Goal: Task Accomplishment & Management: Use online tool/utility

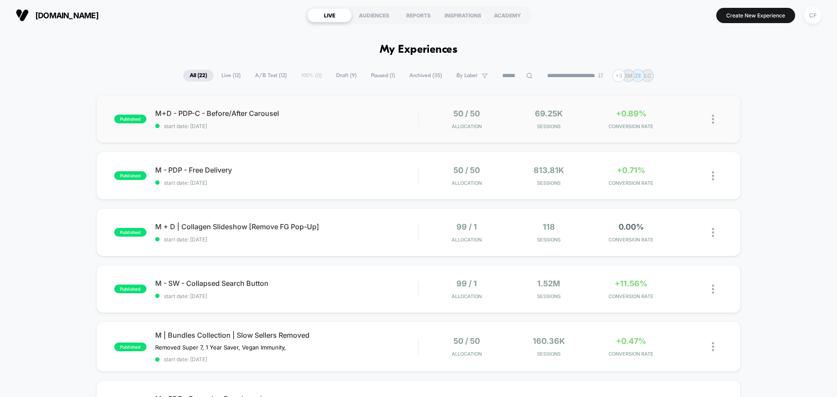
click at [613, 133] on div "published M+D - PDP-C - Before/After Carousel start date: [DATE] 50 / 50 Alloca…" at bounding box center [418, 119] width 644 height 48
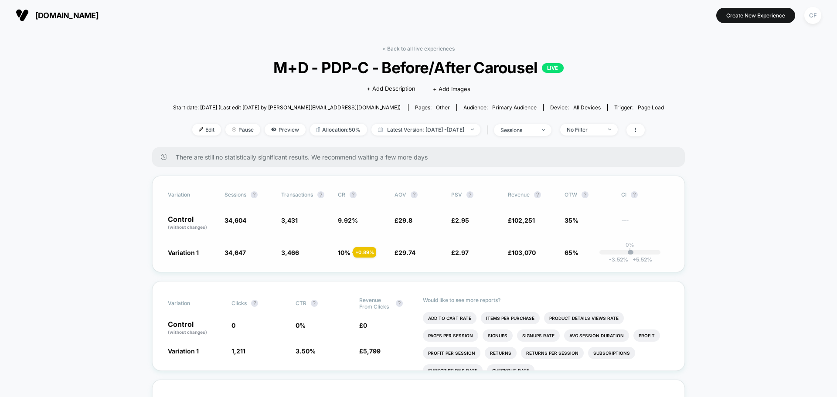
click at [351, 255] on span "10 % + 0.89 %" at bounding box center [362, 252] width 48 height 9
click at [438, 129] on span "Latest Version: [DATE] - [DATE]" at bounding box center [425, 130] width 109 height 12
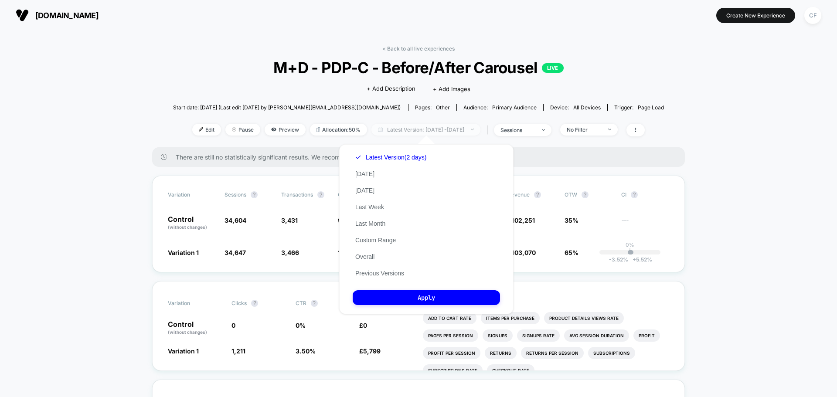
click at [438, 129] on span "Latest Version: [DATE] - [DATE]" at bounding box center [425, 130] width 109 height 12
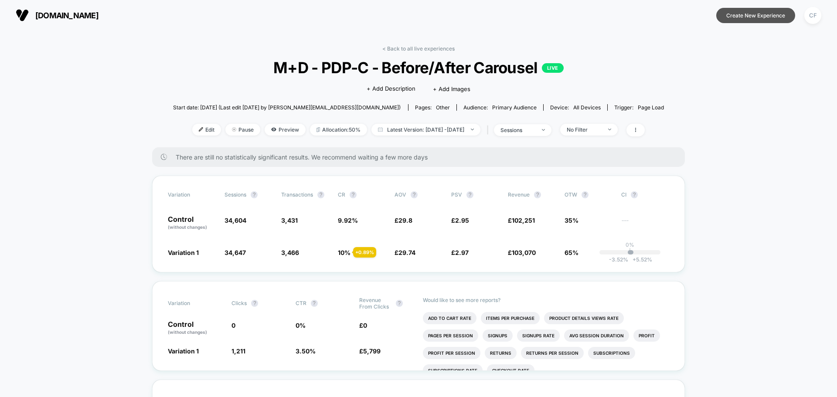
click at [753, 18] on button "Create New Experience" at bounding box center [755, 15] width 79 height 15
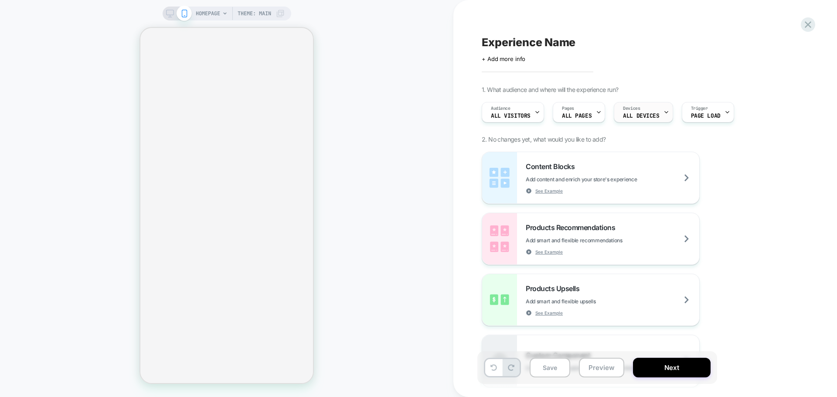
click at [653, 120] on div "Devices ALL DEVICES" at bounding box center [641, 112] width 54 height 20
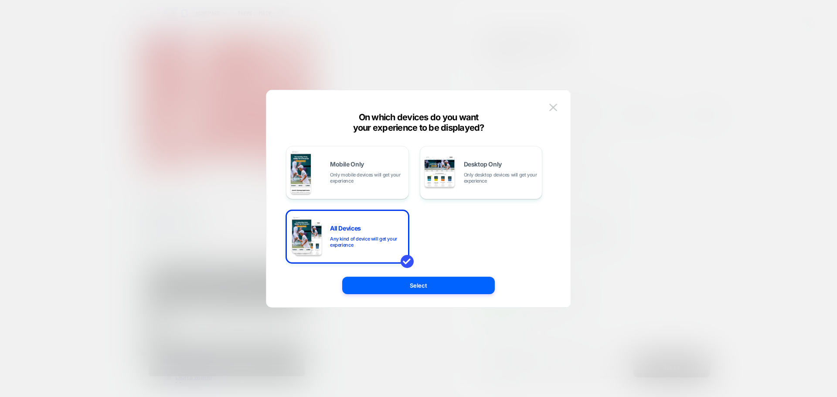
click at [623, 186] on div at bounding box center [418, 198] width 837 height 397
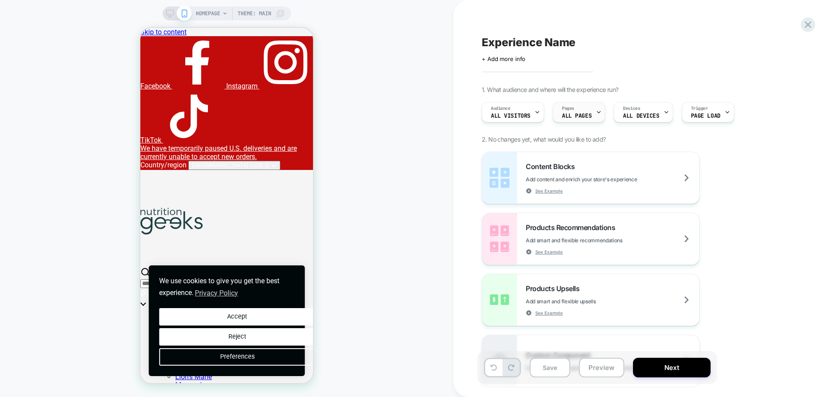
click at [571, 117] on span "ALL PAGES" at bounding box center [577, 116] width 30 height 6
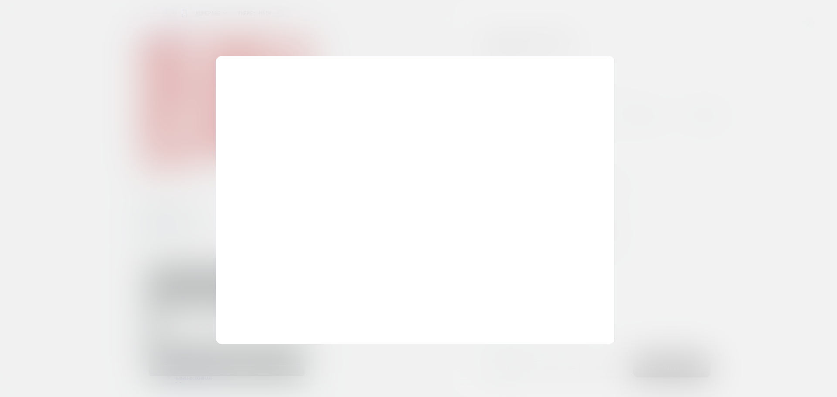
click at [710, 101] on div at bounding box center [418, 198] width 837 height 397
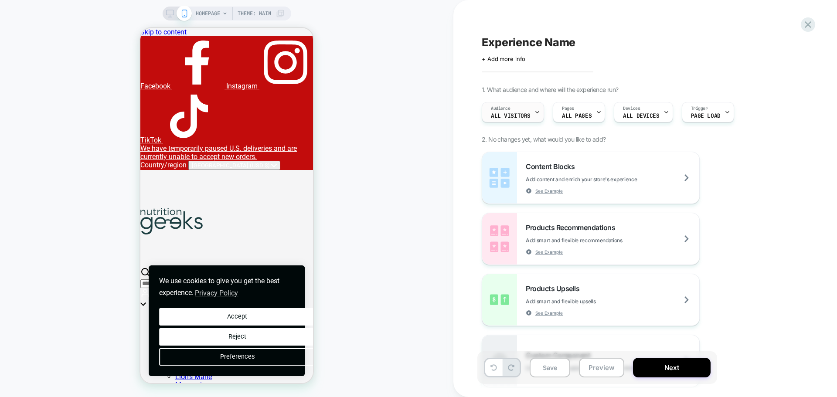
click at [520, 108] on div "Audience All Visitors" at bounding box center [510, 112] width 57 height 20
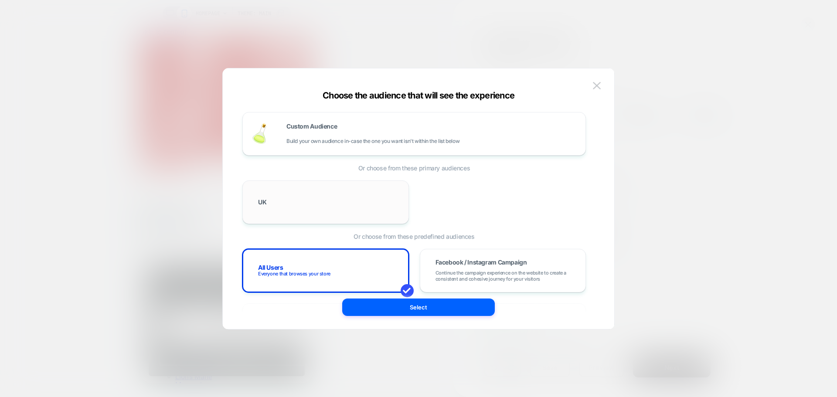
click at [324, 200] on div "UK" at bounding box center [326, 202] width 148 height 25
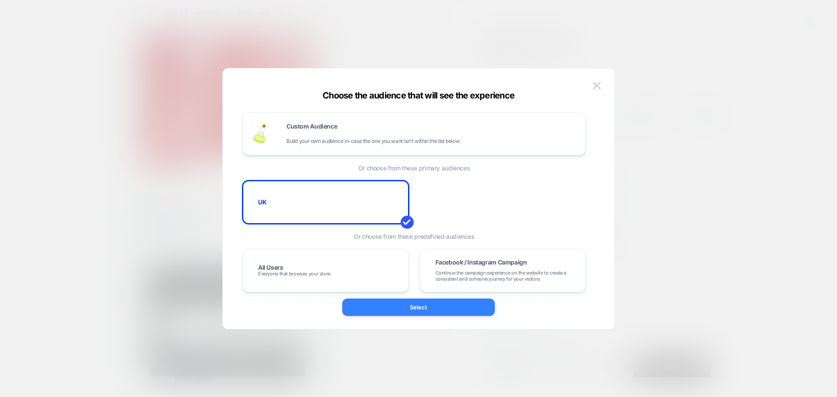
click at [390, 306] on button "Select" at bounding box center [418, 307] width 153 height 17
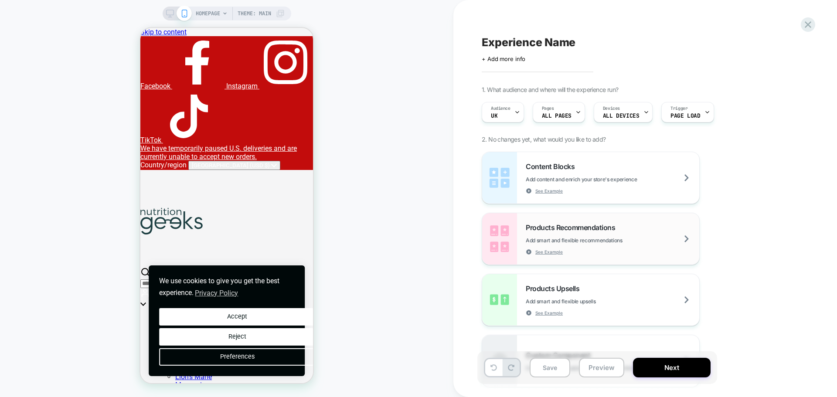
click at [637, 241] on span "Add smart and flexible recommendations" at bounding box center [596, 240] width 140 height 7
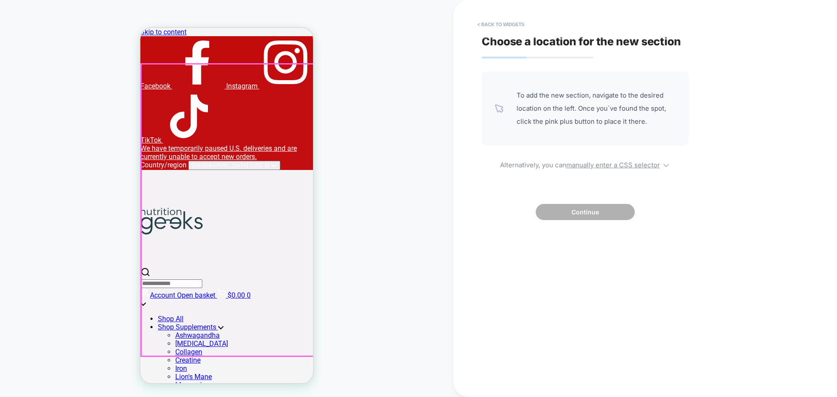
click at [201, 334] on div at bounding box center [227, 210] width 173 height 292
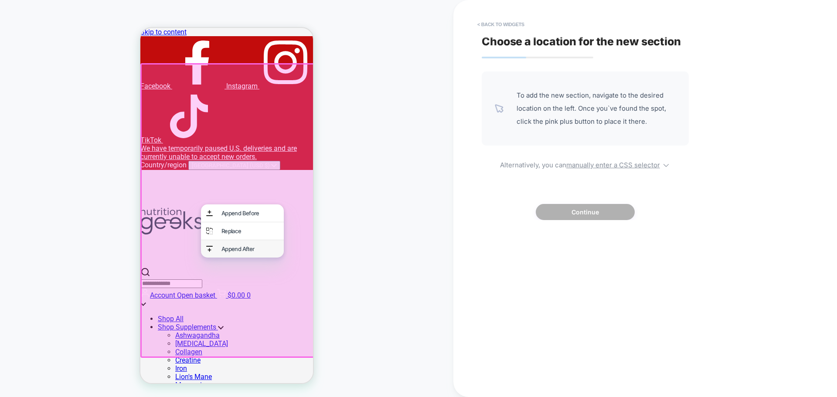
click at [245, 252] on div "Append After" at bounding box center [249, 248] width 57 height 7
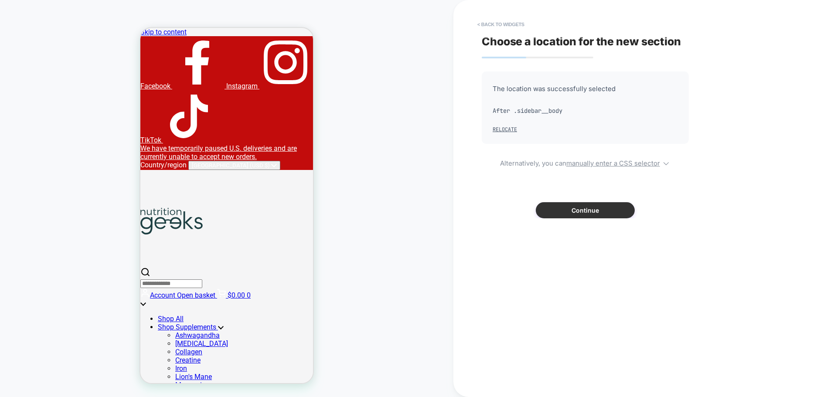
click at [559, 207] on button "Continue" at bounding box center [585, 210] width 99 height 16
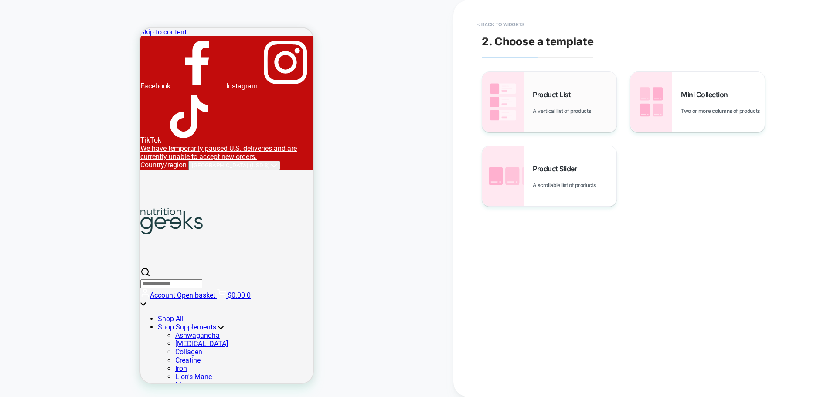
click at [572, 105] on div "Product List A vertical list of products" at bounding box center [575, 102] width 84 height 24
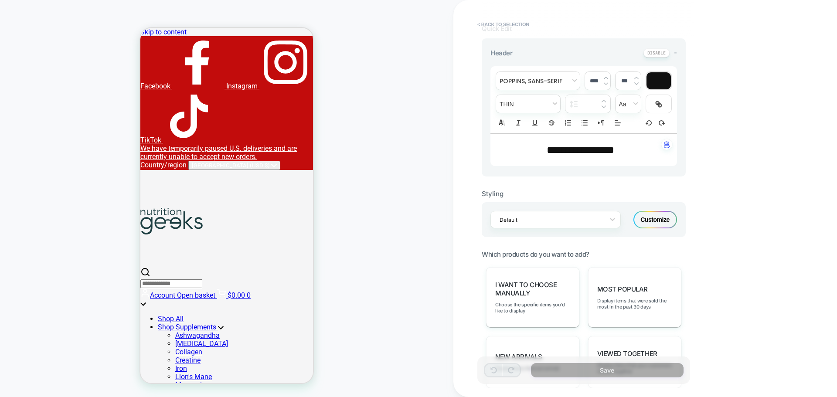
scroll to position [131, 0]
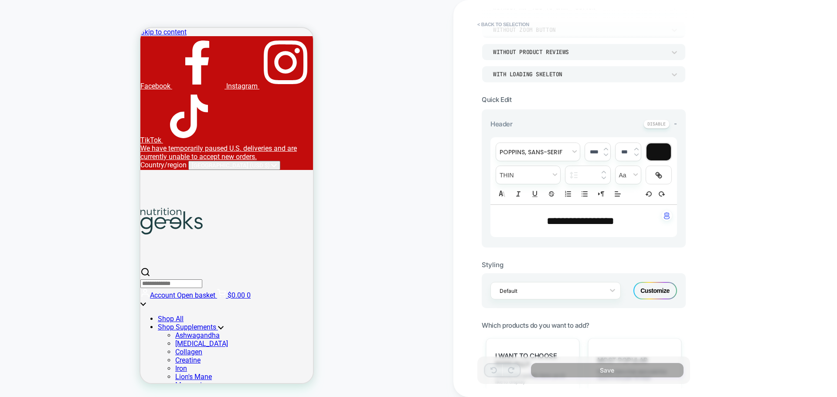
click at [568, 216] on span "**********" at bounding box center [581, 221] width 68 height 10
type input "****"
click at [568, 216] on span "**********" at bounding box center [581, 221] width 68 height 10
click at [568, 216] on span "**********" at bounding box center [580, 221] width 44 height 10
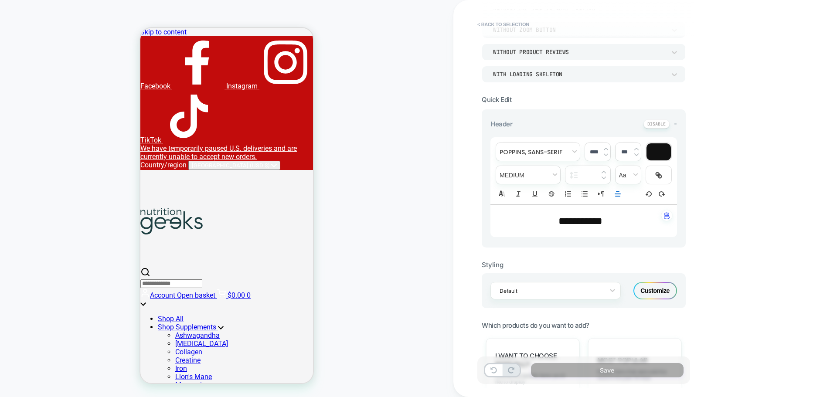
click at [568, 216] on span "**********" at bounding box center [580, 221] width 44 height 10
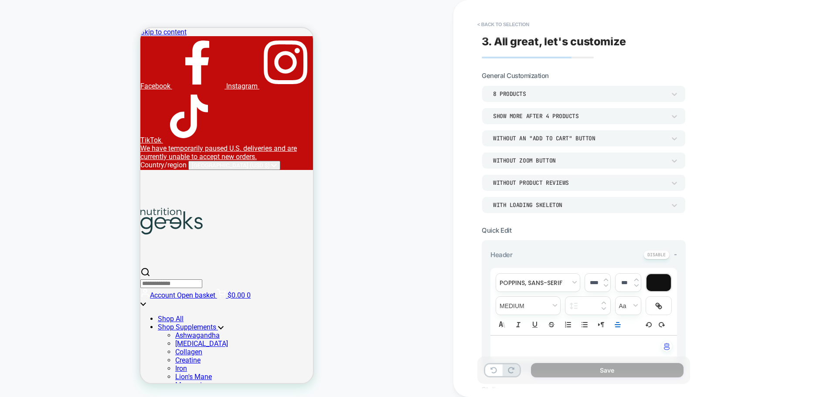
scroll to position [0, 0]
click at [735, 277] on div "**********" at bounding box center [645, 198] width 384 height 397
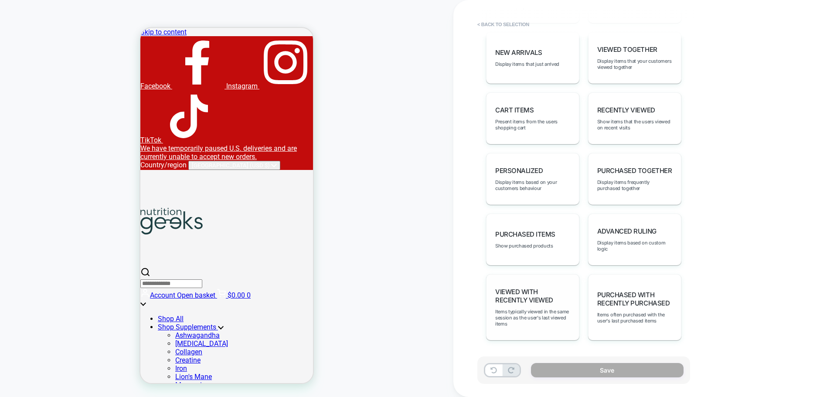
scroll to position [369, 0]
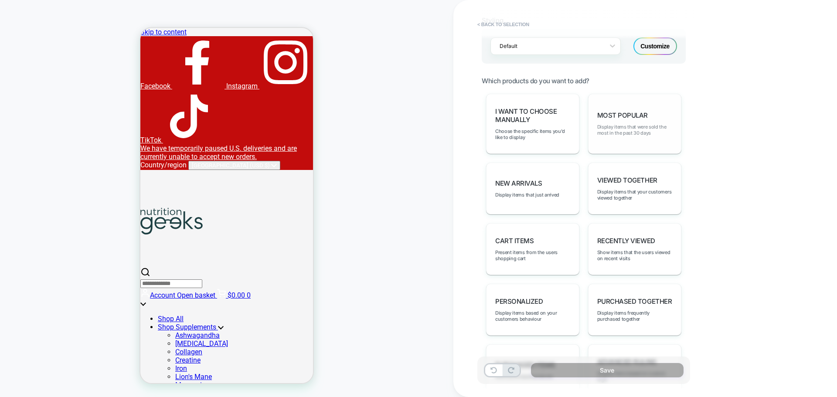
click at [640, 136] on span "Display items that were sold the most in the past 30 days" at bounding box center [634, 130] width 75 height 12
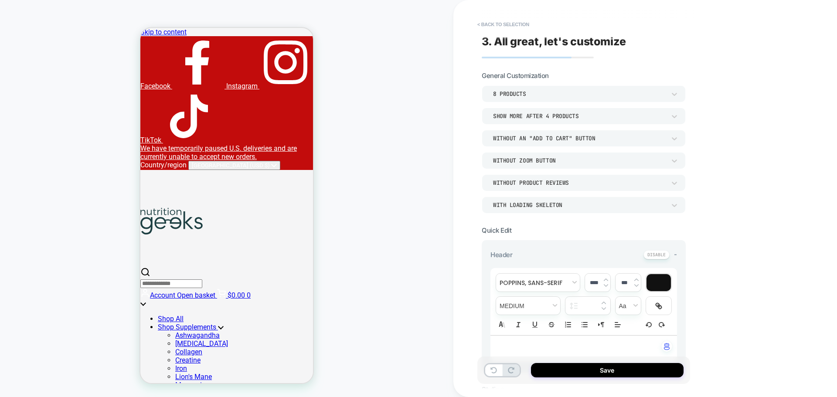
scroll to position [0, 0]
click at [674, 97] on icon at bounding box center [674, 94] width 9 height 9
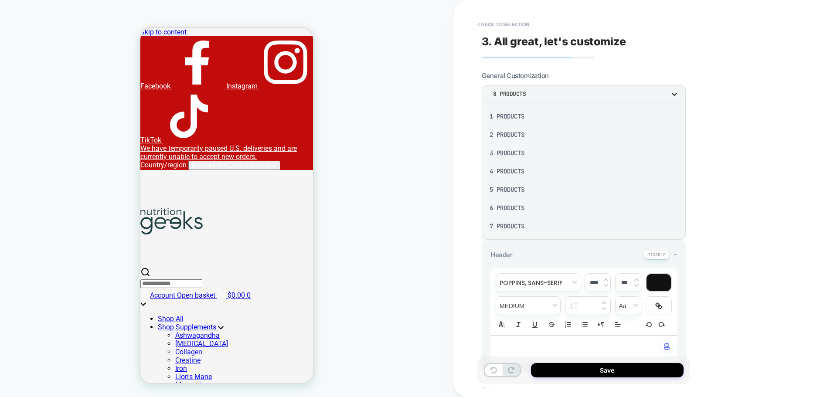
click at [674, 97] on div at bounding box center [418, 198] width 837 height 397
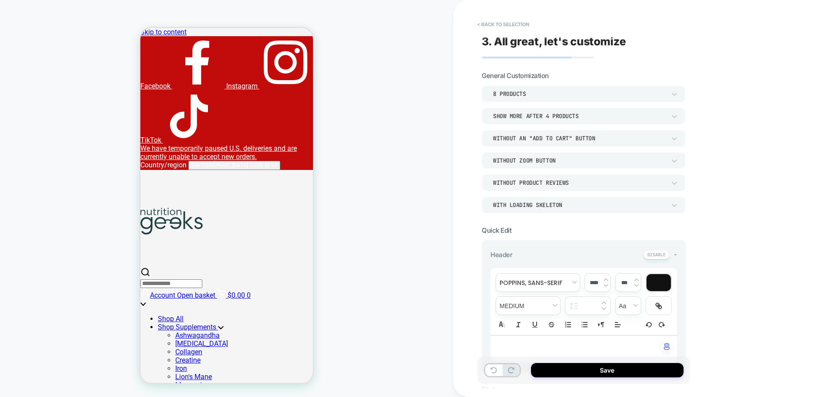
scroll to position [170, 0]
click at [678, 116] on icon at bounding box center [674, 116] width 9 height 9
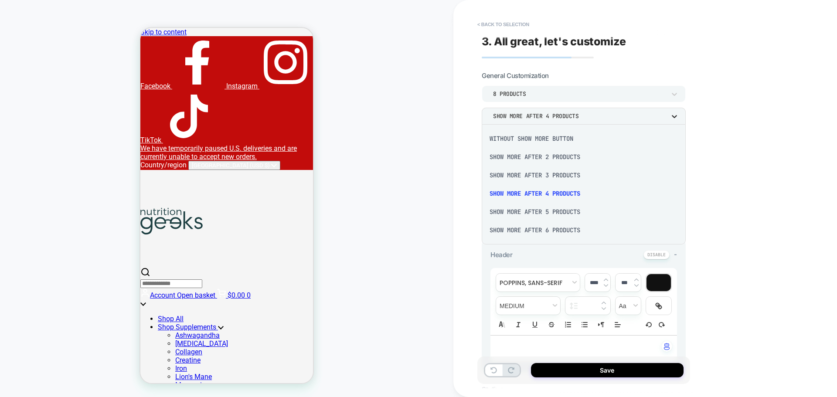
click at [678, 116] on div at bounding box center [418, 198] width 837 height 397
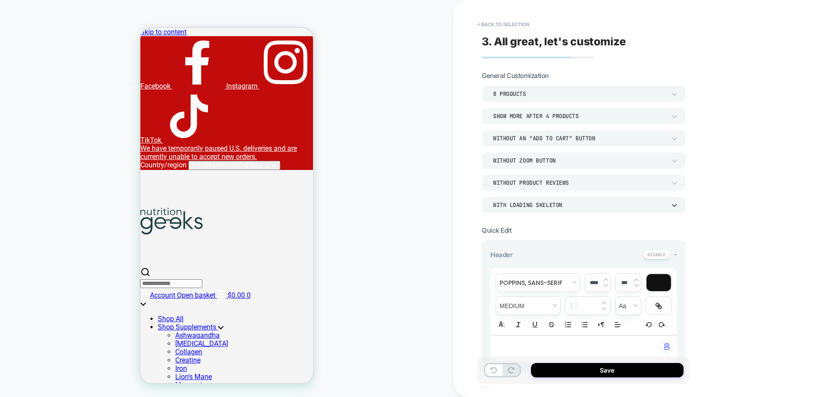
click at [669, 205] on div "WITH LOADING SKELETON" at bounding box center [579, 205] width 181 height 9
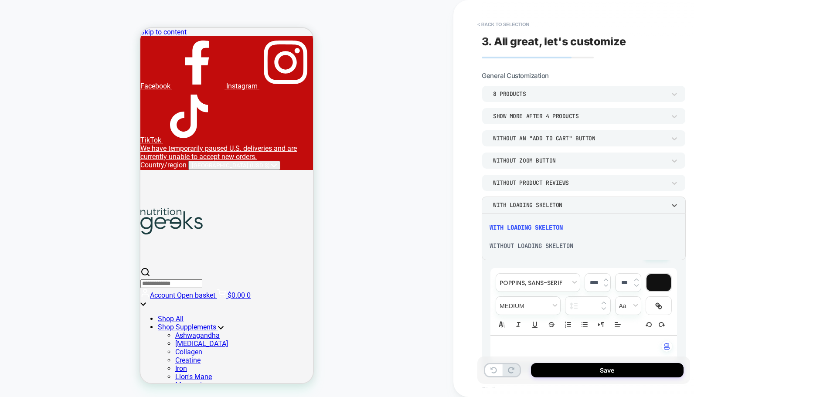
click at [669, 205] on div at bounding box center [418, 198] width 837 height 397
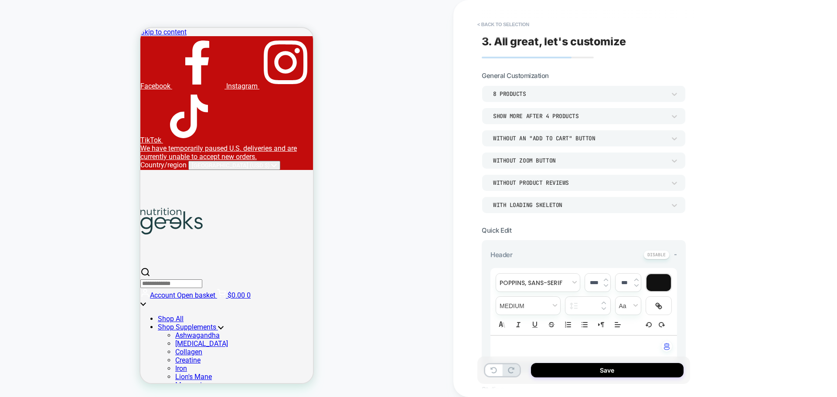
click at [681, 183] on div "Without Product Reviews" at bounding box center [584, 182] width 204 height 17
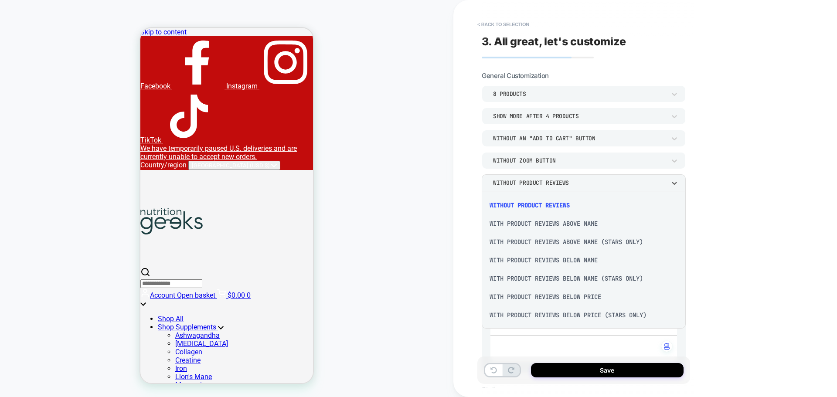
click at [564, 234] on div "With Product Reviews Above Name (Stars Only)" at bounding box center [583, 242] width 197 height 18
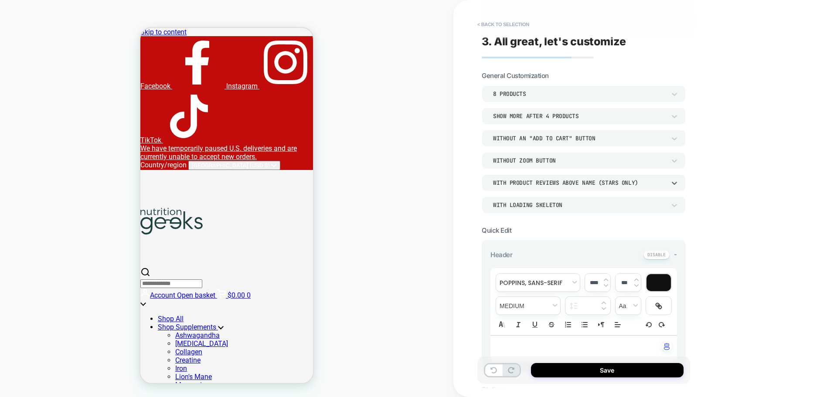
click at [648, 188] on div "With Product Reviews Above Name (Stars Only)" at bounding box center [584, 182] width 204 height 17
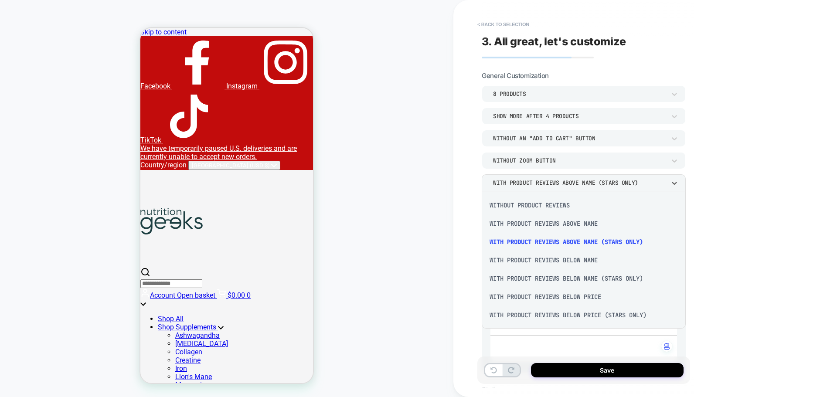
click at [595, 264] on div "With Product Reviews Below Name" at bounding box center [583, 260] width 197 height 18
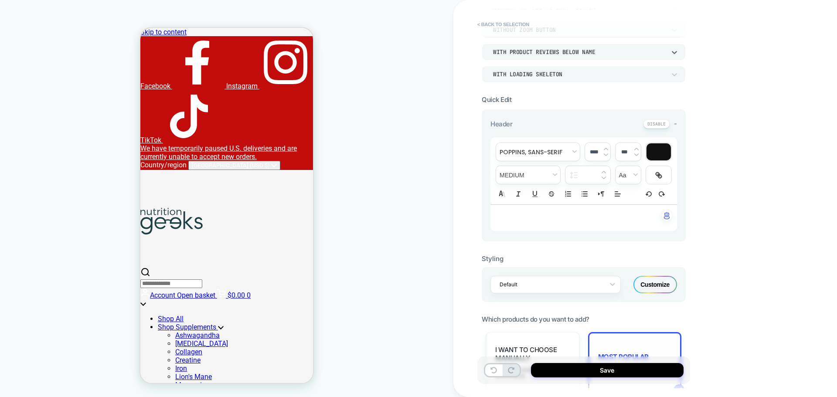
scroll to position [0, 0]
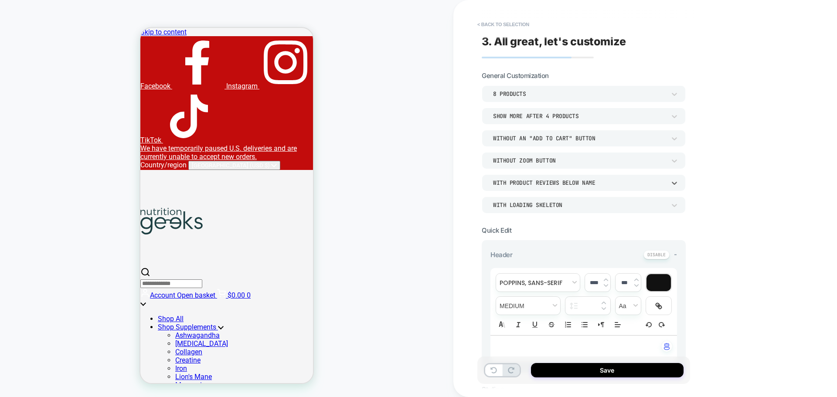
click at [657, 136] on div "Without an "add to cart" button" at bounding box center [579, 138] width 173 height 7
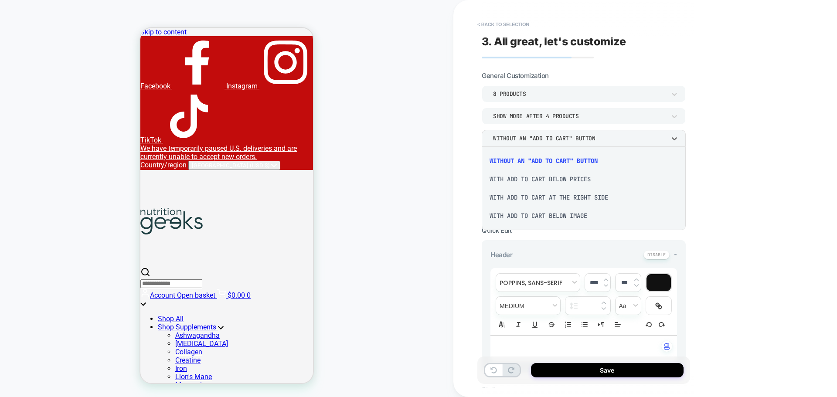
click at [577, 197] on div "With add to cart at the right side" at bounding box center [583, 197] width 197 height 18
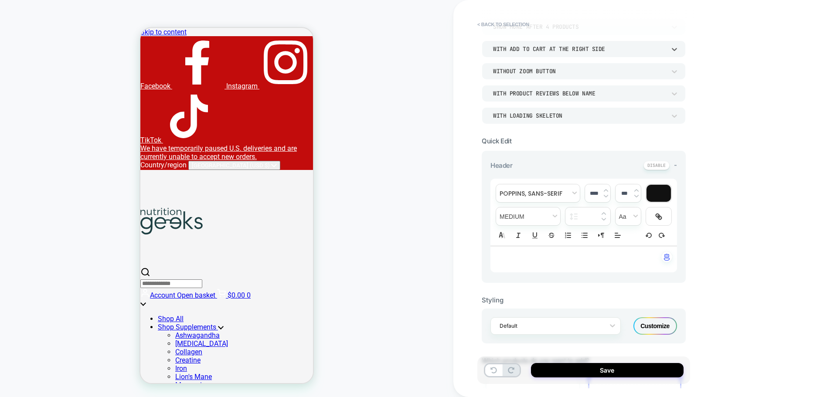
scroll to position [174, 0]
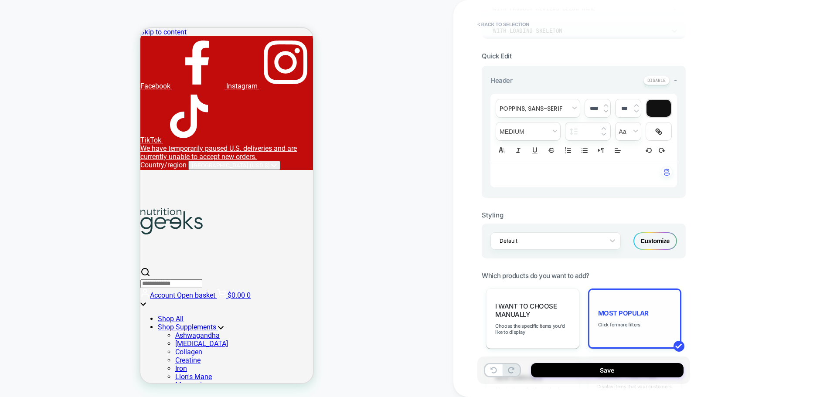
click at [576, 190] on div "**********" at bounding box center [584, 132] width 204 height 132
click at [575, 174] on p "﻿" at bounding box center [580, 174] width 163 height 9
click at [575, 174] on span "**********" at bounding box center [580, 174] width 31 height 6
click at [574, 174] on span "****" at bounding box center [569, 174] width 9 height 6
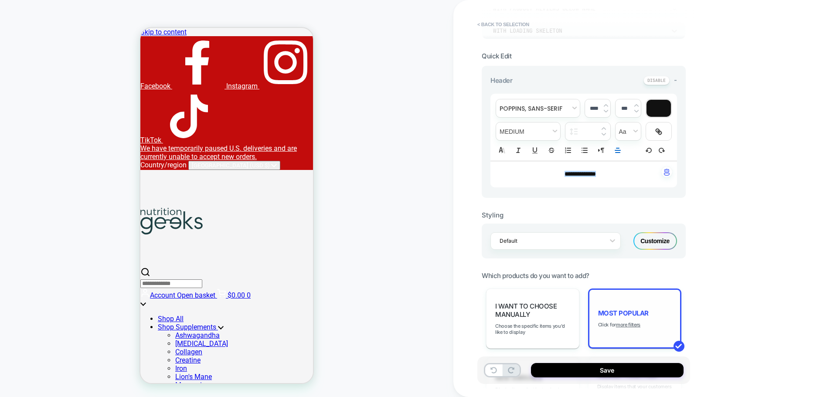
click at [602, 110] on input "****" at bounding box center [594, 108] width 18 height 7
click at [539, 125] on span "fontWeight" at bounding box center [528, 131] width 64 height 18
click at [527, 229] on span "fontWeight" at bounding box center [528, 227] width 53 height 16
click at [535, 130] on span "fontWeight" at bounding box center [528, 131] width 64 height 18
click at [521, 246] on span "fontWeight" at bounding box center [528, 243] width 53 height 16
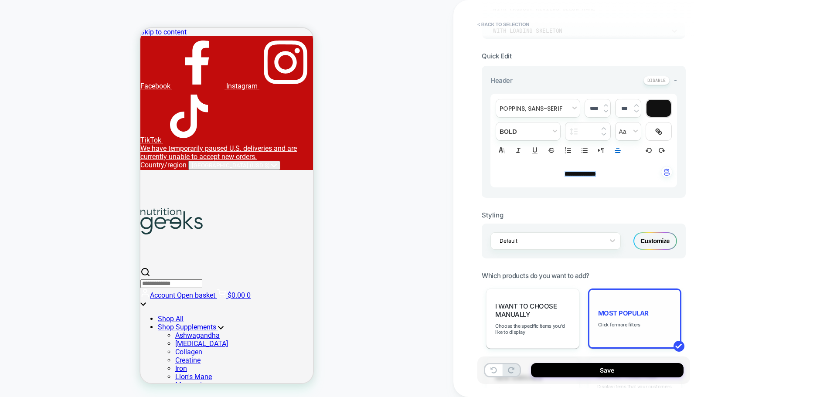
click at [591, 107] on input "****" at bounding box center [594, 108] width 18 height 7
type input "****"
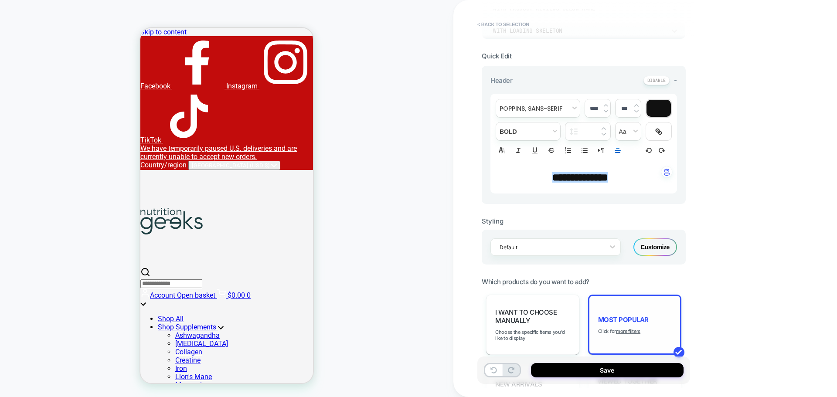
click at [726, 191] on div "**********" at bounding box center [645, 198] width 384 height 397
click at [616, 153] on line "Align" at bounding box center [617, 153] width 4 height 0
click at [619, 161] on icon "Align" at bounding box center [617, 161] width 7 height 7
click at [623, 150] on span "Align" at bounding box center [618, 150] width 12 height 10
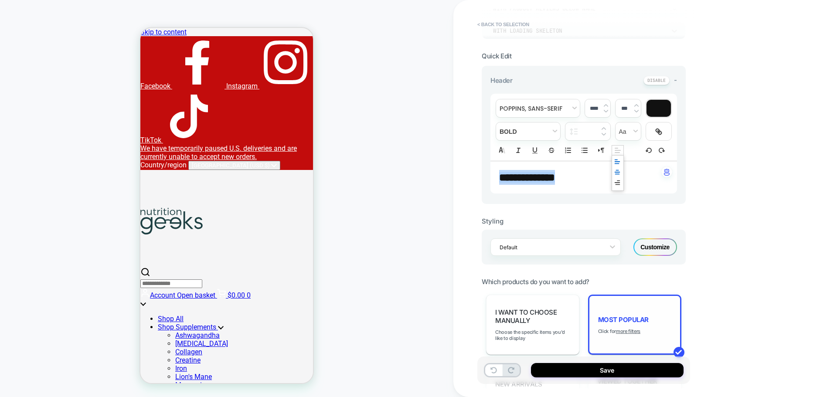
click at [615, 170] on icon "Align" at bounding box center [617, 172] width 7 height 7
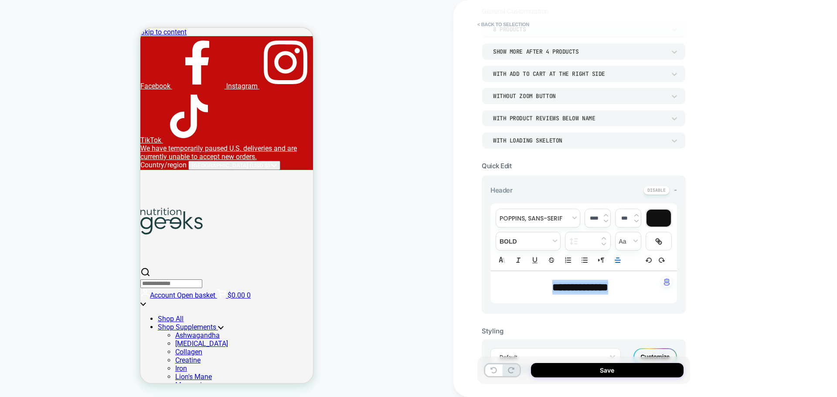
scroll to position [0, 0]
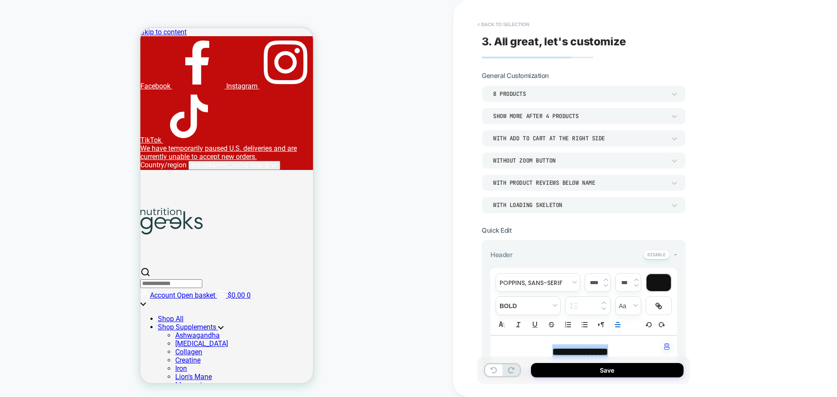
click at [506, 26] on button "< Back to selection" at bounding box center [503, 24] width 61 height 14
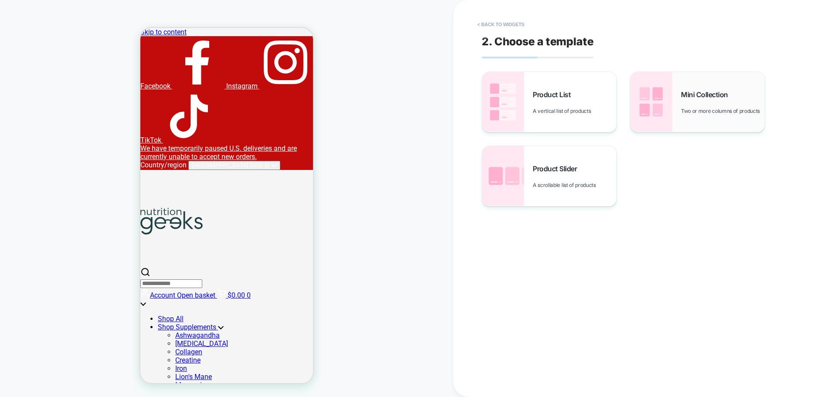
click at [728, 108] on span "Two or more columns of products" at bounding box center [722, 111] width 83 height 7
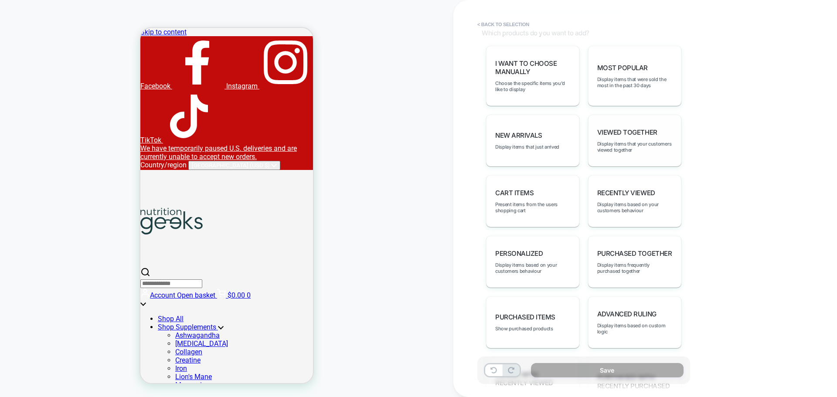
scroll to position [398, 0]
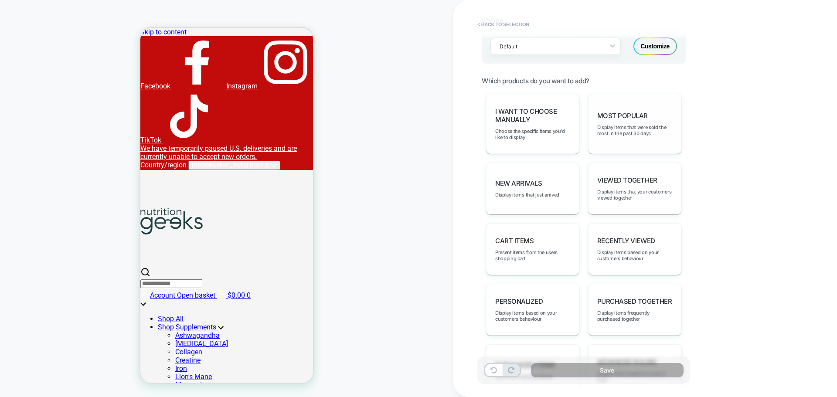
click at [637, 140] on div "Most Popular Display items that were sold the most in the past 30 days" at bounding box center [634, 124] width 93 height 60
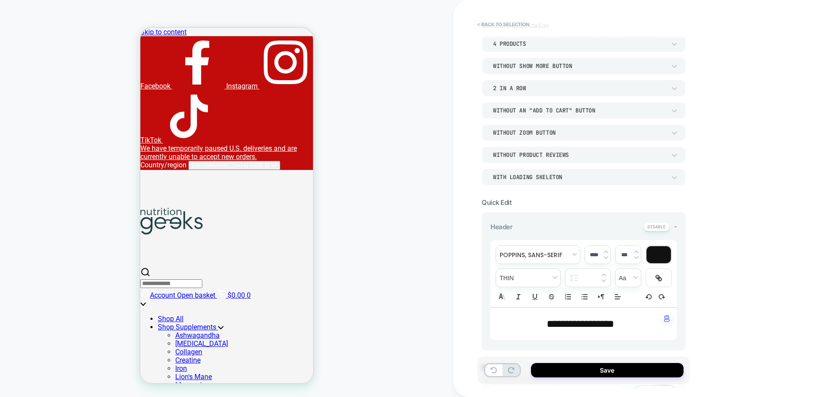
scroll to position [92, 0]
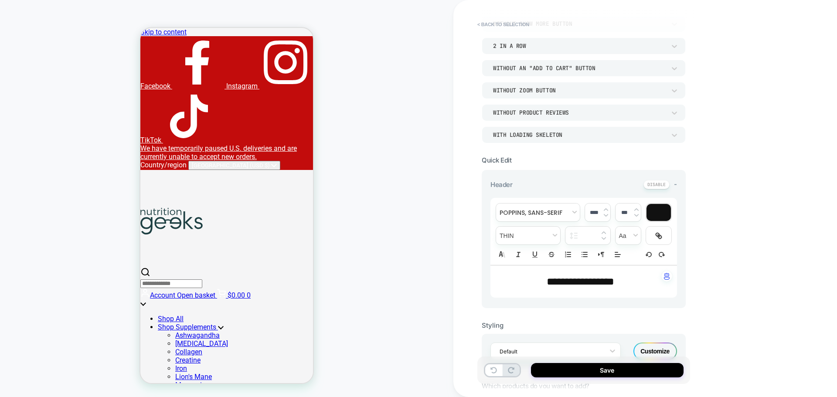
click at [594, 285] on span "**********" at bounding box center [581, 281] width 68 height 10
type input "****"
click at [594, 285] on span "**********" at bounding box center [581, 281] width 68 height 10
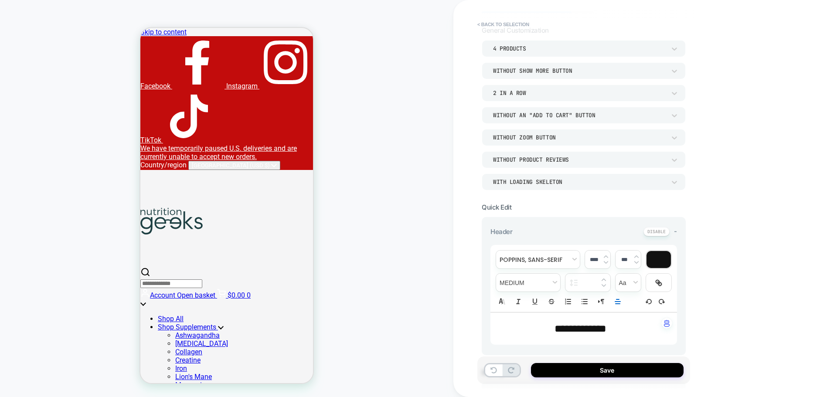
scroll to position [0, 0]
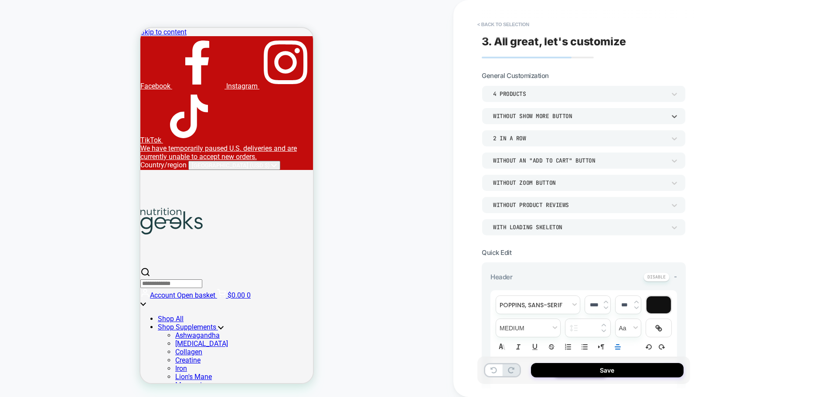
click at [556, 114] on div "Without Show more button" at bounding box center [579, 115] width 173 height 7
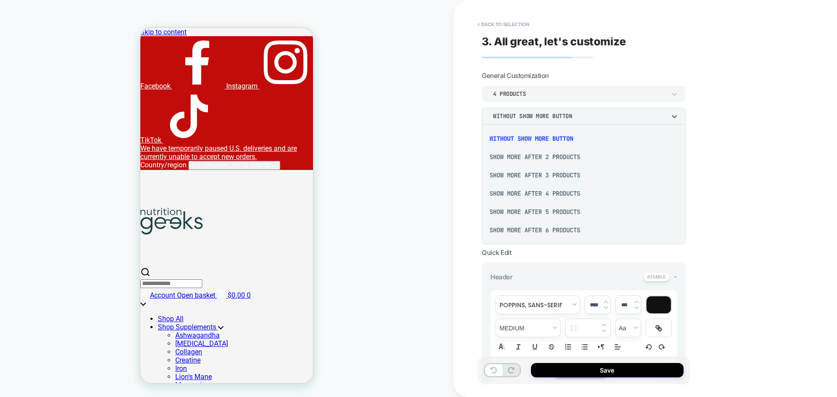
click at [556, 114] on div at bounding box center [418, 198] width 837 height 397
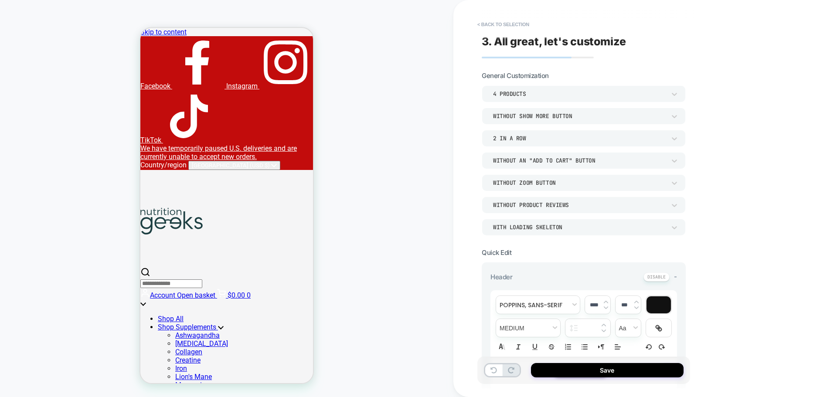
scroll to position [176, 0]
click at [589, 208] on div "Without Product Reviews" at bounding box center [579, 204] width 173 height 7
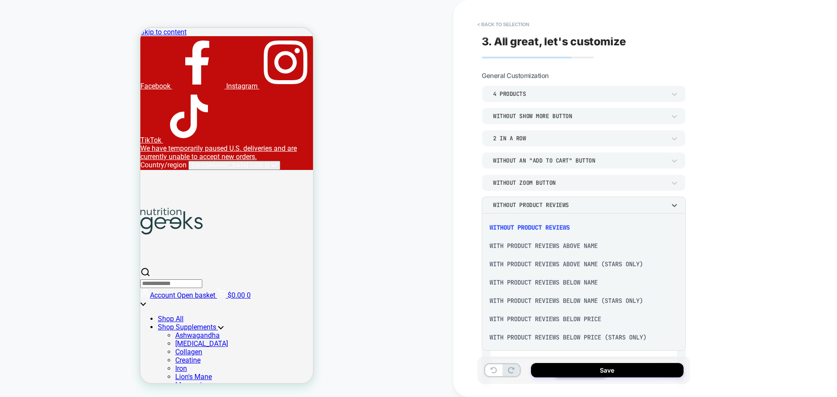
click at [582, 267] on div "With Product Reviews Above Name (Stars Only)" at bounding box center [583, 264] width 197 height 18
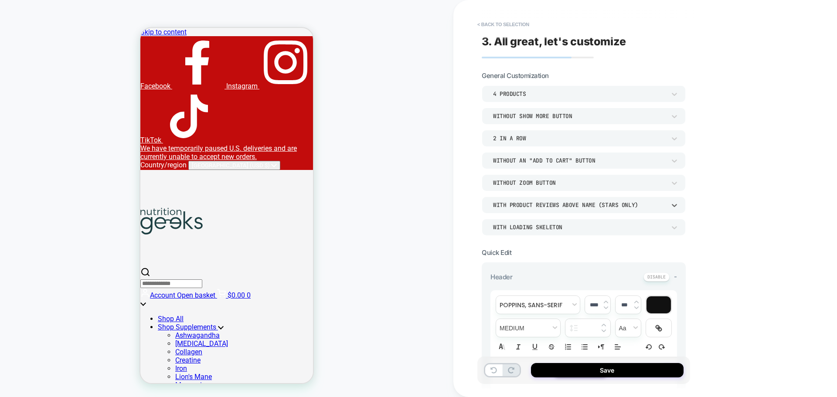
scroll to position [0, 0]
click at [604, 207] on div "With Product Reviews Above Name (Stars Only)" at bounding box center [579, 204] width 173 height 7
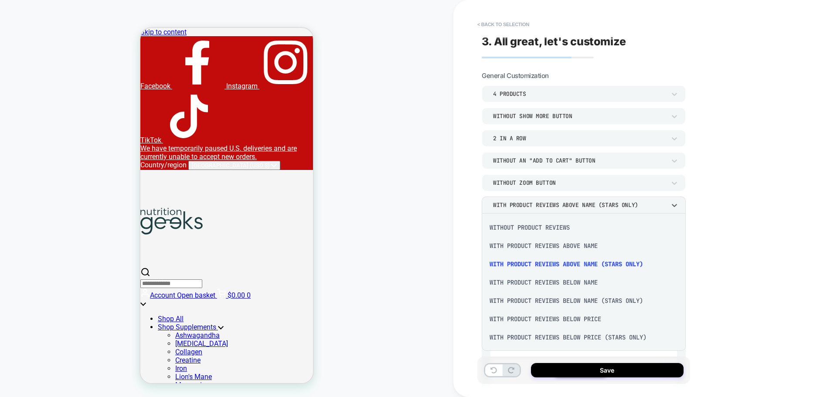
scroll to position [1, 0]
click at [588, 282] on div "With Product Reviews Below Name" at bounding box center [583, 281] width 197 height 18
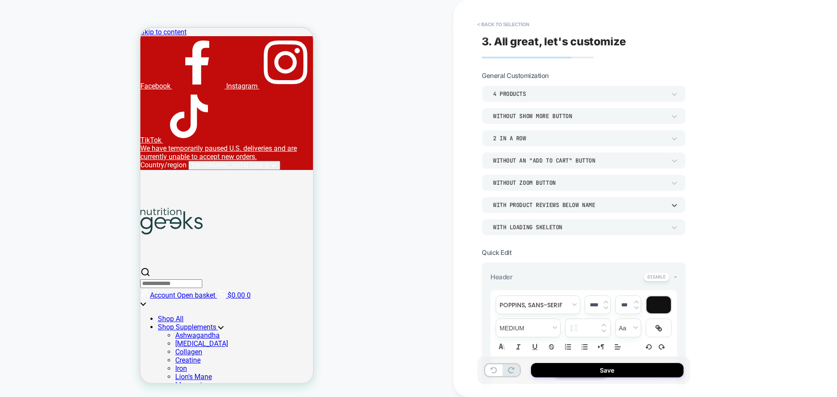
scroll to position [174, 0]
click at [579, 184] on div "Without Zoom Button" at bounding box center [579, 182] width 173 height 7
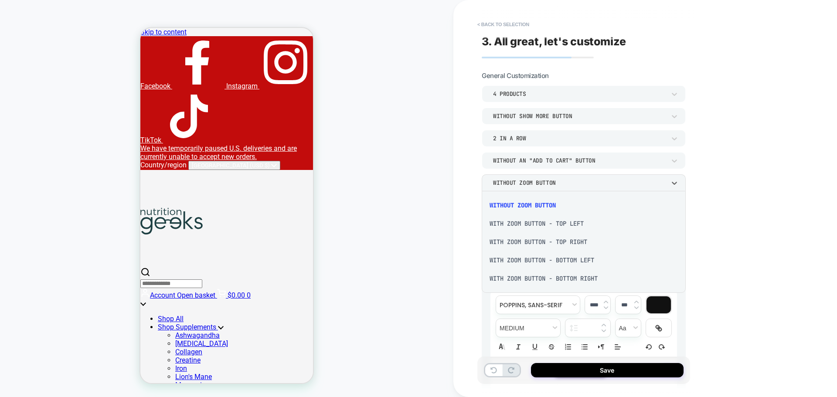
click at [579, 184] on div at bounding box center [418, 198] width 837 height 397
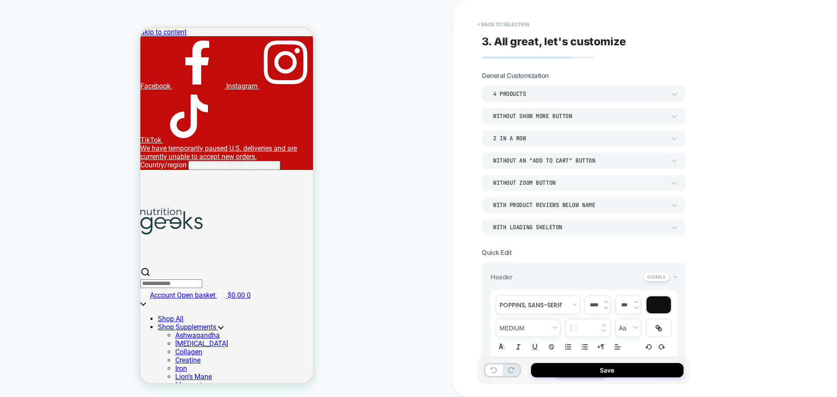
click at [581, 195] on div "4 Products Without Show more button 2 In a Row Without an "add to cart" button …" at bounding box center [584, 160] width 204 height 150
click at [572, 231] on div "WITH LOADING SKELETON" at bounding box center [579, 227] width 173 height 7
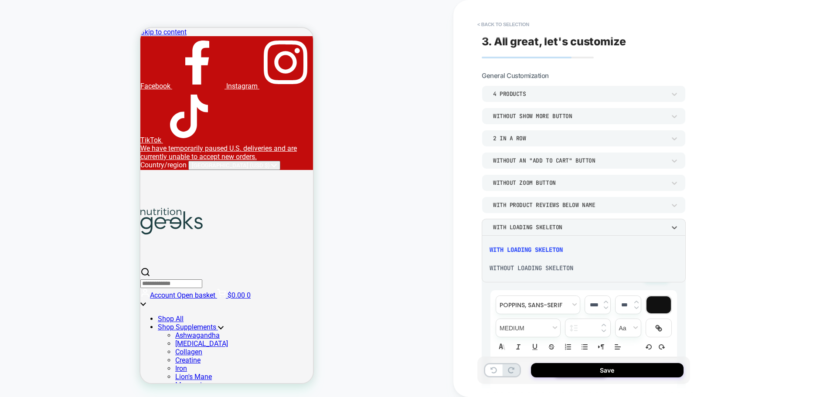
click at [572, 231] on div at bounding box center [418, 198] width 837 height 397
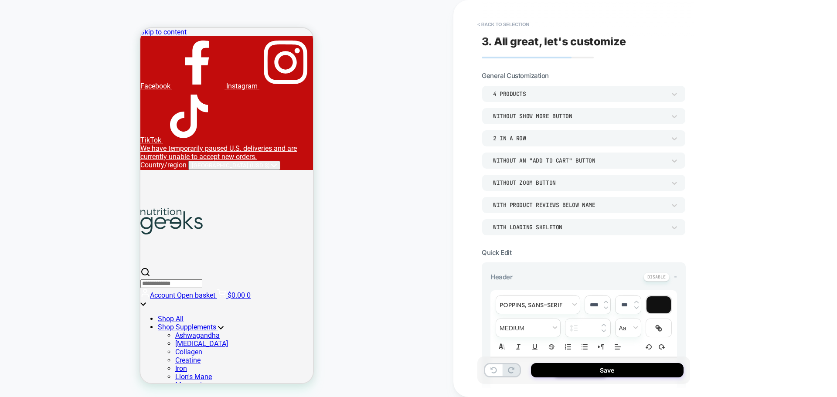
click at [579, 164] on div "Without an "add to cart" button" at bounding box center [579, 160] width 173 height 7
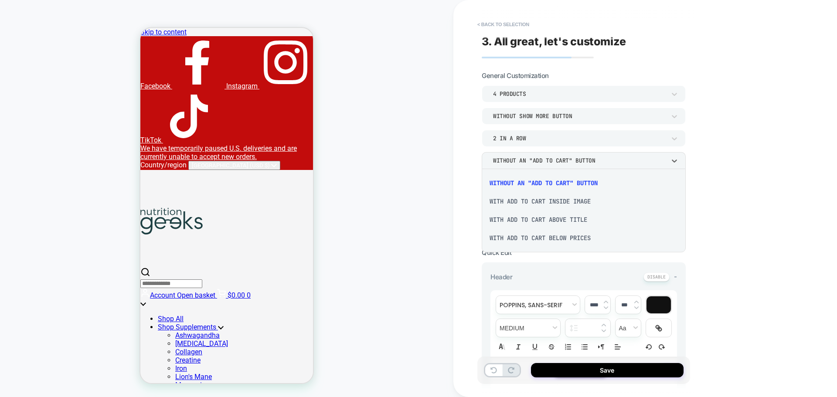
click at [564, 239] on div "With add to cart below prices" at bounding box center [583, 238] width 197 height 18
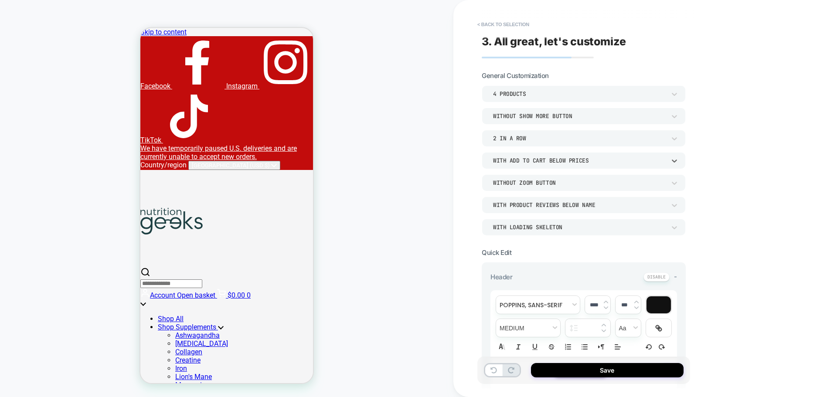
click at [548, 152] on div "With add to cart below prices" at bounding box center [584, 160] width 204 height 17
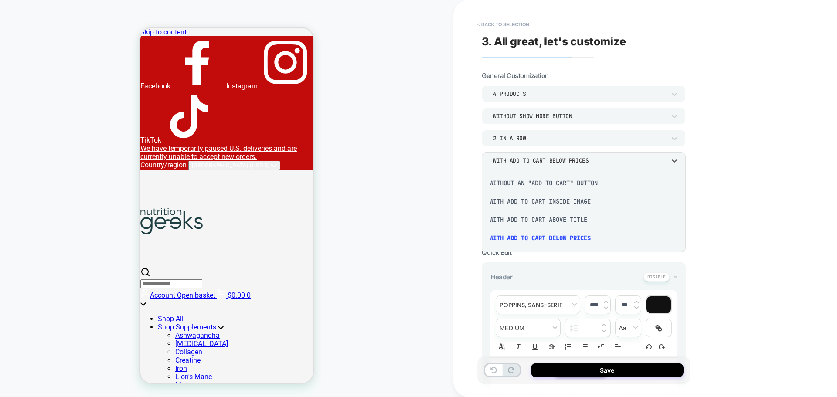
click at [543, 185] on div "Without an "add to cart" button" at bounding box center [583, 183] width 197 height 18
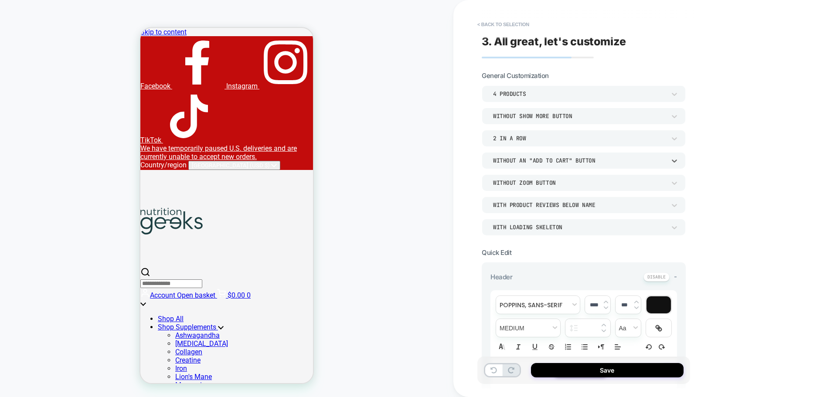
scroll to position [200, 0]
click at [553, 118] on div "Without Show more button" at bounding box center [579, 115] width 173 height 7
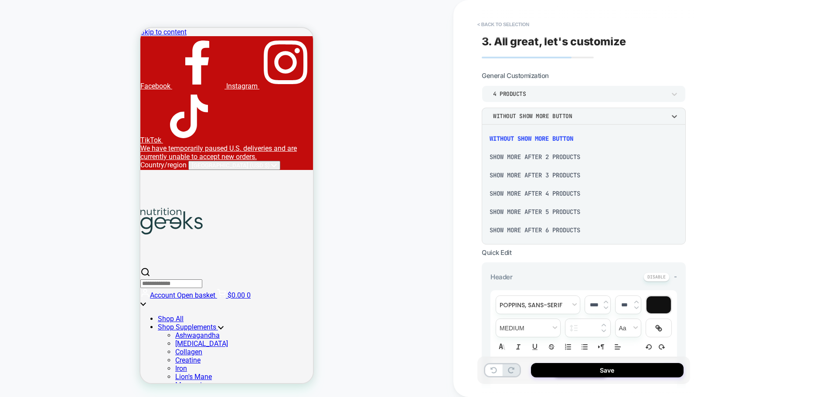
click at [553, 118] on div at bounding box center [418, 198] width 837 height 397
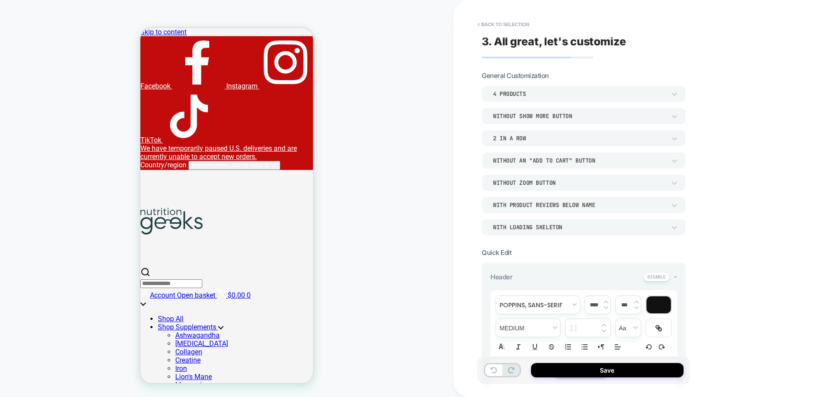
click at [553, 94] on div "4 Products" at bounding box center [579, 93] width 173 height 7
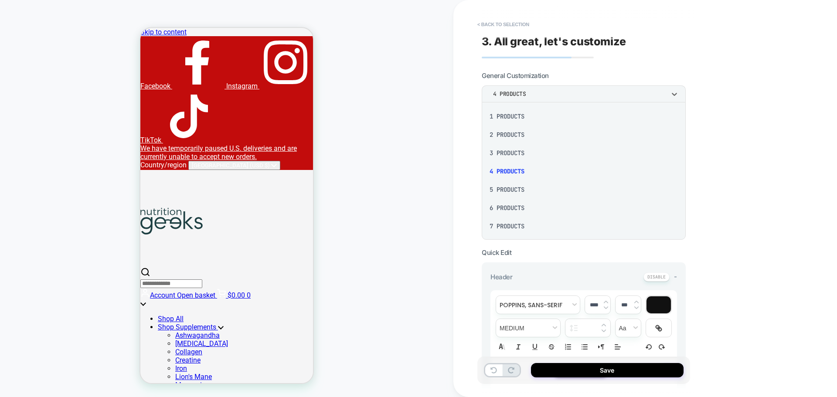
click at [553, 94] on div at bounding box center [418, 198] width 837 height 397
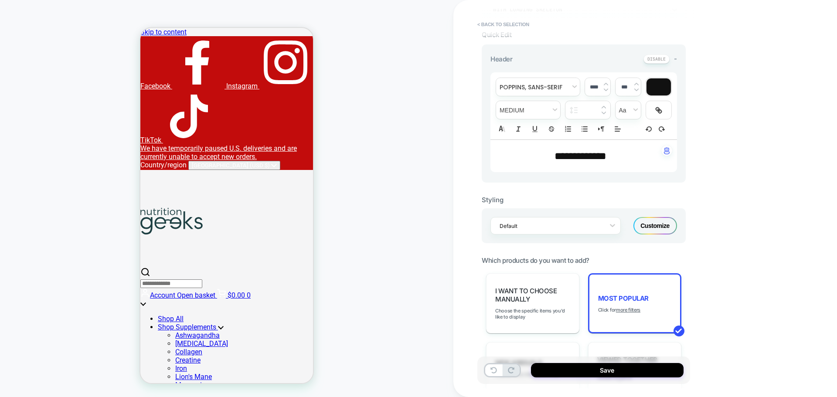
scroll to position [392, 0]
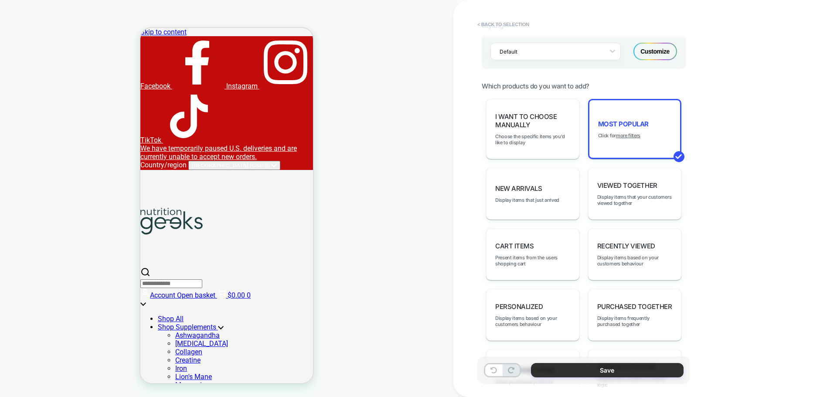
click at [608, 366] on button "Save" at bounding box center [607, 370] width 153 height 14
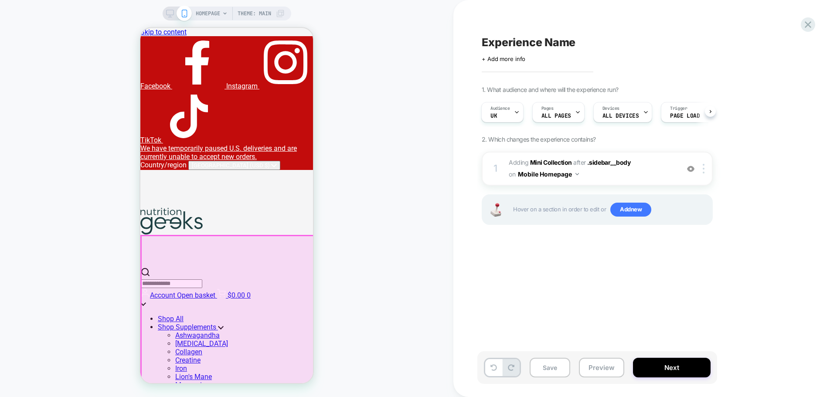
scroll to position [113, 0]
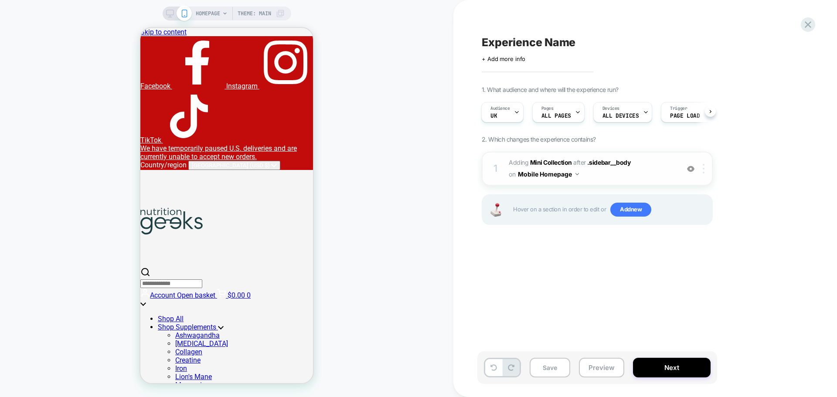
click at [703, 167] on img at bounding box center [704, 169] width 2 height 10
click at [704, 170] on img at bounding box center [704, 169] width 2 height 10
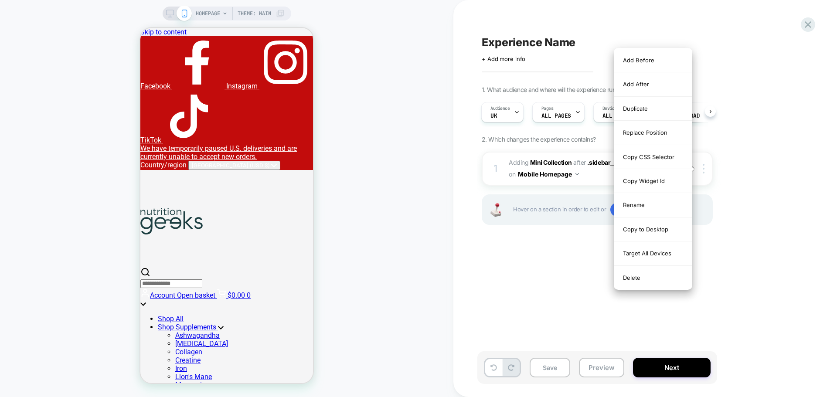
click at [754, 245] on div "1. What audience and where will the experience run? Audience UK Pages ALL PAGES…" at bounding box center [641, 166] width 318 height 161
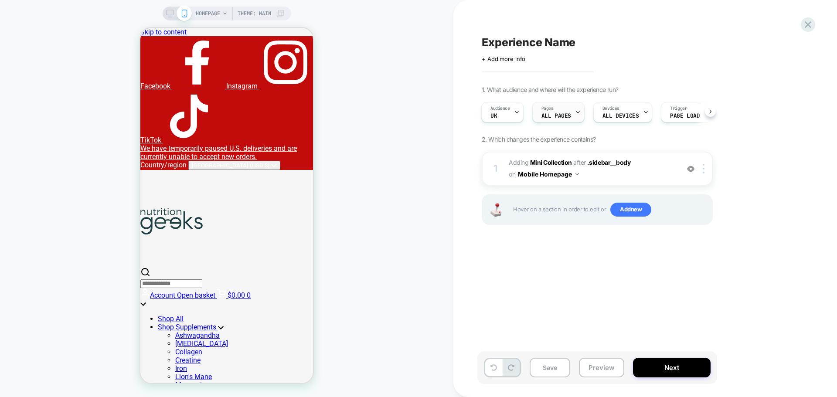
click at [564, 113] on span "ALL PAGES" at bounding box center [556, 116] width 30 height 6
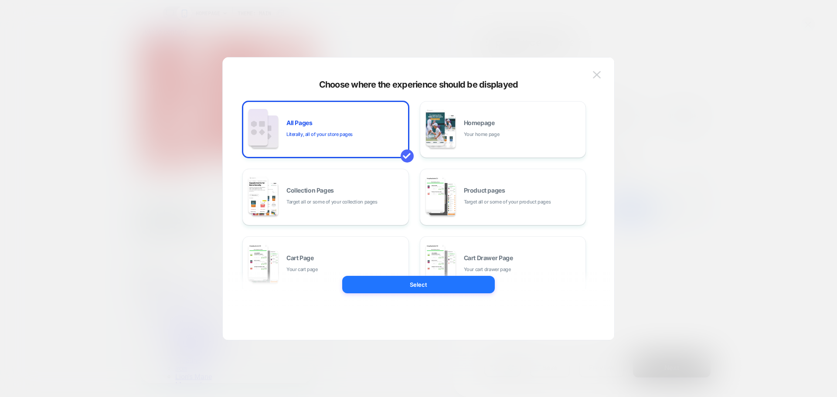
click at [679, 129] on div at bounding box center [418, 198] width 837 height 397
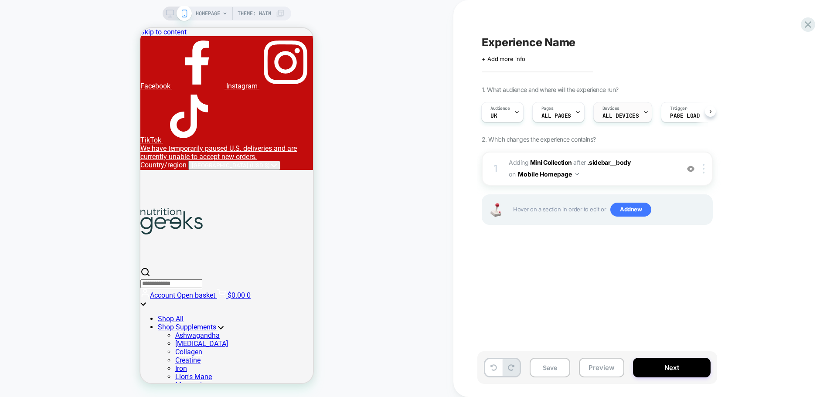
click at [643, 119] on div at bounding box center [646, 112] width 6 height 20
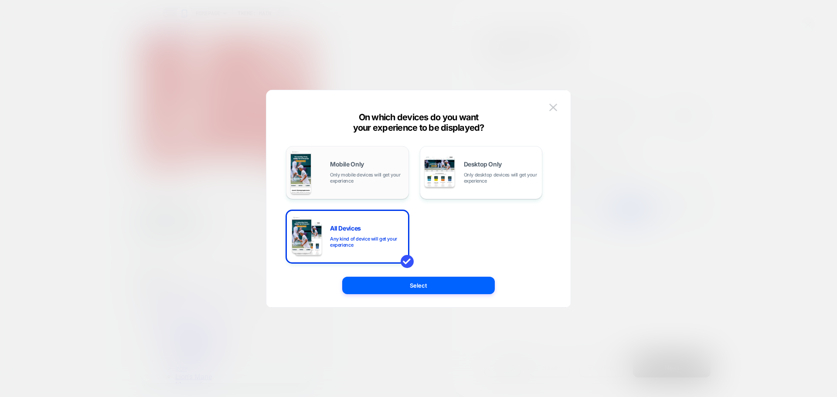
click at [367, 177] on span "Only mobile devices will get your experience" at bounding box center [367, 178] width 74 height 12
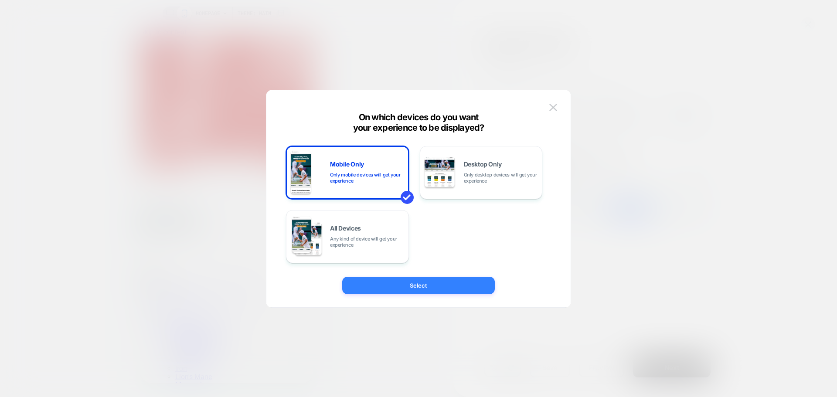
click at [419, 284] on button "Select" at bounding box center [418, 285] width 153 height 17
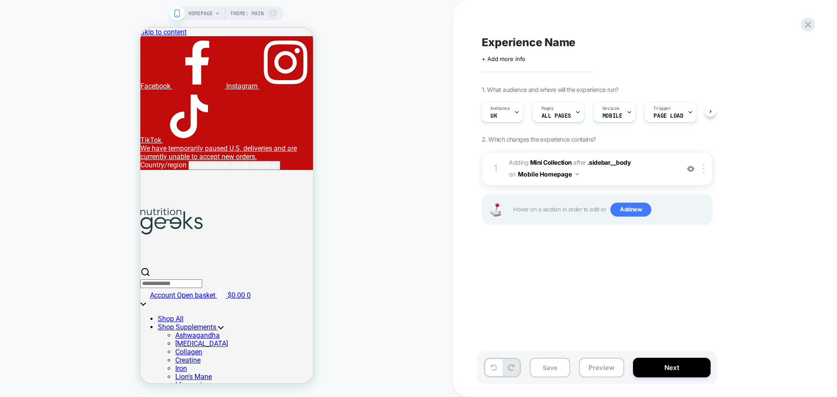
scroll to position [0, 14]
click at [714, 114] on div "1. What audience and where will the experience run? Audience UK Pages ALL PAGES…" at bounding box center [641, 166] width 318 height 161
click at [676, 115] on div at bounding box center [677, 112] width 6 height 20
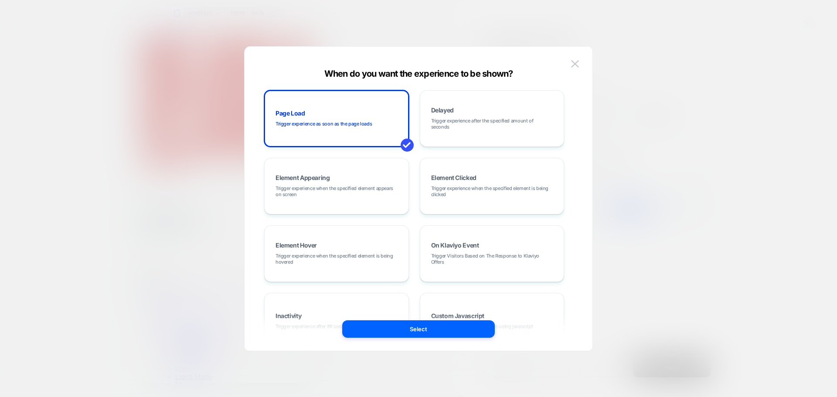
click at [676, 115] on div at bounding box center [418, 198] width 837 height 397
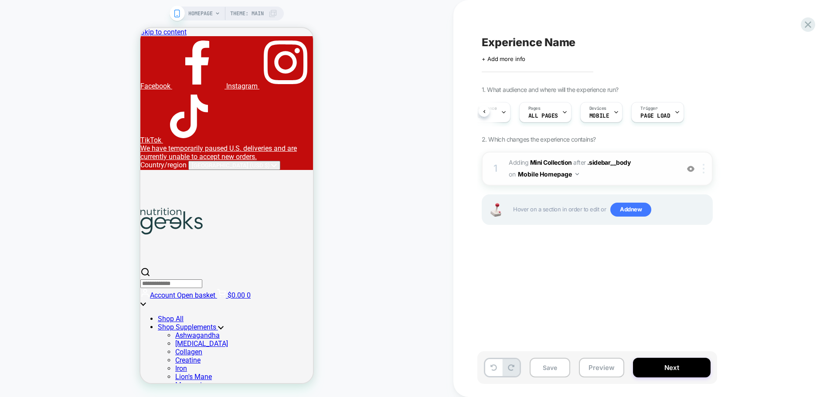
click at [702, 168] on div at bounding box center [705, 169] width 14 height 10
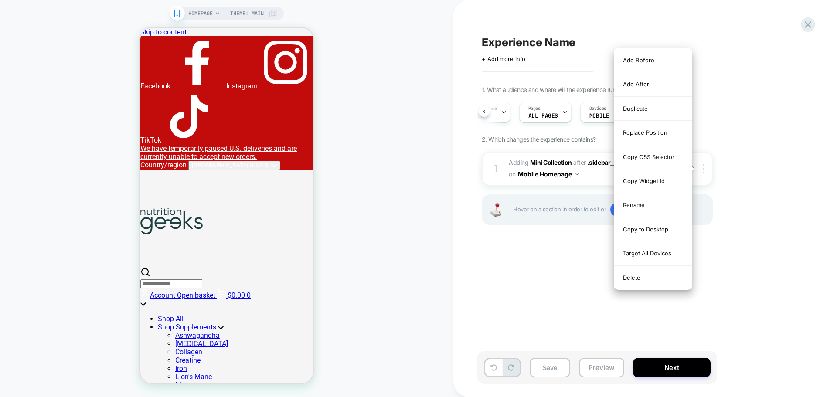
click at [553, 225] on div "Hover on a section in order to edit or Add new" at bounding box center [597, 209] width 231 height 31
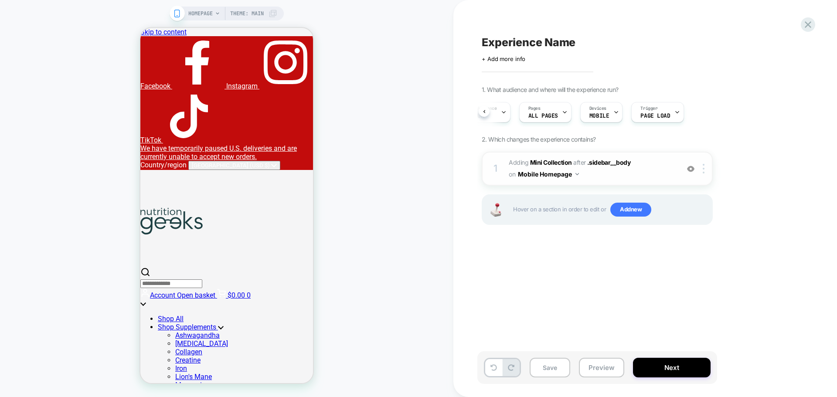
click at [509, 173] on span "on" at bounding box center [512, 174] width 7 height 11
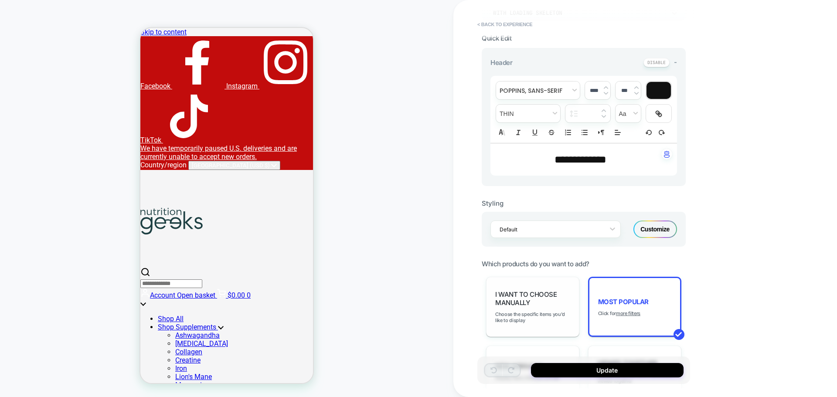
scroll to position [262, 0]
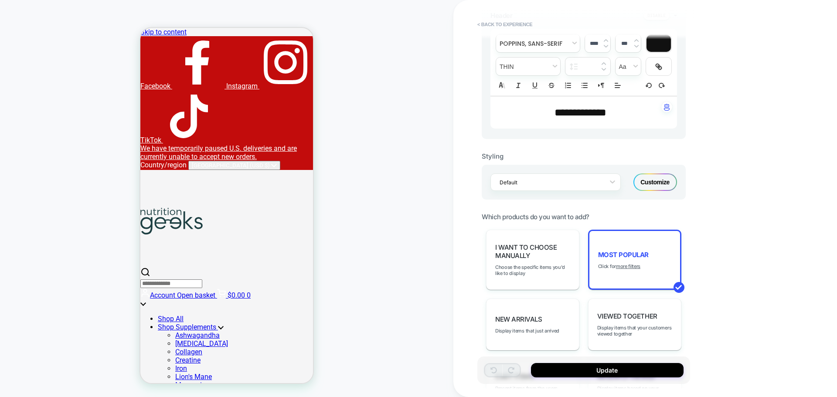
click at [665, 176] on div "Customize" at bounding box center [655, 182] width 44 height 17
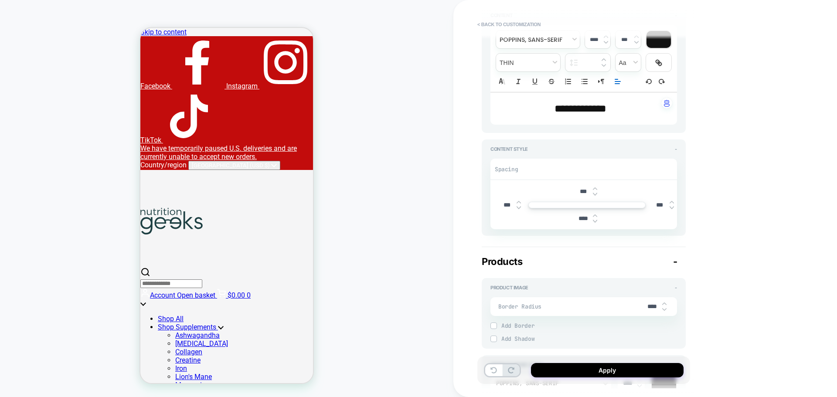
type textarea "*"
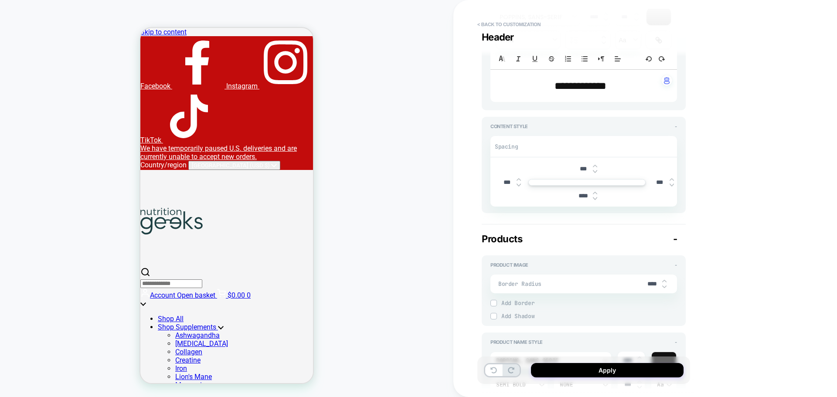
scroll to position [87, 0]
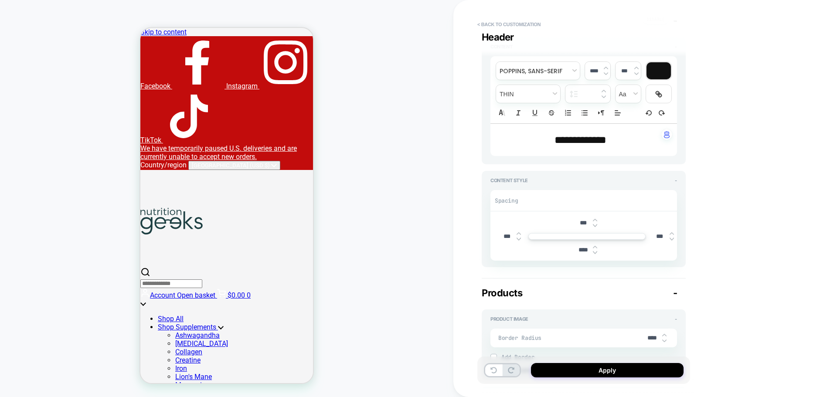
click at [504, 230] on div "***" at bounding box center [510, 237] width 27 height 18
click at [506, 234] on input "***" at bounding box center [507, 236] width 20 height 7
type textarea "*"
type input "****"
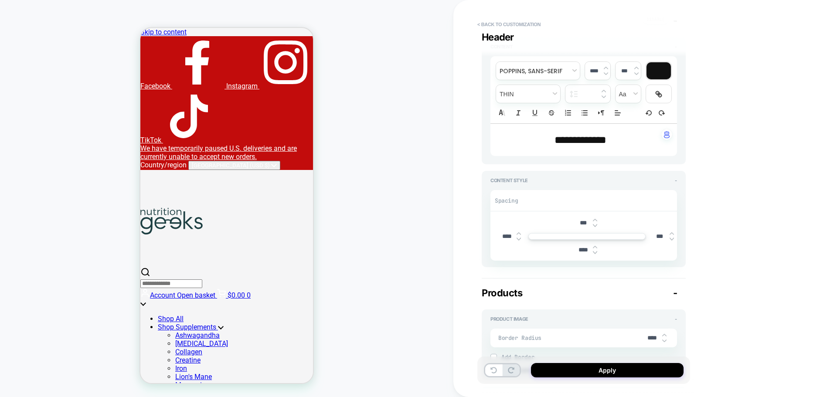
type textarea "*"
type input "***"
type textarea "*"
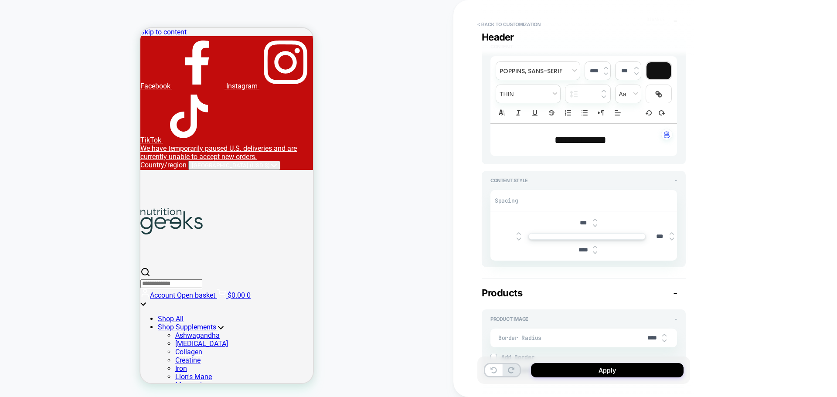
click at [724, 191] on div "**********" at bounding box center [645, 198] width 384 height 397
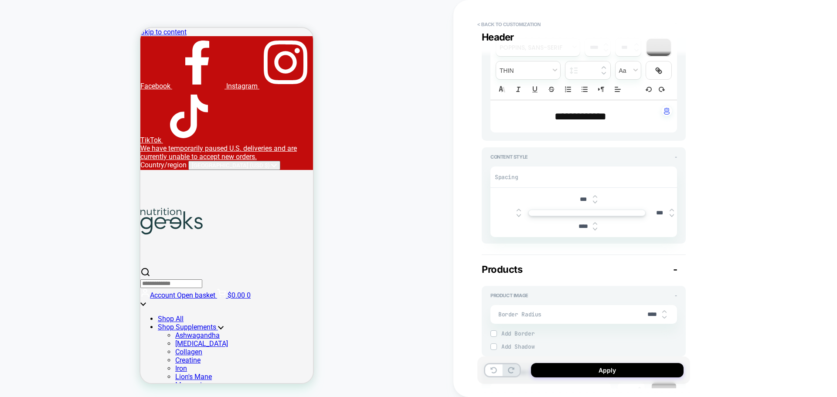
scroll to position [131, 0]
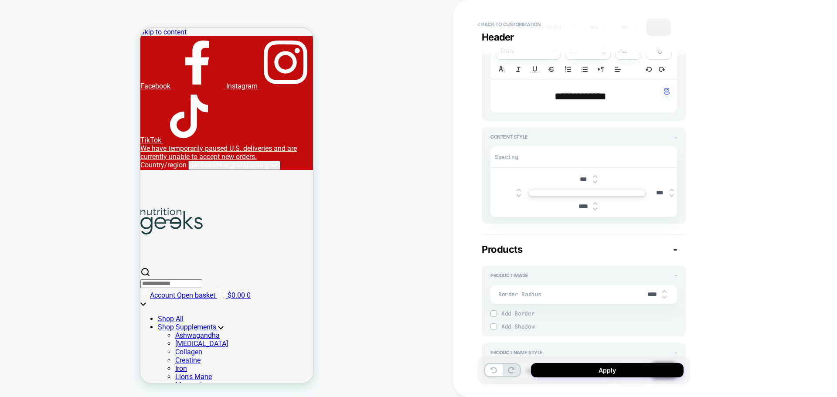
click at [732, 256] on div "**********" at bounding box center [645, 198] width 384 height 397
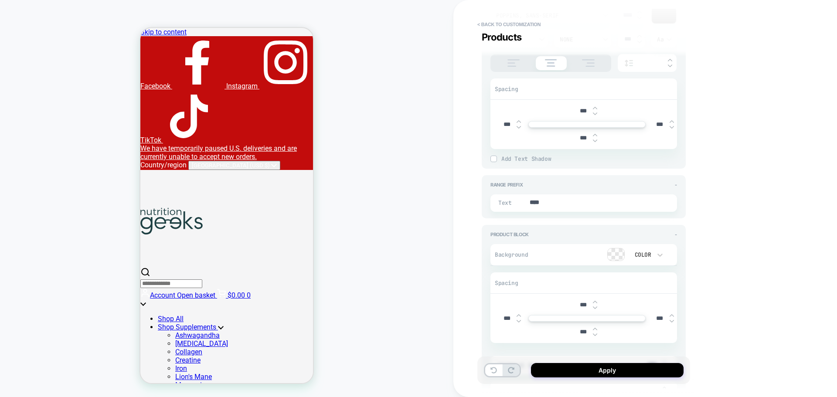
type textarea "*"
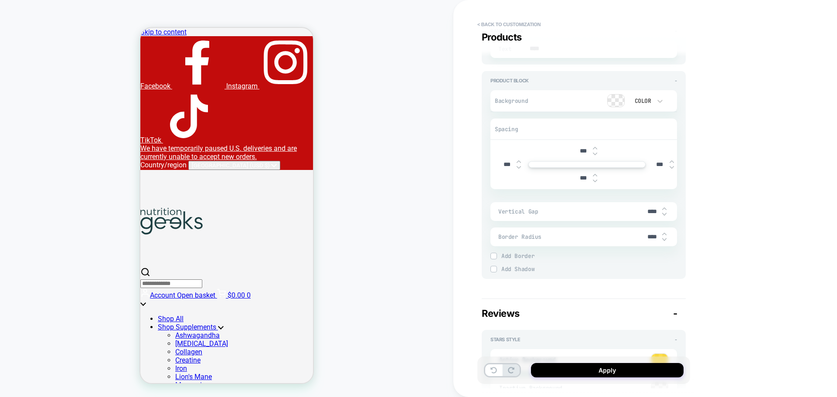
scroll to position [1133, 0]
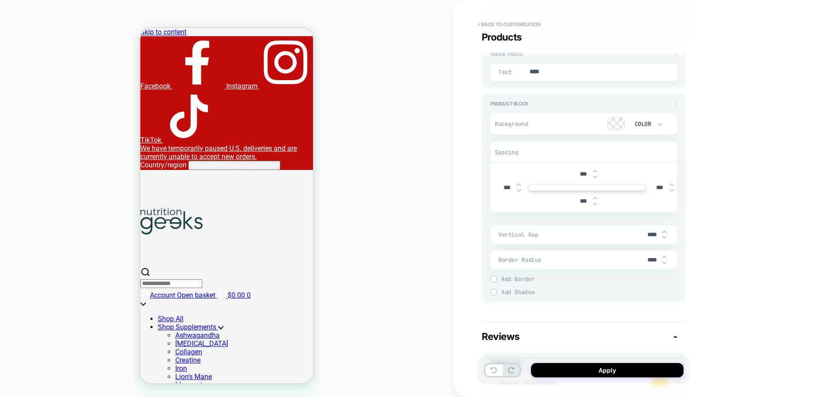
click at [507, 191] on input "***" at bounding box center [507, 187] width 20 height 7
click at [501, 189] on input "***" at bounding box center [507, 187] width 20 height 7
type input "****"
type textarea "*"
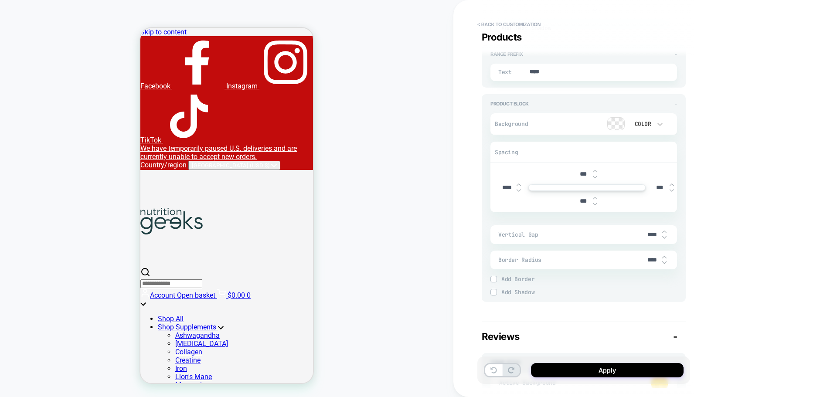
type input "****"
click at [658, 185] on input "***" at bounding box center [660, 187] width 20 height 7
type textarea "*"
type input "***"
type textarea "*"
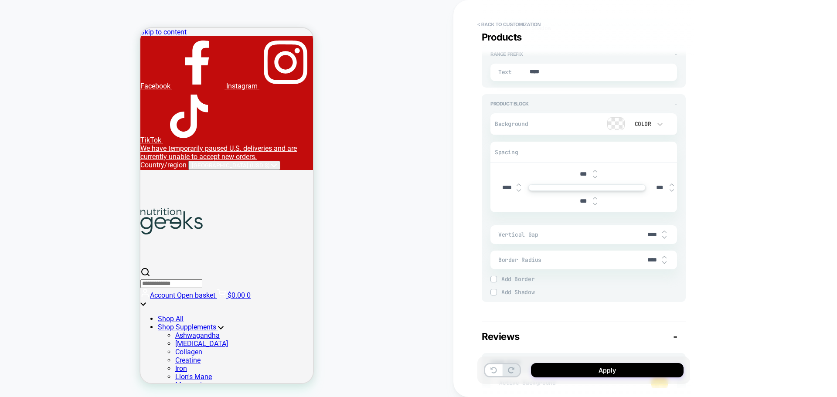
type input "****"
type textarea "*"
type input "****"
click at [390, 198] on div "HOMEPAGE Theme: MAIN" at bounding box center [226, 199] width 453 height 380
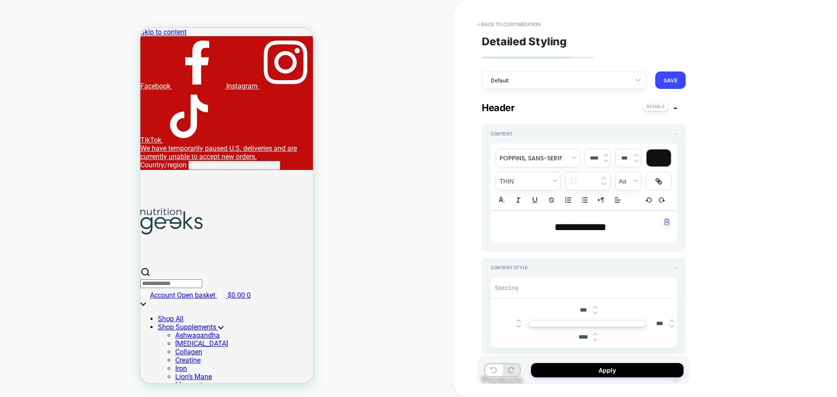
scroll to position [0, 0]
click at [596, 340] on img at bounding box center [595, 339] width 4 height 3
type textarea "*"
type input "****"
click at [596, 340] on img at bounding box center [595, 339] width 4 height 3
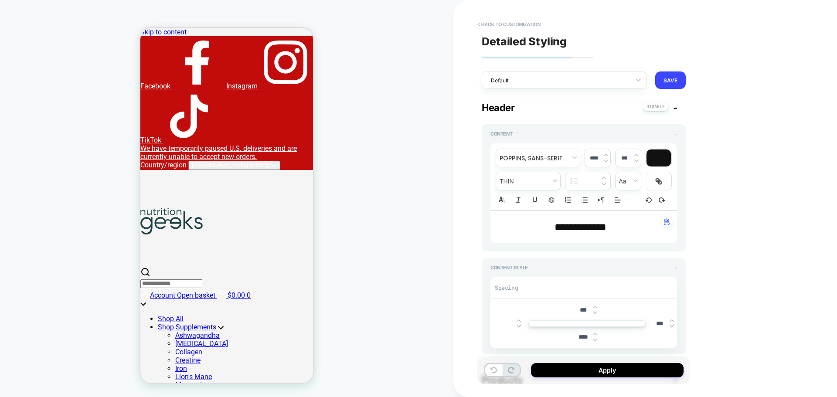
type textarea "*"
type input "****"
click at [596, 340] on img at bounding box center [595, 339] width 4 height 3
type textarea "*"
type input "****"
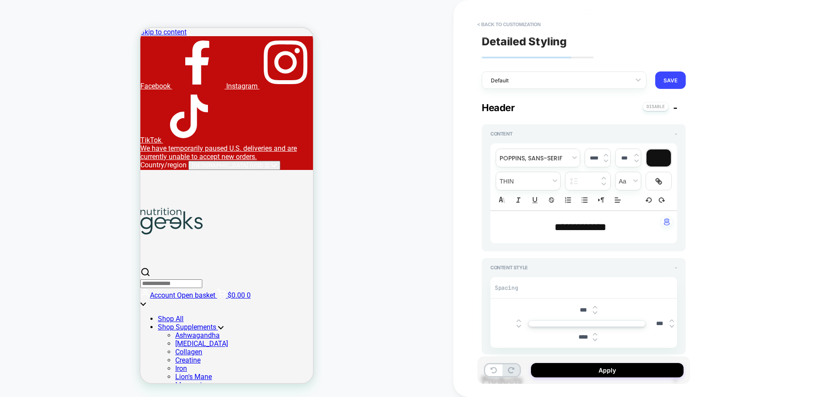
click at [596, 340] on img at bounding box center [595, 339] width 4 height 3
type textarea "*"
type input "****"
click at [596, 341] on img at bounding box center [595, 339] width 4 height 3
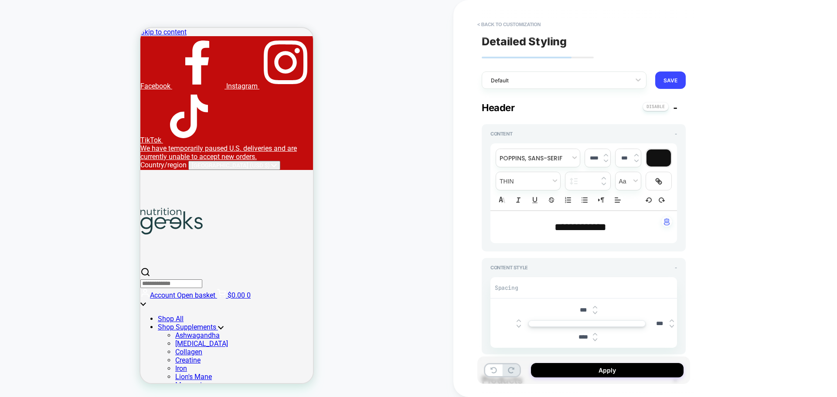
click at [596, 341] on img at bounding box center [595, 339] width 4 height 3
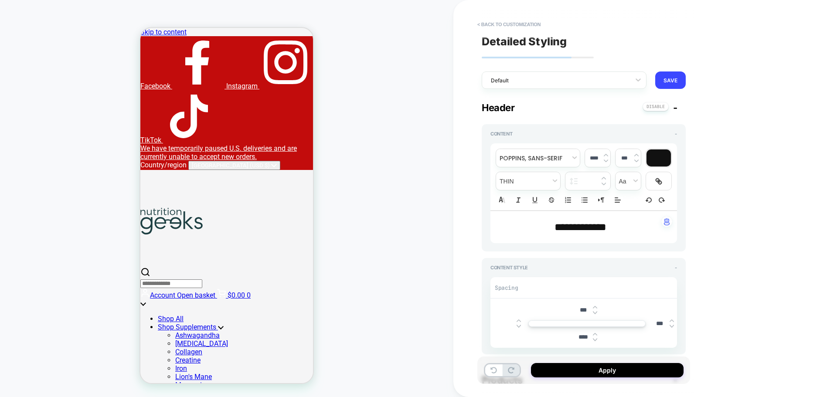
click at [596, 341] on img at bounding box center [595, 339] width 4 height 3
type textarea "*"
type input "****"
click at [596, 341] on img at bounding box center [595, 339] width 4 height 3
type textarea "*"
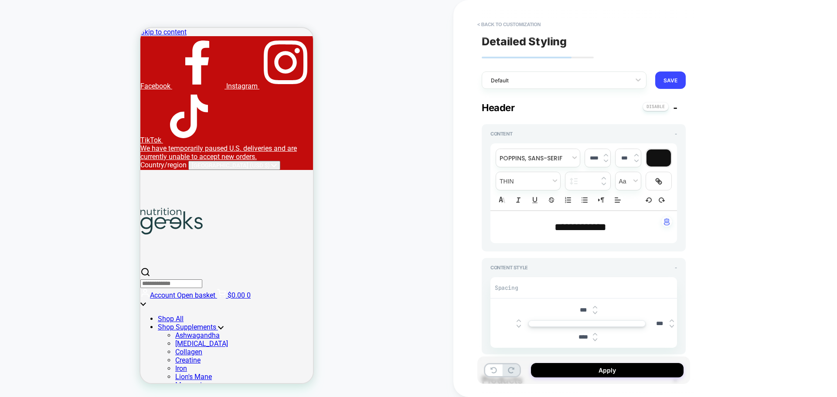
type input "****"
click at [595, 337] on div at bounding box center [595, 337] width 4 height 9
click at [594, 333] on img at bounding box center [595, 334] width 4 height 3
type textarea "*"
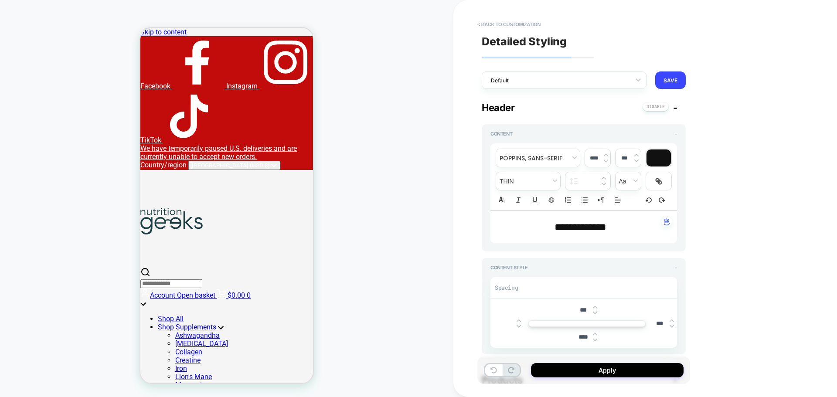
type input "****"
click at [594, 333] on img at bounding box center [595, 334] width 4 height 3
type textarea "*"
type input "****"
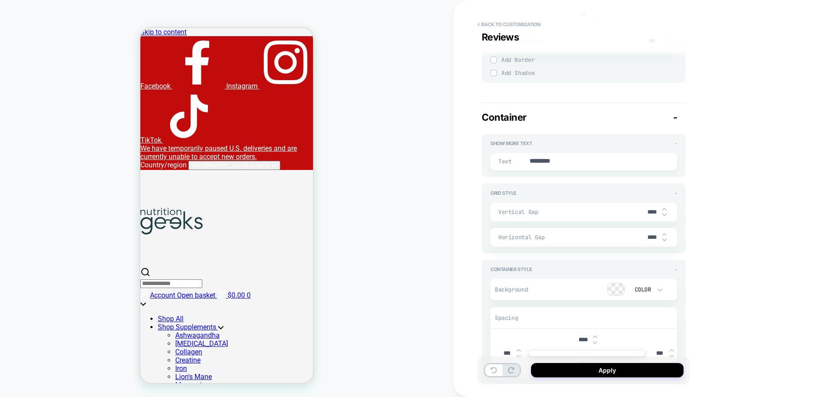
type textarea "*"
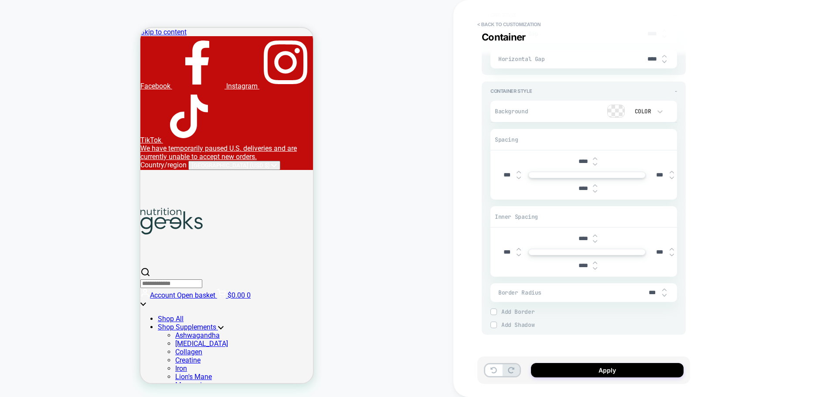
scroll to position [80, 0]
click at [585, 158] on input "****" at bounding box center [583, 161] width 20 height 7
click at [580, 158] on input "****" at bounding box center [583, 161] width 20 height 7
type input "***"
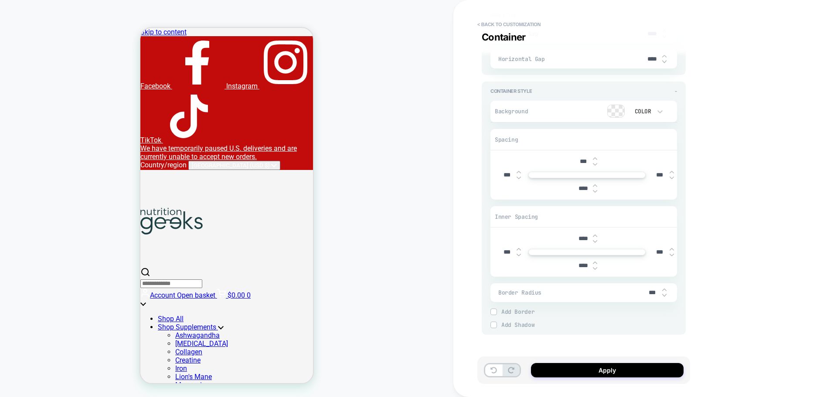
type textarea "*"
click at [804, 270] on div "**********" at bounding box center [645, 198] width 384 height 397
click at [490, 370] on icon at bounding box center [493, 370] width 7 height 7
type input "****"
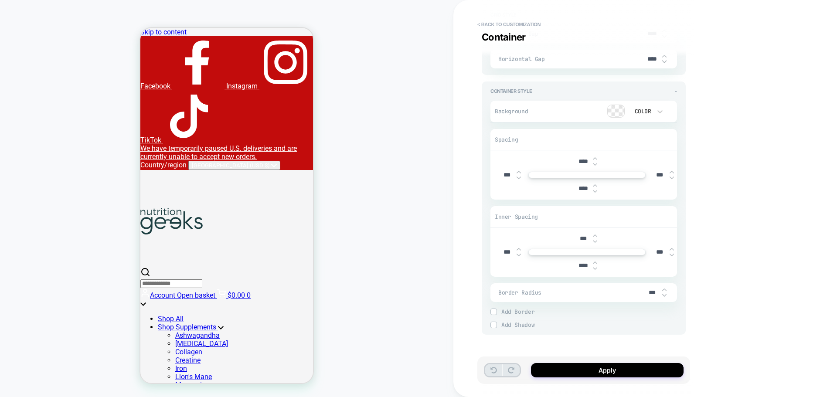
type textarea "*"
click at [490, 370] on icon at bounding box center [493, 370] width 7 height 7
type input "****"
type textarea "*"
click at [580, 158] on input "****" at bounding box center [583, 161] width 20 height 7
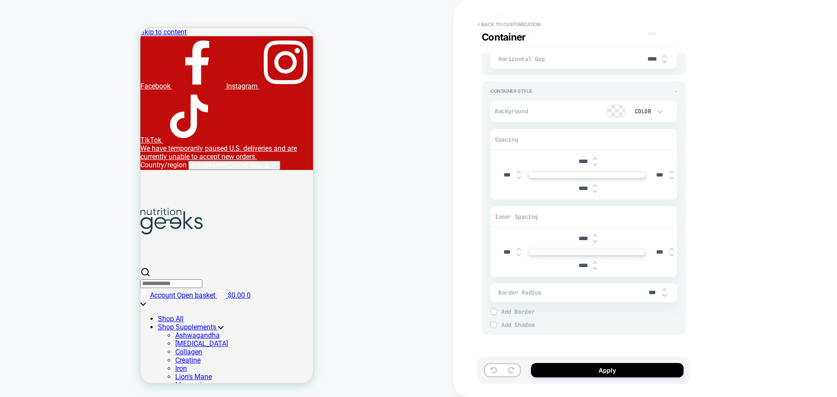
click at [580, 158] on input "****" at bounding box center [583, 161] width 20 height 7
type input "***"
type textarea "*"
type input "***"
click at [575, 185] on input "****" at bounding box center [583, 188] width 20 height 7
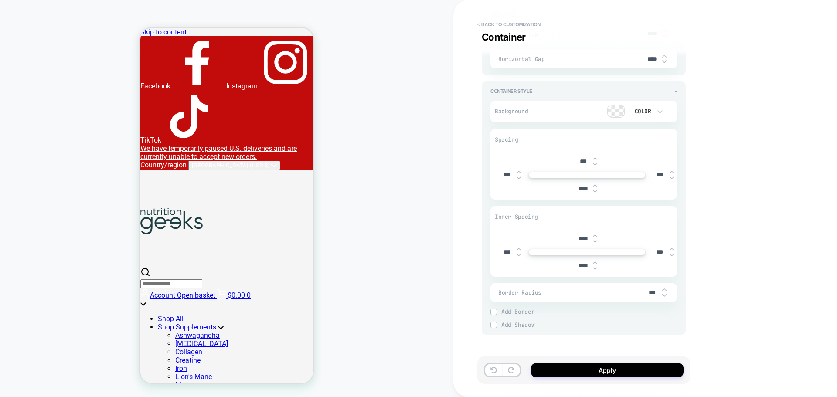
click at [575, 185] on input "****" at bounding box center [583, 188] width 20 height 7
type input "***"
type textarea "*"
click at [698, 212] on div "**********" at bounding box center [645, 198] width 384 height 397
click at [491, 371] on button at bounding box center [493, 370] width 17 height 12
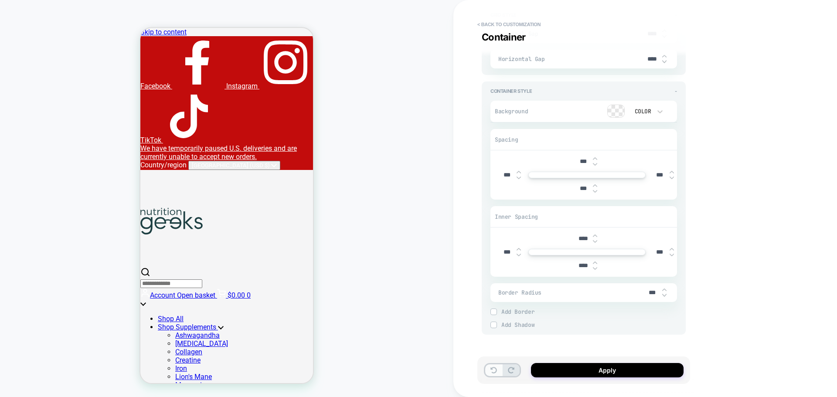
type input "****"
type textarea "*"
click at [491, 371] on icon at bounding box center [493, 370] width 7 height 7
type input "****"
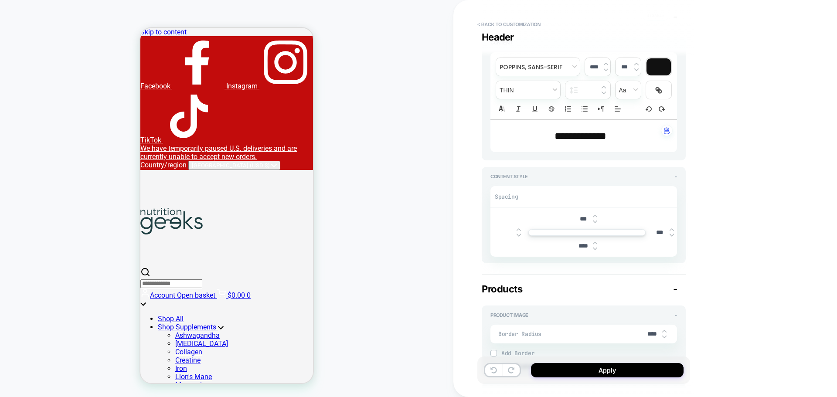
scroll to position [36, 0]
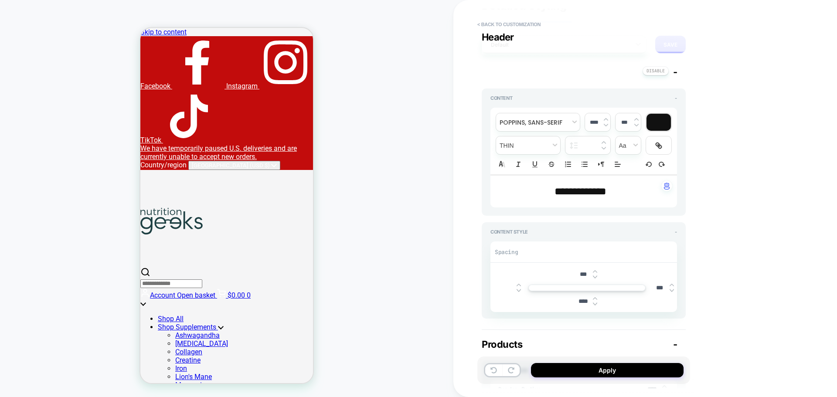
type textarea "*"
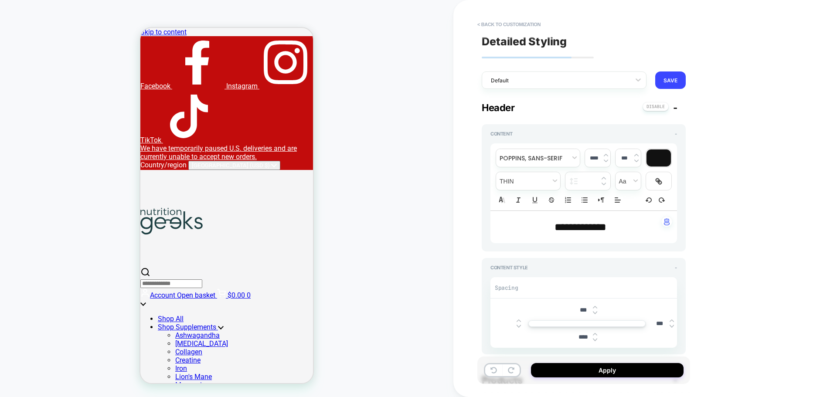
click at [612, 379] on div "Apply" at bounding box center [583, 370] width 213 height 27
click at [611, 370] on button "Apply" at bounding box center [607, 370] width 153 height 14
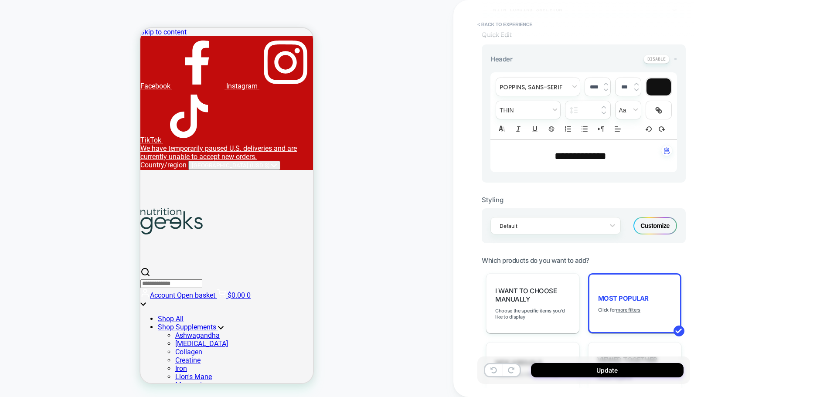
scroll to position [349, 0]
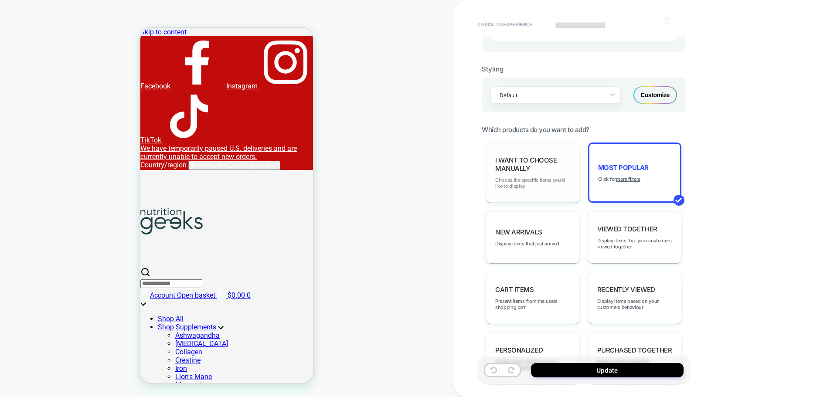
click at [550, 187] on span "Choose the specific items you'd like to display" at bounding box center [532, 183] width 75 height 12
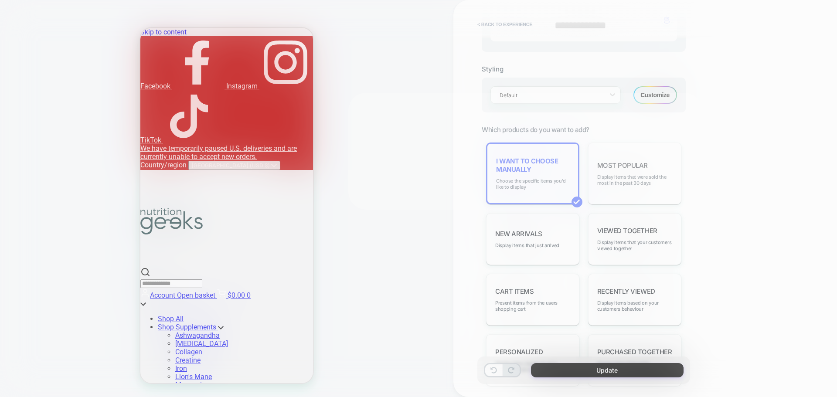
scroll to position [0, 0]
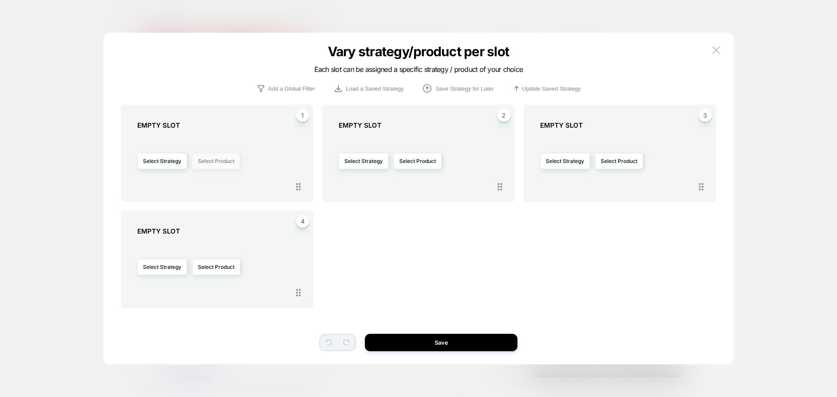
click at [206, 158] on button "Select Product" at bounding box center [216, 161] width 48 height 16
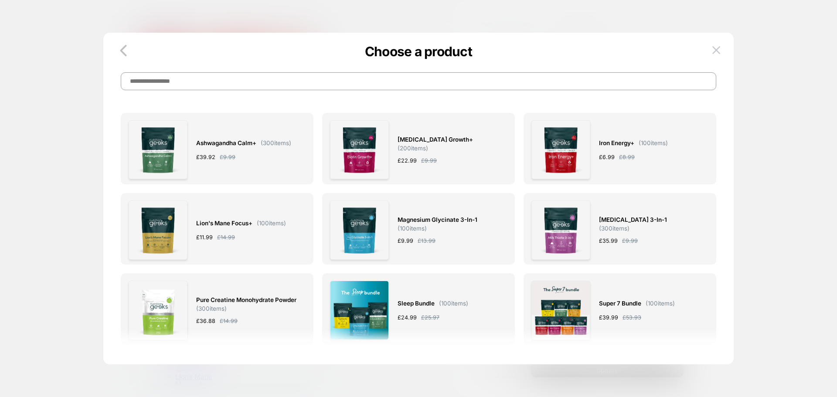
click at [384, 88] on input at bounding box center [418, 81] width 595 height 18
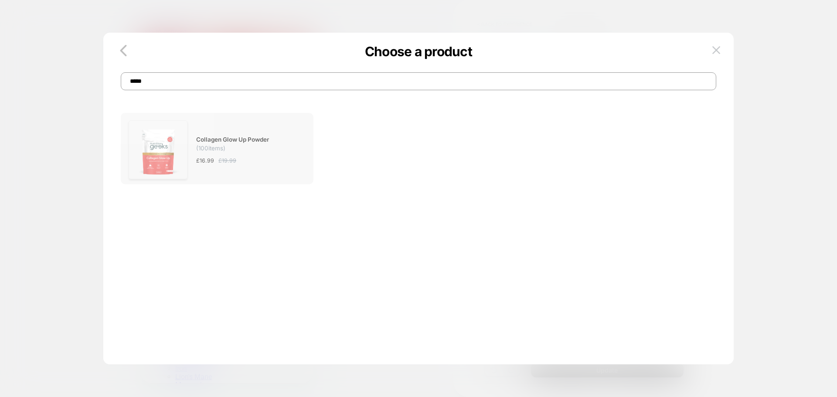
type input "*****"
click at [184, 137] on img at bounding box center [158, 149] width 59 height 59
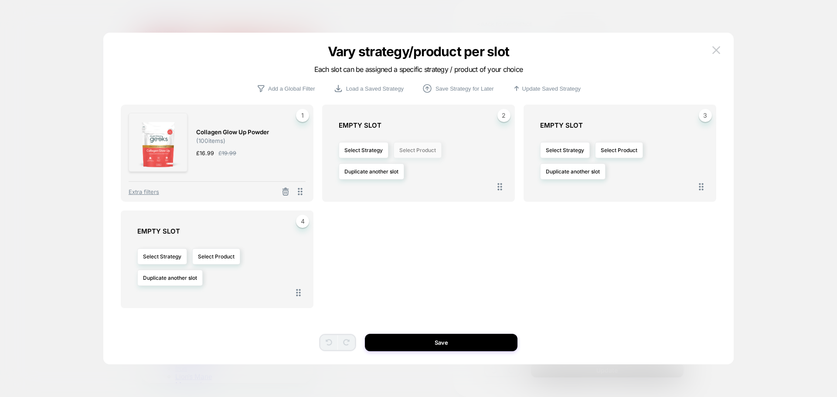
click at [411, 150] on button "Select Product" at bounding box center [418, 150] width 48 height 16
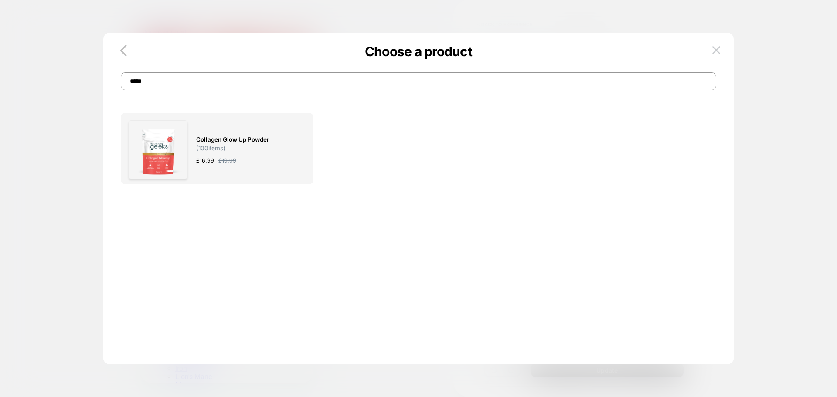
click at [147, 77] on input "*****" at bounding box center [418, 81] width 595 height 18
type input "***"
click at [211, 140] on span "Magnesium Glycinate 3-in-1" at bounding box center [236, 140] width 80 height 10
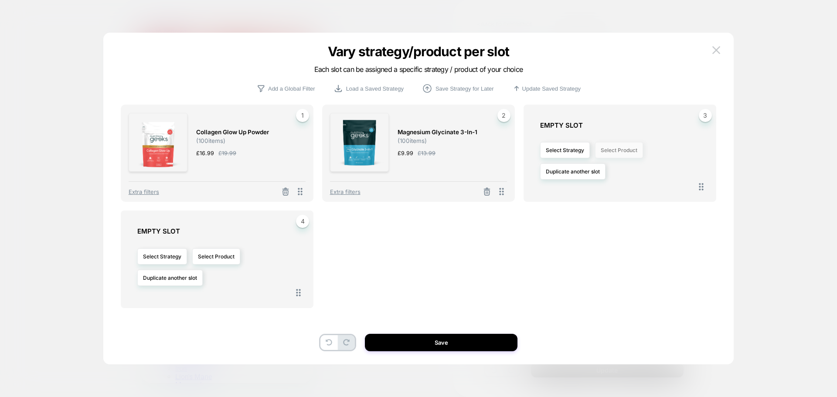
click at [617, 154] on button "Select Product" at bounding box center [619, 150] width 48 height 16
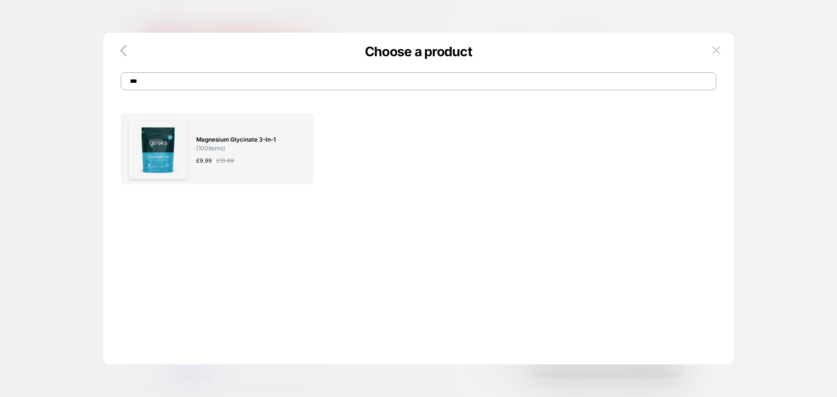
click at [152, 77] on input "***" at bounding box center [418, 81] width 595 height 18
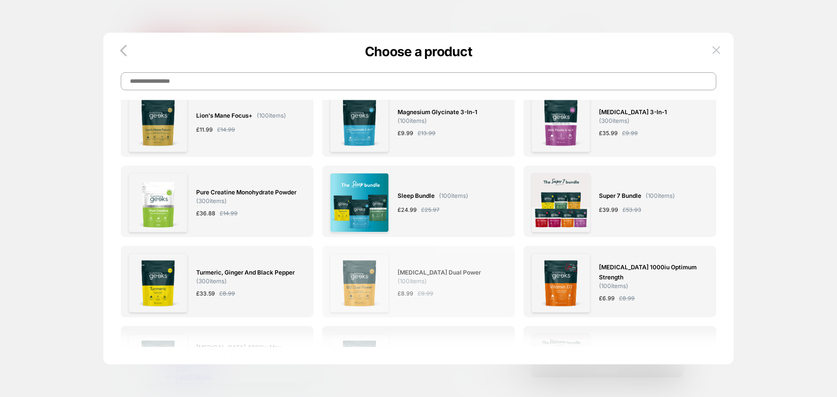
scroll to position [174, 0]
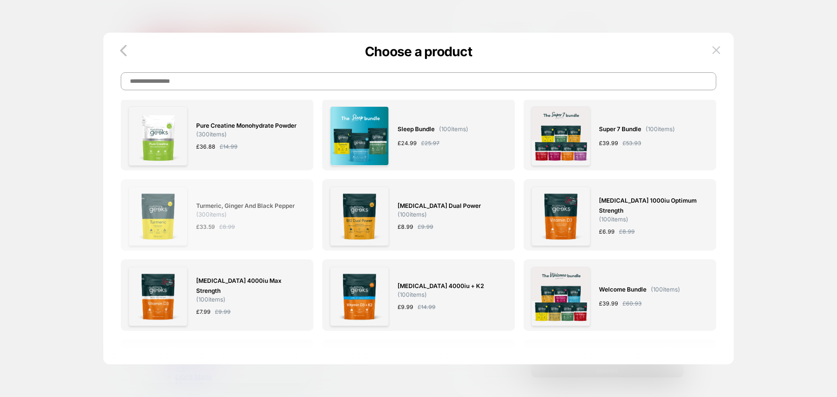
click at [248, 213] on span "Turmeric, Ginger and Black Pepper ( 300 items)" at bounding box center [246, 209] width 101 height 17
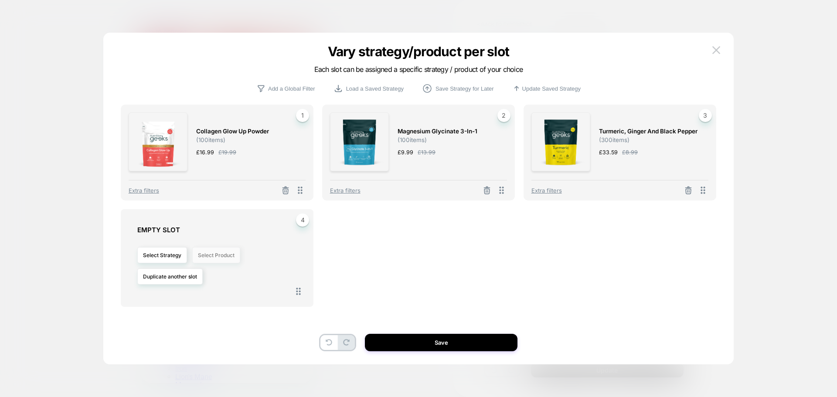
click at [223, 256] on button "Select Product" at bounding box center [216, 255] width 48 height 16
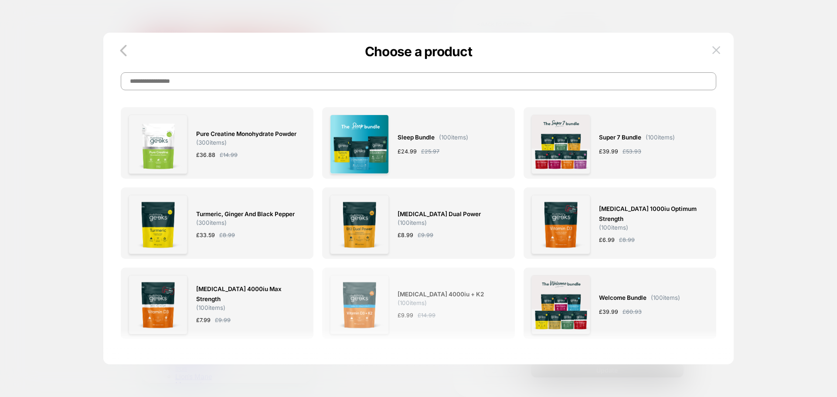
scroll to position [166, 0]
click at [437, 285] on div "Vitamin D3 4000iu + K2 ( 100 items) £ 9.99 £ 14.99" at bounding box center [448, 305] width 101 height 59
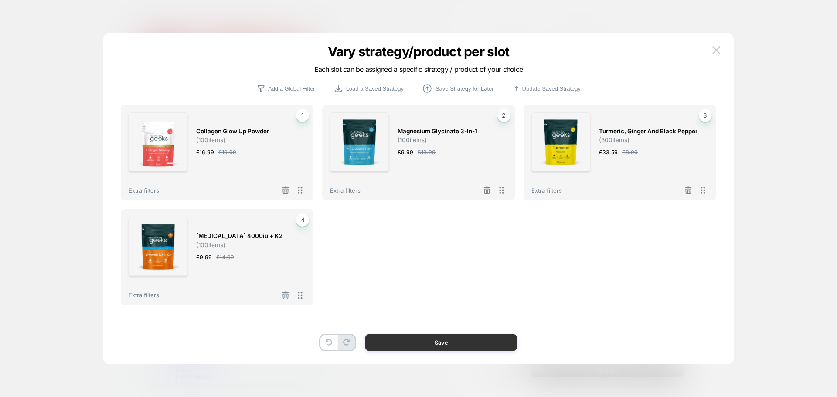
click at [446, 340] on button "Save" at bounding box center [441, 342] width 153 height 17
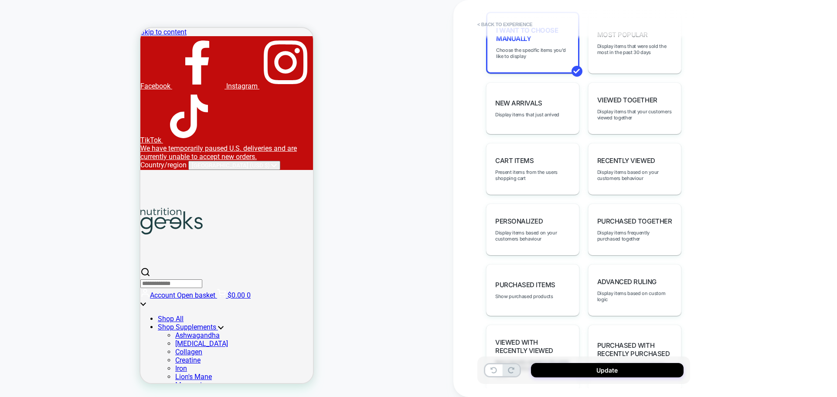
scroll to position [0, 0]
click at [582, 371] on button "Update" at bounding box center [607, 370] width 153 height 14
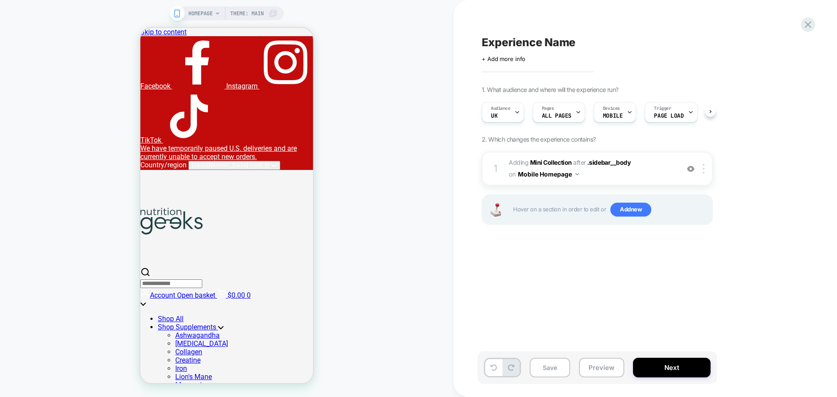
scroll to position [0, 0]
click at [518, 36] on span "Experience Name" at bounding box center [529, 42] width 94 height 13
click at [686, 375] on button "Next" at bounding box center [672, 368] width 78 height 20
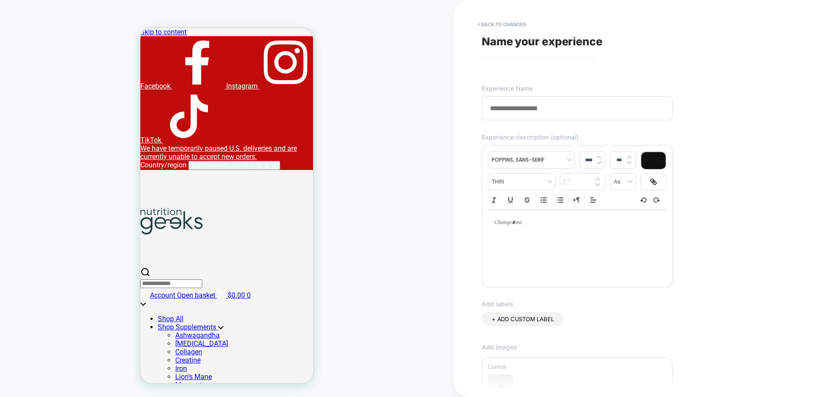
click at [507, 41] on span "Name your experience" at bounding box center [542, 41] width 121 height 13
click at [520, 103] on input at bounding box center [577, 108] width 191 height 24
paste input "**********"
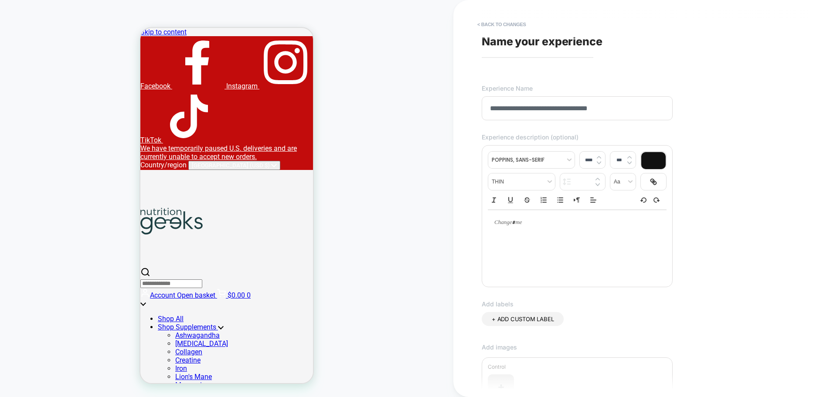
type input "**********"
click at [694, 147] on div "**********" at bounding box center [640, 199] width 327 height 380
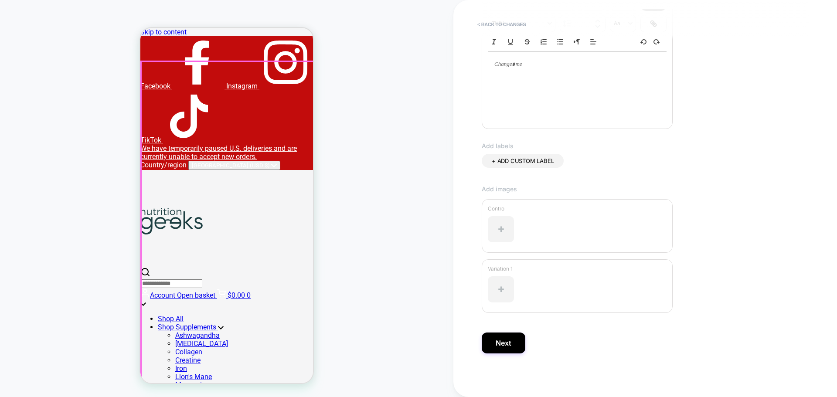
scroll to position [0, 0]
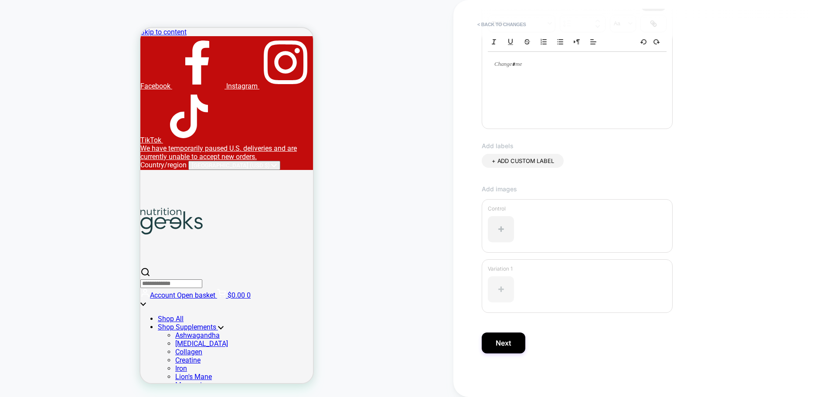
click at [498, 291] on div at bounding box center [501, 289] width 26 height 26
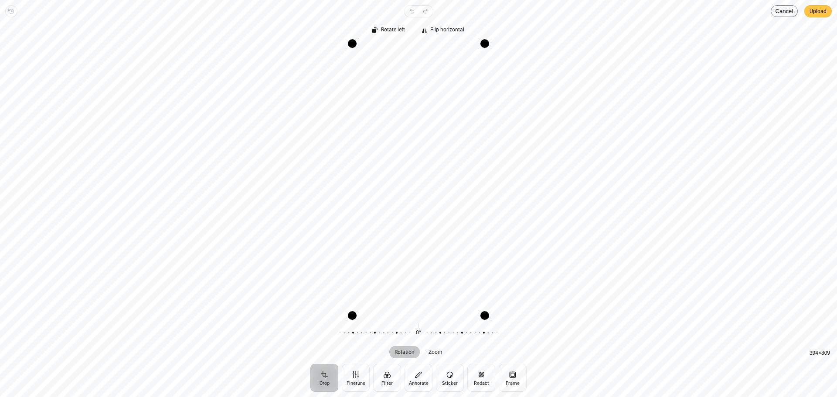
click at [808, 15] on button "Upload" at bounding box center [817, 11] width 27 height 12
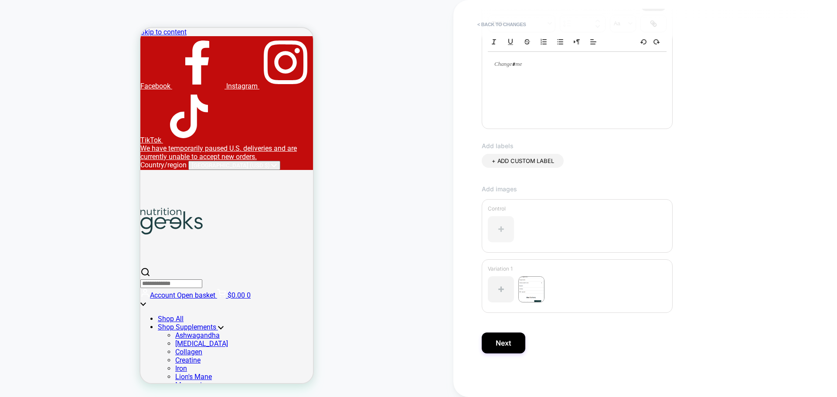
click at [497, 232] on div at bounding box center [501, 229] width 26 height 26
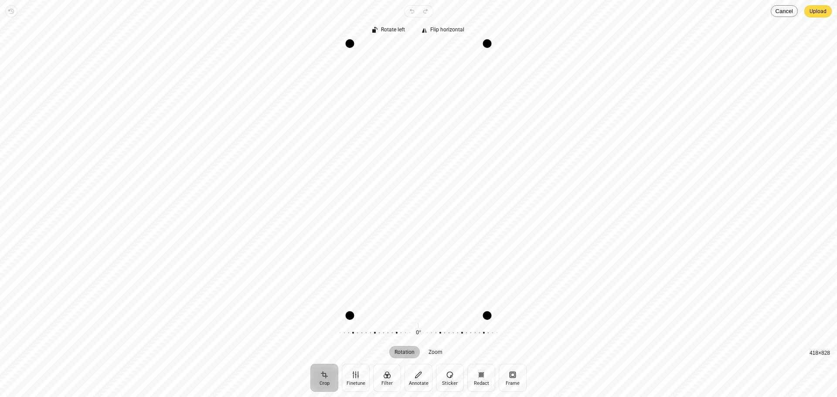
click at [802, 18] on div "Rotate left Flip horizontal" at bounding box center [418, 26] width 823 height 19
click at [837, 10] on div "Revert Undo Redo Upload Crop Finetune Filter Annotate Sticker Redact Frame Rota…" at bounding box center [418, 198] width 837 height 397
click at [827, 16] on button "Upload" at bounding box center [817, 11] width 27 height 12
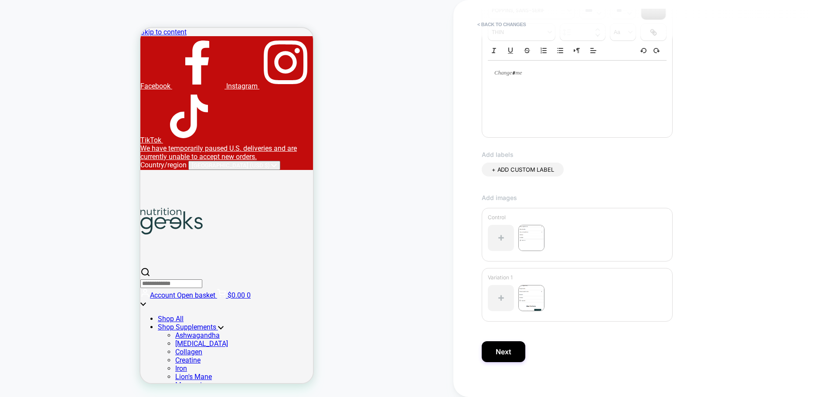
scroll to position [160, 0]
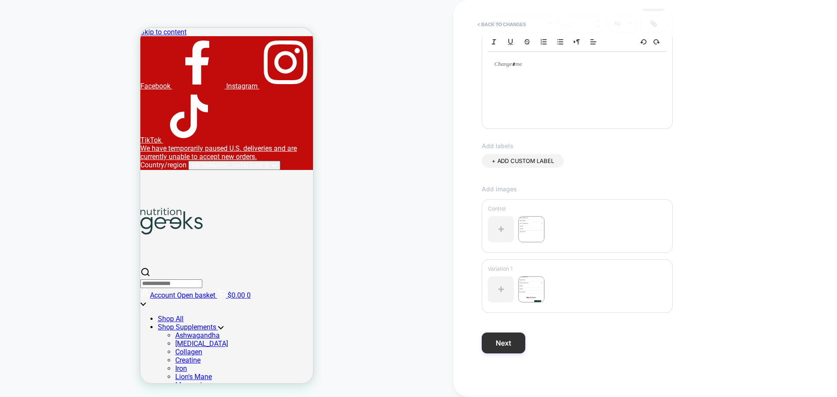
click at [506, 350] on button "Next" at bounding box center [504, 343] width 44 height 21
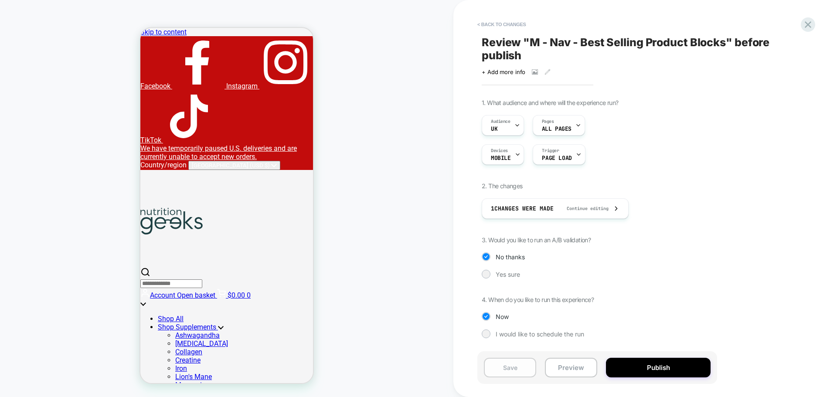
click at [501, 363] on button "Save" at bounding box center [510, 368] width 52 height 20
click at [566, 367] on button "Preview" at bounding box center [571, 368] width 52 height 20
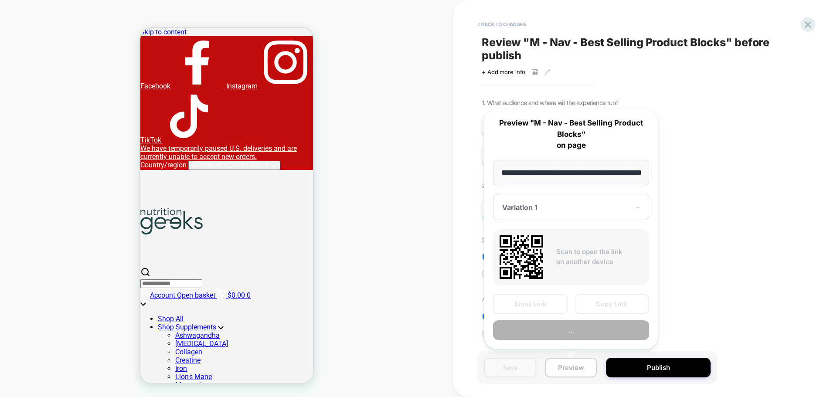
scroll to position [0, 37]
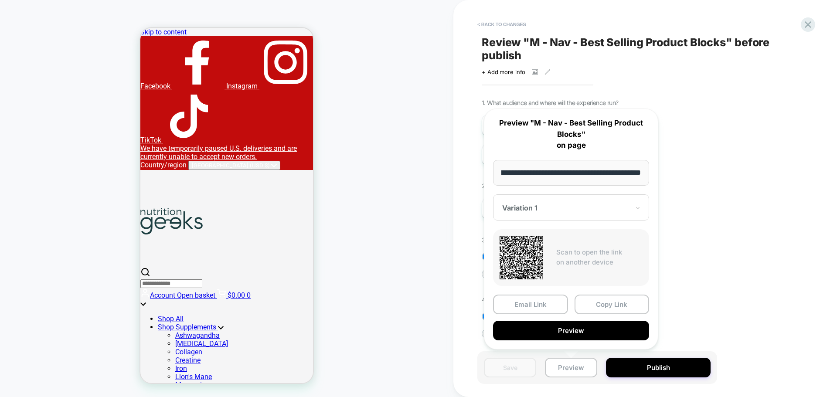
click at [604, 163] on input "**********" at bounding box center [571, 173] width 156 height 26
click at [616, 211] on div at bounding box center [565, 208] width 127 height 9
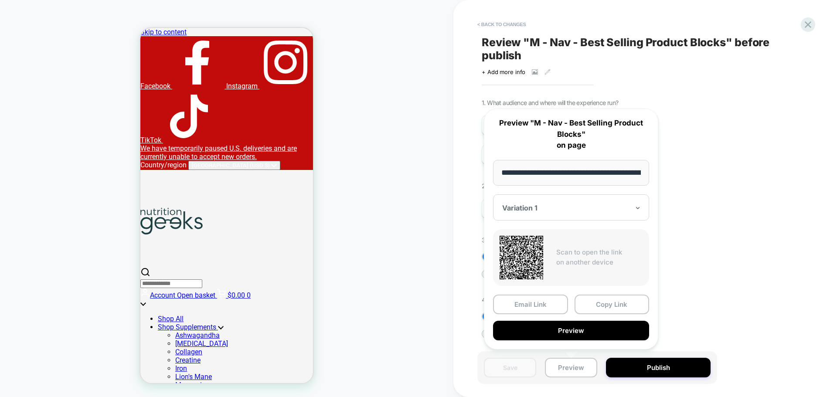
click at [616, 211] on div at bounding box center [565, 208] width 127 height 9
click at [599, 170] on input "**********" at bounding box center [571, 173] width 156 height 26
drag, startPoint x: 652, startPoint y: 176, endPoint x: 643, endPoint y: 176, distance: 9.6
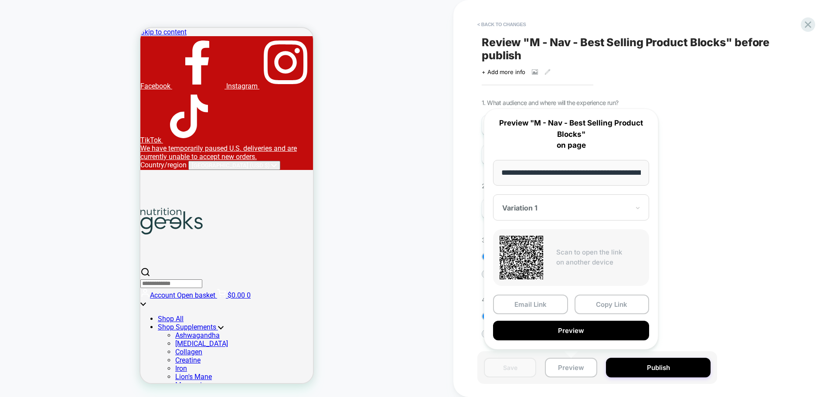
click at [652, 176] on div "**********" at bounding box center [571, 229] width 174 height 241
click at [621, 177] on input "**********" at bounding box center [571, 173] width 156 height 26
click at [602, 302] on button "Copy Link" at bounding box center [612, 305] width 75 height 20
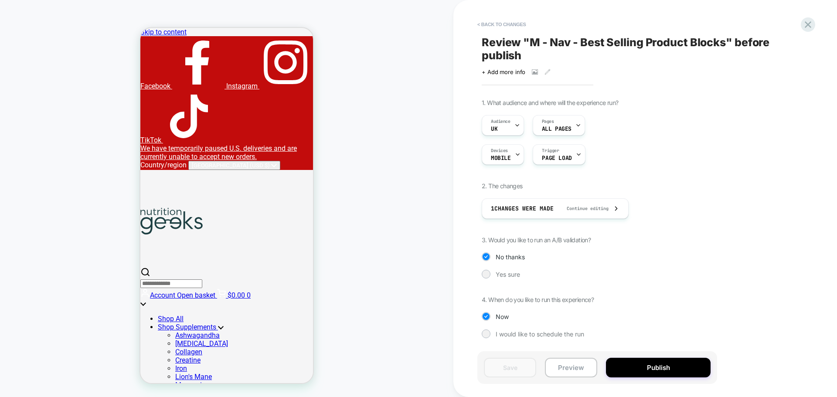
click at [540, 42] on span "Review " M - Nav - Best Selling Product Blocks " before publish" at bounding box center [641, 49] width 318 height 26
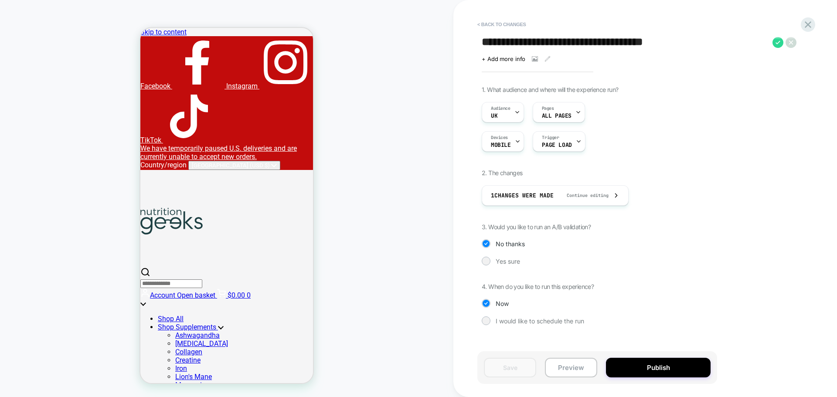
click at [540, 42] on textarea "**********" at bounding box center [625, 42] width 286 height 13
click at [529, 43] on textarea "**********" at bounding box center [625, 42] width 286 height 13
click at [373, 272] on div "HOMEPAGE Theme: MAIN" at bounding box center [226, 199] width 453 height 380
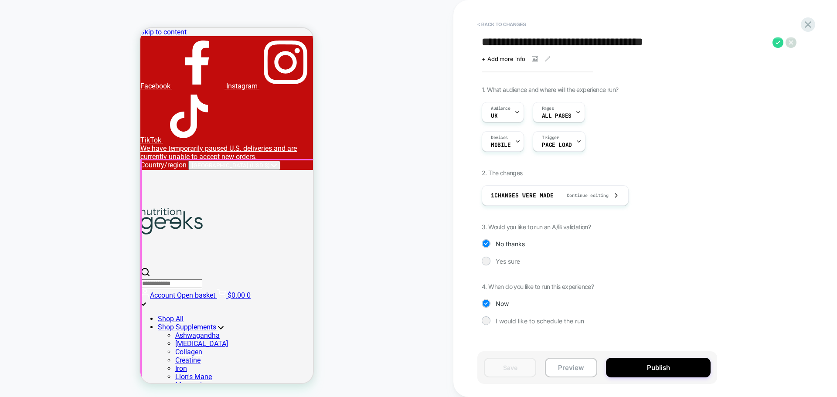
scroll to position [131, 0]
click at [807, 29] on icon at bounding box center [808, 25] width 12 height 12
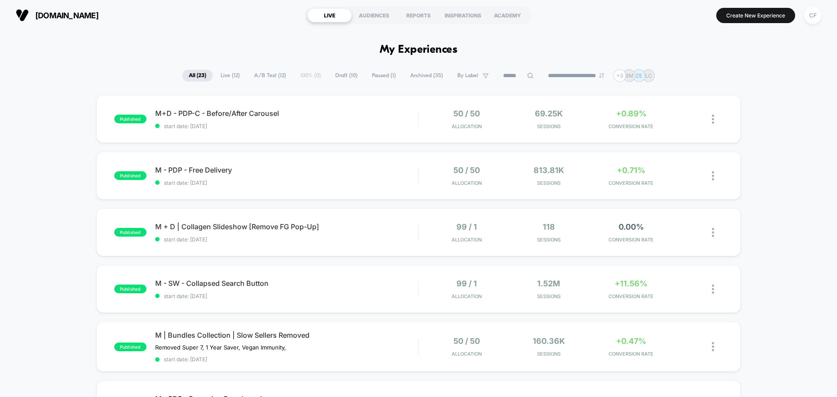
click at [342, 78] on span "Draft ( 10 )" at bounding box center [346, 76] width 35 height 12
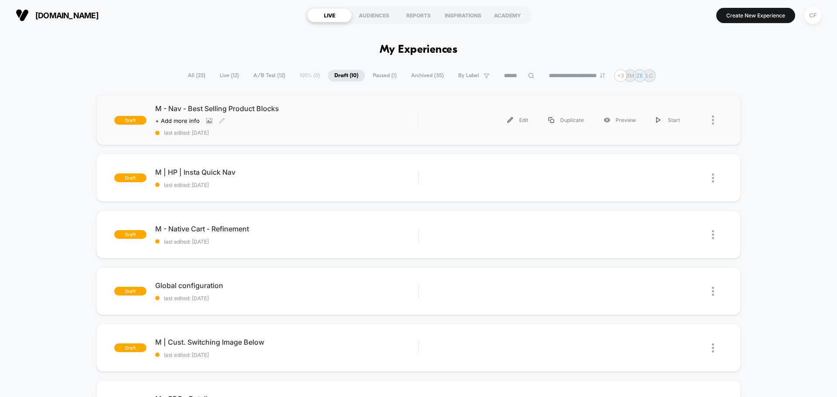
click at [259, 106] on span "M - Nav - Best Selling Product Blocks" at bounding box center [286, 108] width 263 height 9
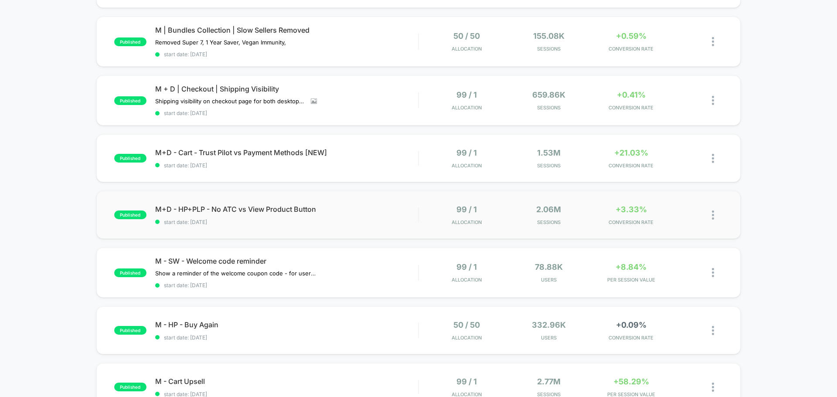
scroll to position [436, 0]
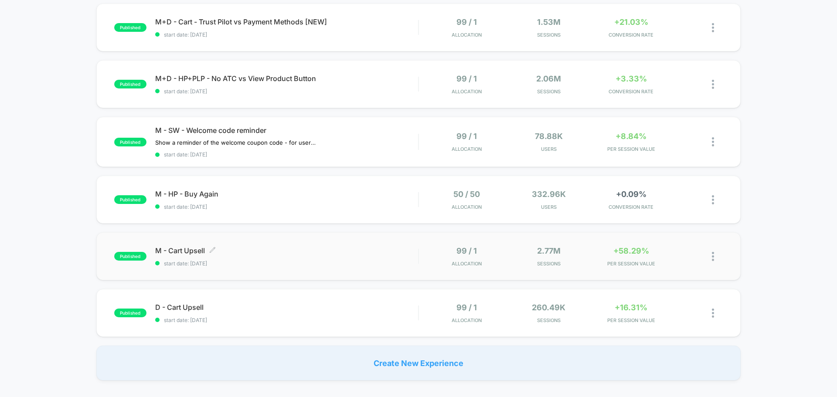
click at [313, 253] on span "M - Cart Upsell Click to edit experience details" at bounding box center [286, 250] width 263 height 9
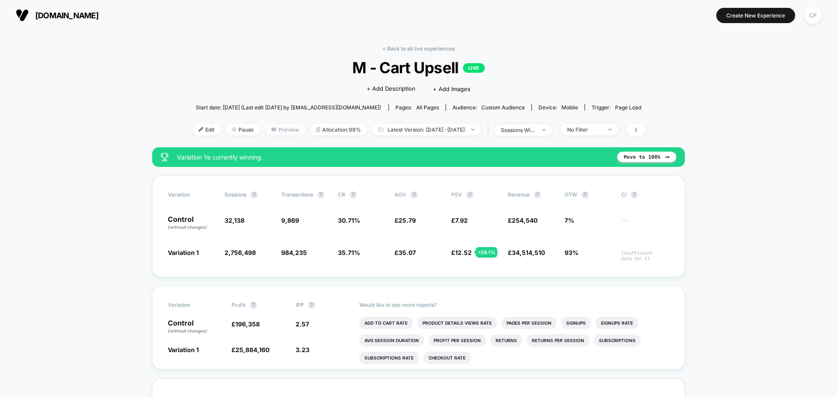
click at [265, 126] on span "Preview" at bounding box center [285, 130] width 41 height 12
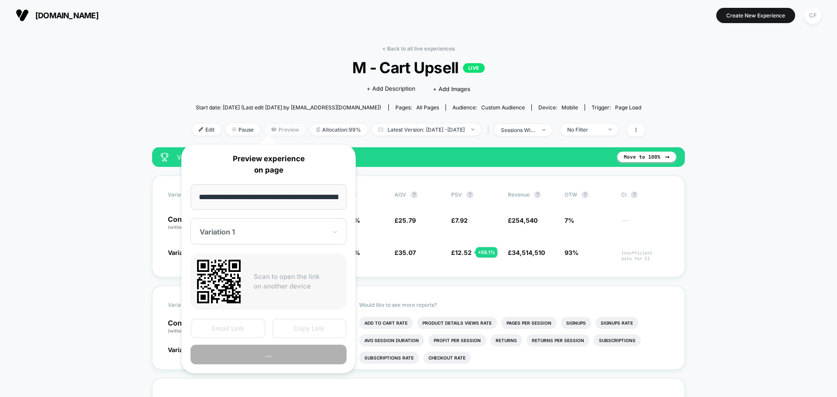
scroll to position [0, 65]
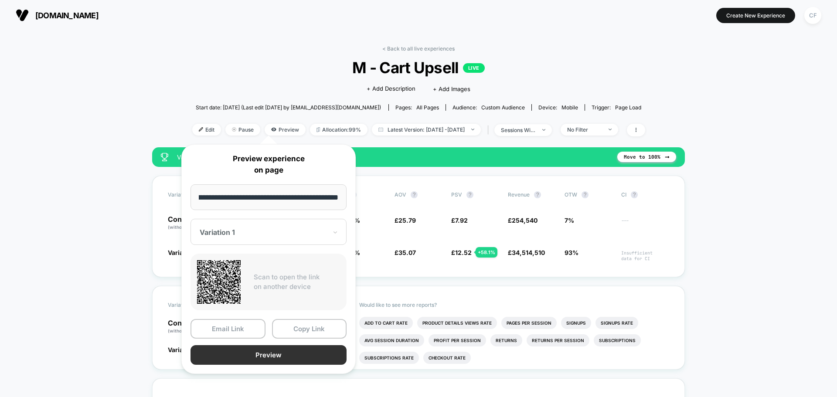
click at [249, 350] on button "Preview" at bounding box center [269, 355] width 156 height 20
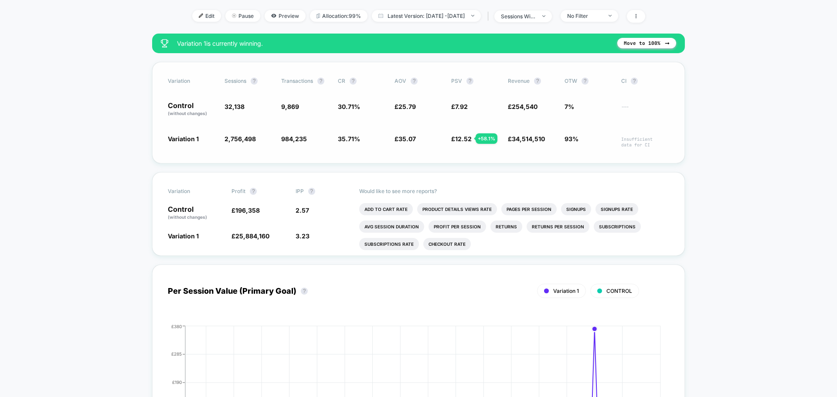
scroll to position [0, 0]
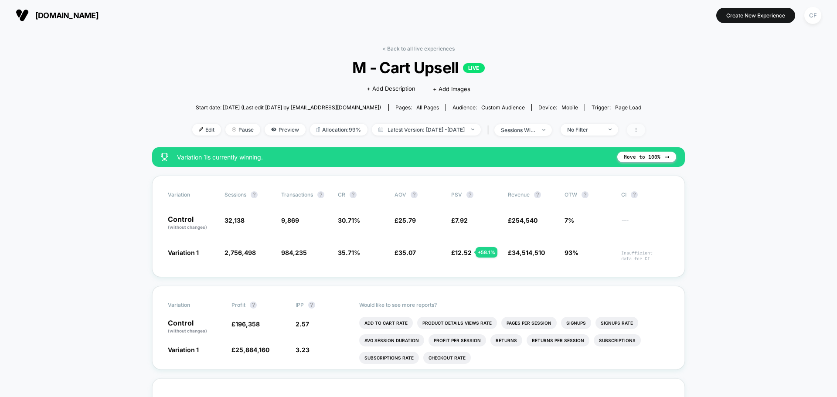
click at [645, 130] on span at bounding box center [636, 130] width 18 height 13
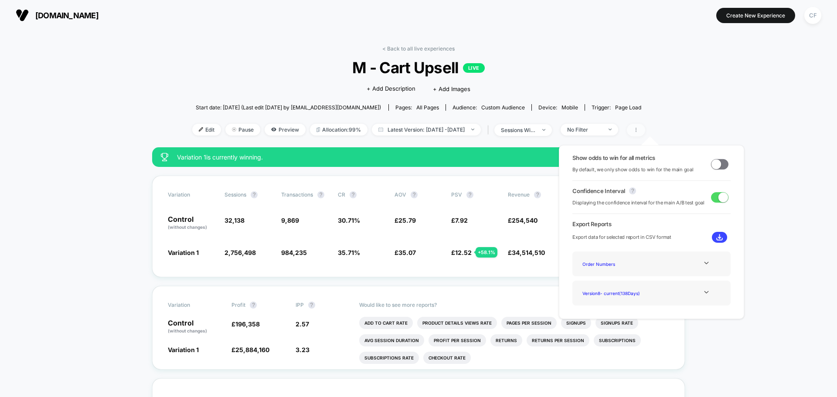
click at [645, 130] on span at bounding box center [636, 130] width 18 height 13
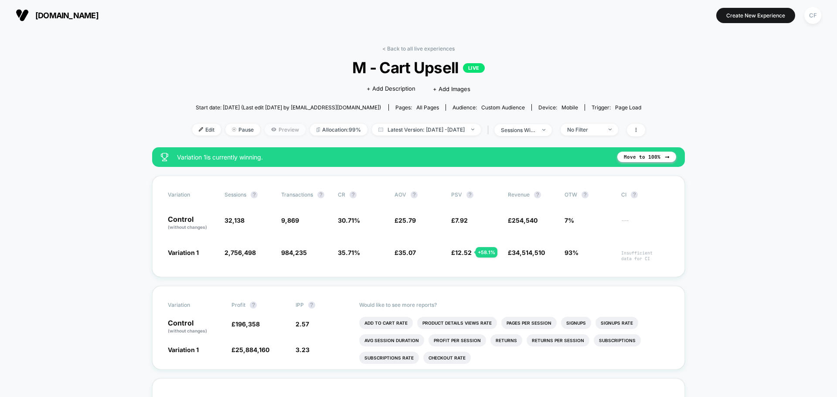
click at [270, 127] on span "Preview" at bounding box center [285, 130] width 41 height 12
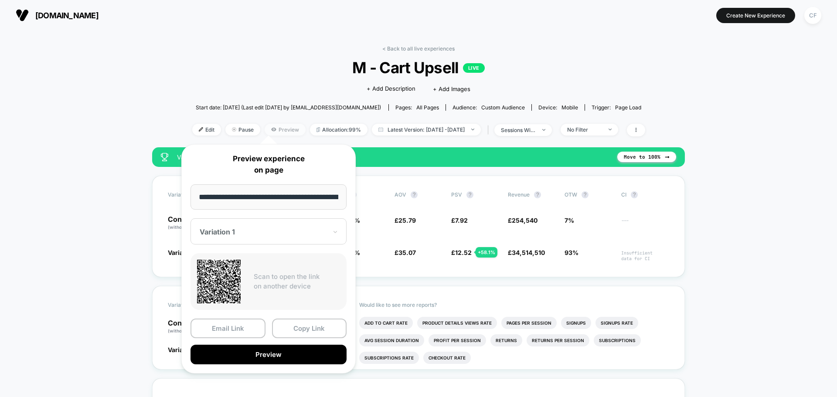
scroll to position [0, 65]
click at [563, 68] on span "M - Cart Upsell LIVE" at bounding box center [418, 67] width 408 height 18
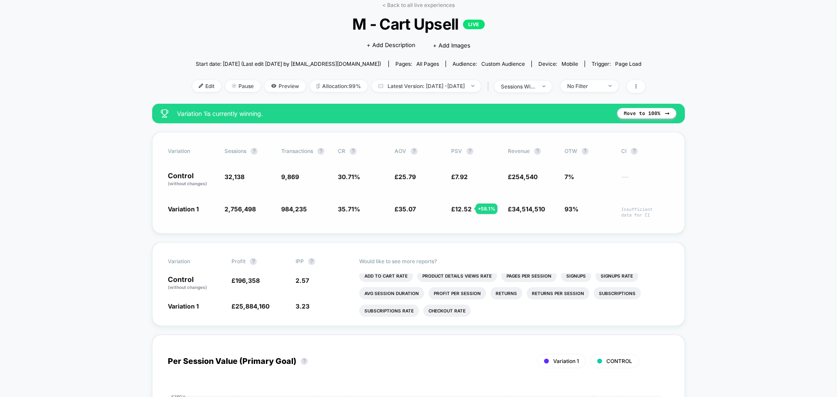
scroll to position [0, 0]
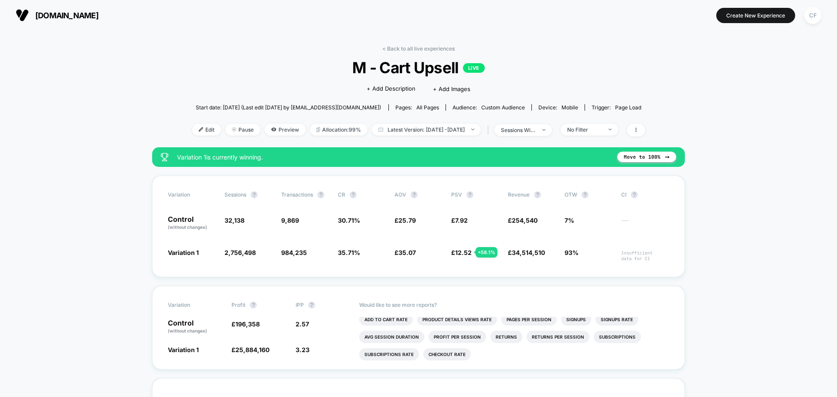
click at [419, 60] on span "M - Cart Upsell LIVE" at bounding box center [418, 67] width 408 height 18
click at [423, 51] on link "< Back to all live experiences" at bounding box center [418, 48] width 72 height 7
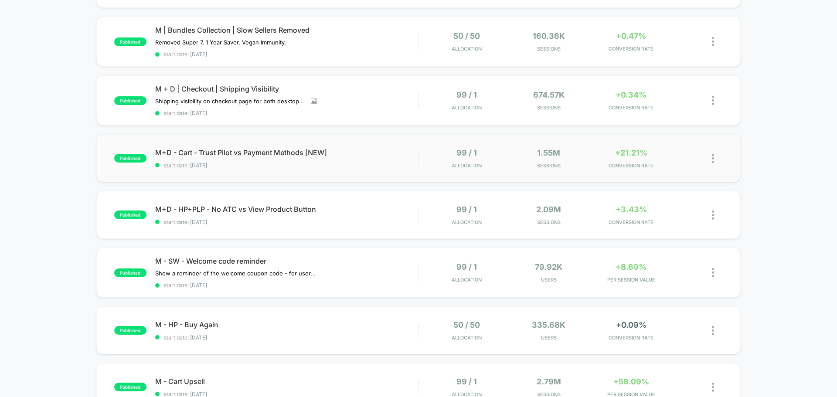
scroll to position [44, 0]
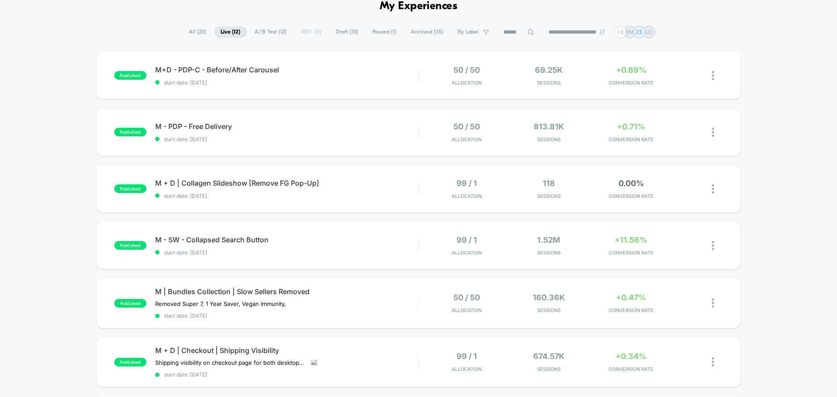
click at [197, 34] on span "All ( 23 )" at bounding box center [197, 32] width 31 height 12
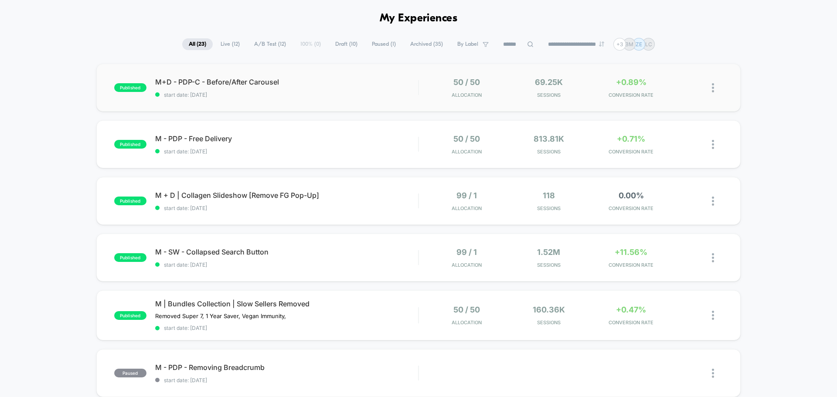
scroll to position [0, 0]
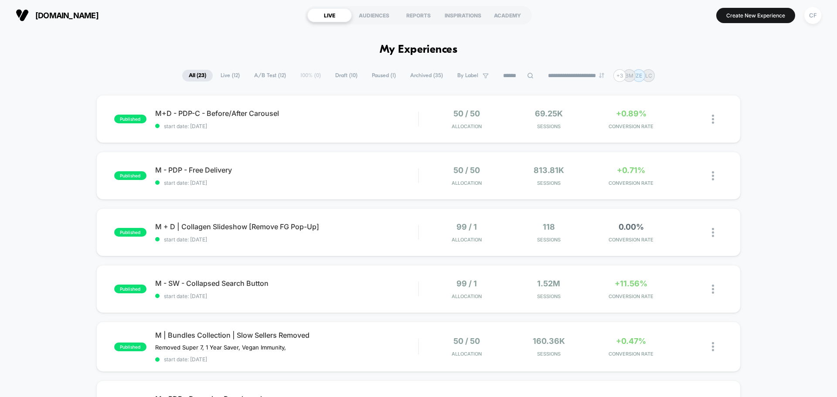
click at [231, 81] on span "Live ( 12 )" at bounding box center [230, 76] width 32 height 12
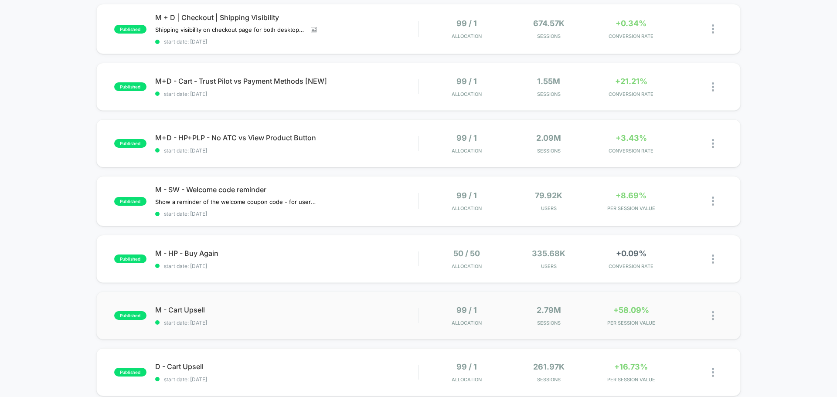
scroll to position [392, 0]
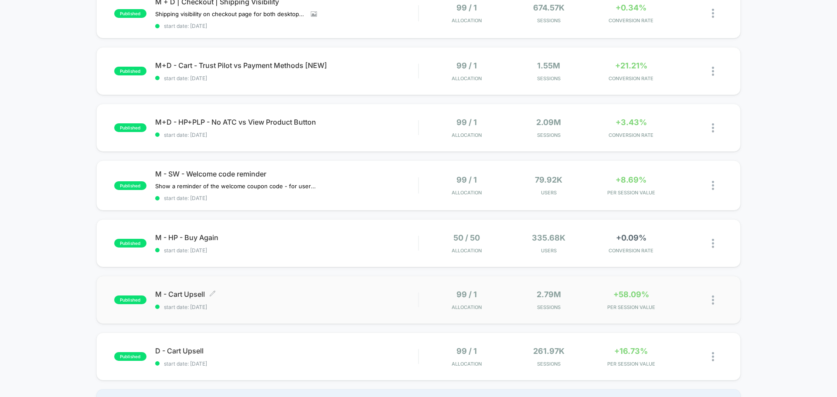
click at [261, 304] on span "start date: [DATE]" at bounding box center [286, 307] width 263 height 7
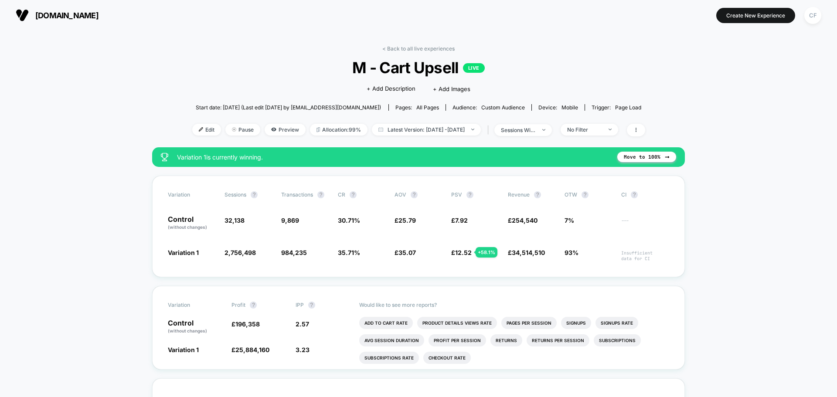
click at [391, 76] on span "M - Cart Upsell LIVE" at bounding box center [418, 67] width 408 height 18
copy span "M - Cart Upsell"
click at [184, 246] on div "Variation Sessions ? Transactions ? CR ? AOV ? PSV ? Revenue ? OTW ? CI ? Contr…" at bounding box center [418, 227] width 533 height 102
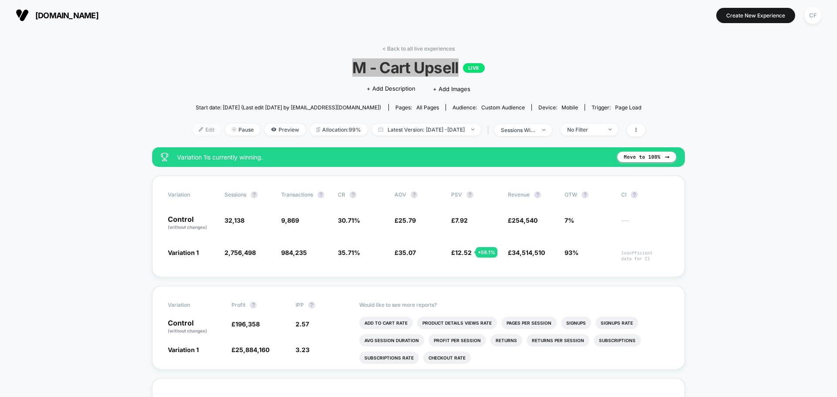
click at [198, 134] on span "Edit" at bounding box center [206, 130] width 29 height 12
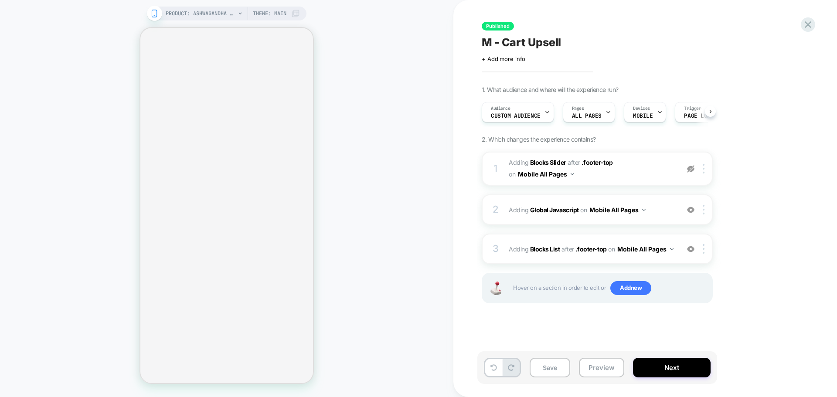
scroll to position [0, 0]
select select "**********"
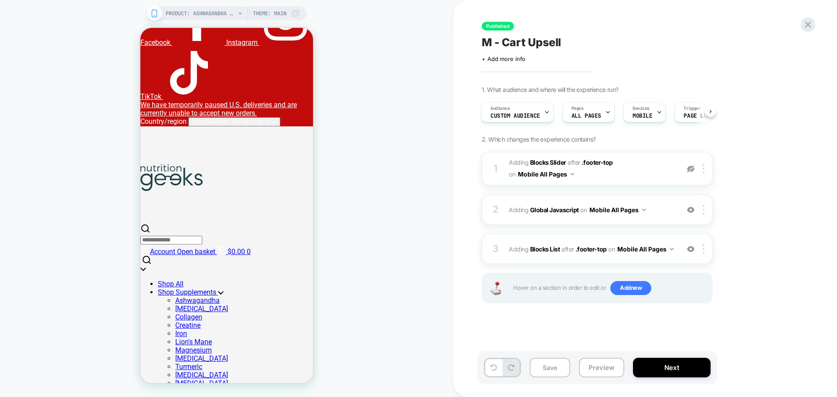
scroll to position [0, 0]
click at [641, 219] on div "2 Adding Global Javascript on Mobile All Pages Add Before Add After Copy to Des…" at bounding box center [597, 209] width 231 height 31
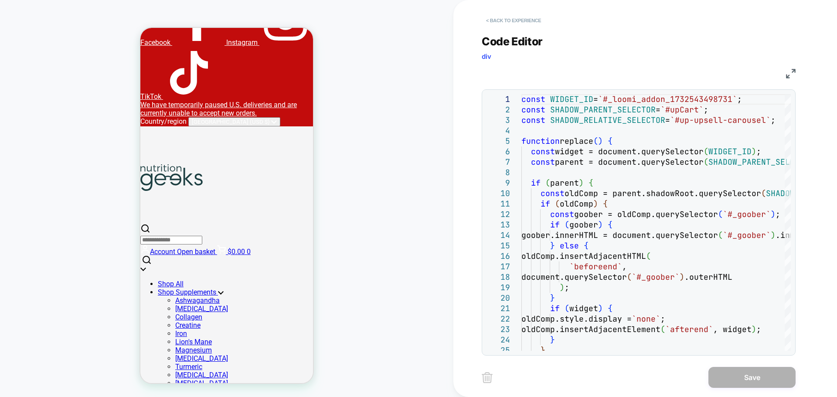
click at [496, 18] on button "< Back to experience" at bounding box center [514, 21] width 64 height 14
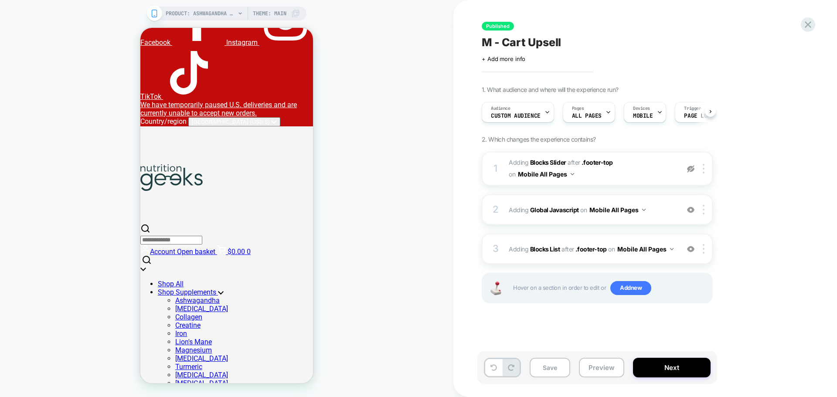
scroll to position [0, 0]
click at [582, 175] on span "#_loomi_addon_1730392308319 Adding Blocks Slider AFTER .footer-top .footer-top …" at bounding box center [592, 169] width 166 height 24
click at [511, 167] on span "#_loomi_addon_1730392308319 Adding Blocks Slider AFTER .footer-top .footer-top …" at bounding box center [592, 169] width 166 height 24
click at [703, 172] on div at bounding box center [705, 169] width 14 height 10
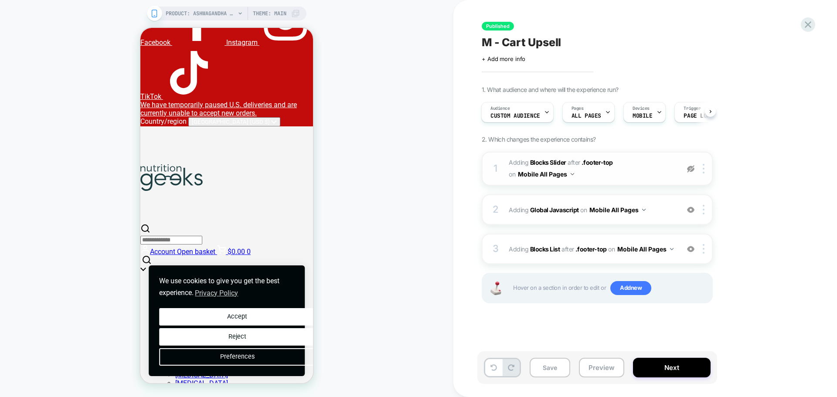
click at [630, 170] on span "#_loomi_addon_1730392308319 Adding Blocks Slider AFTER .footer-top .footer-top …" at bounding box center [592, 169] width 166 height 24
click at [551, 160] on b "Blocks Slider" at bounding box center [548, 162] width 36 height 7
click at [548, 164] on b "Blocks Slider" at bounding box center [548, 162] width 36 height 7
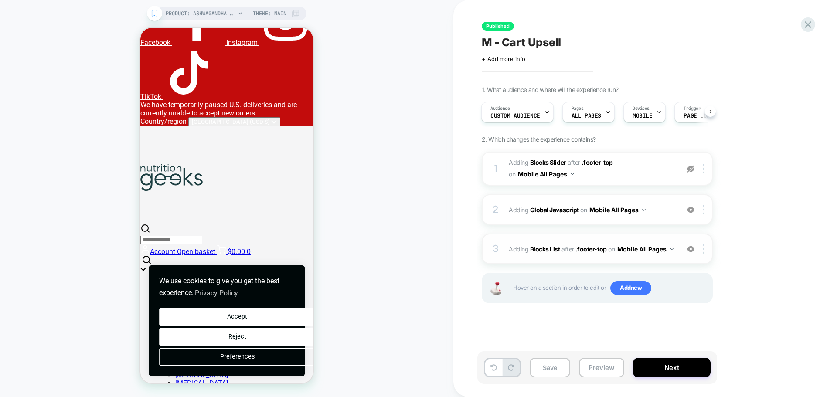
click at [684, 255] on div "3 #_loomi_addon_1732543498731 Adding Blocks List AFTER .footer-top .footer-top …" at bounding box center [597, 249] width 231 height 31
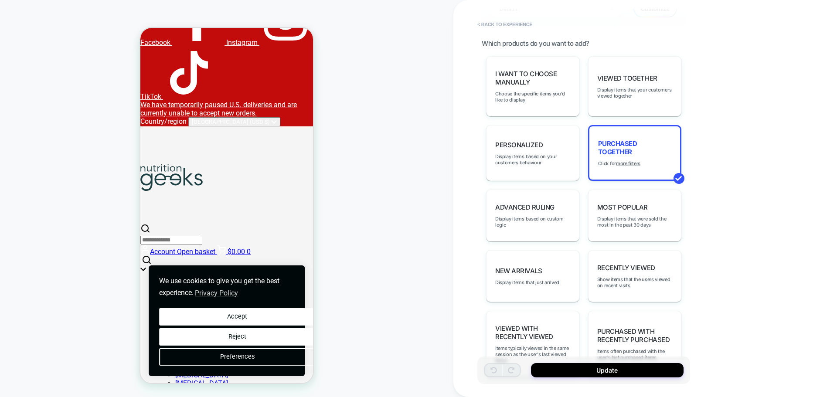
scroll to position [356, 0]
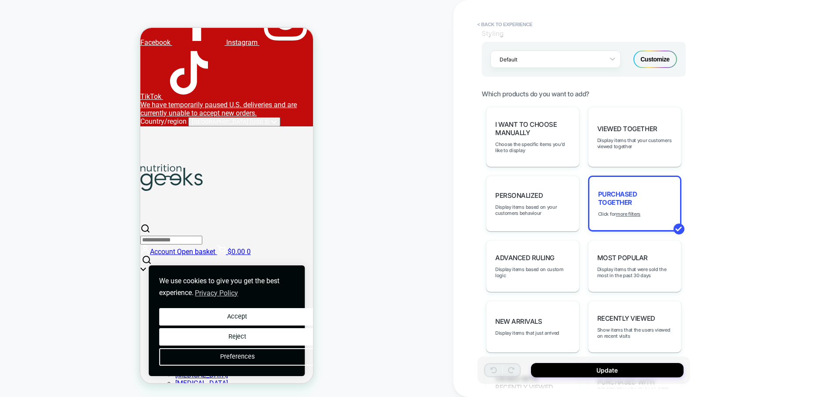
type textarea "*"
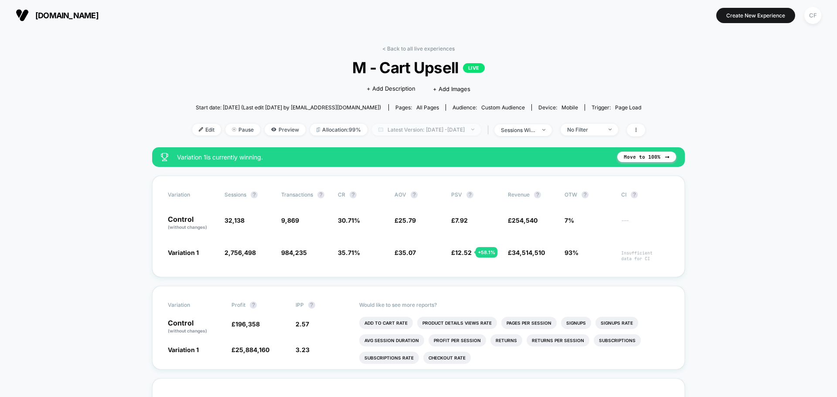
click at [481, 134] on span "Latest Version: Apr 14, 2025 - Aug 29, 2025" at bounding box center [426, 130] width 109 height 12
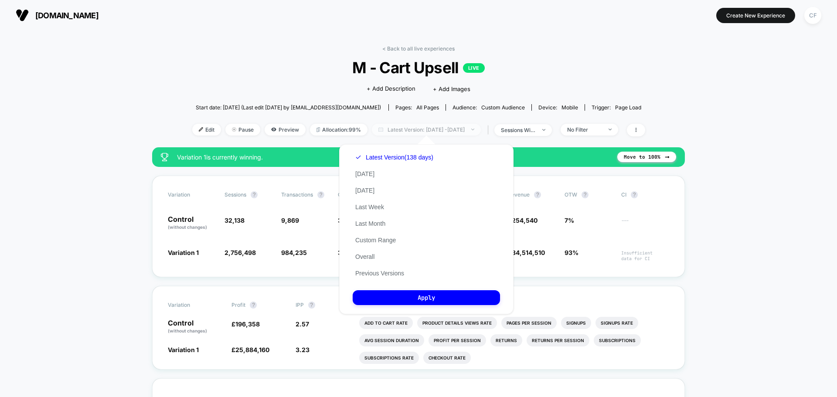
click at [481, 134] on span "Latest Version: Apr 14, 2025 - Aug 29, 2025" at bounding box center [426, 130] width 109 height 12
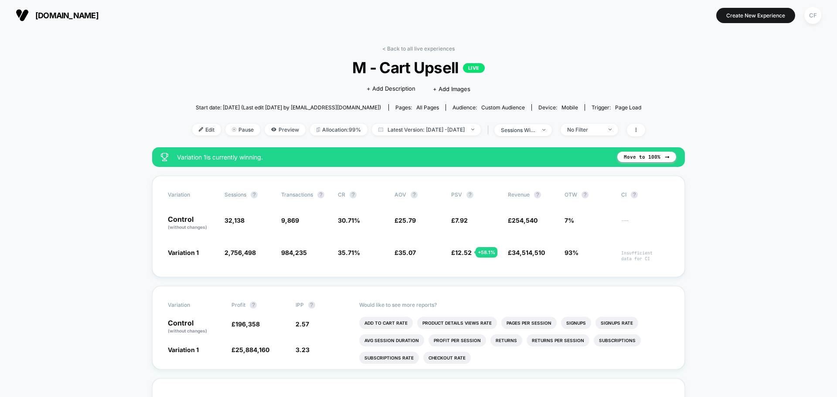
click at [39, 12] on span "[DOMAIN_NAME]" at bounding box center [66, 15] width 63 height 9
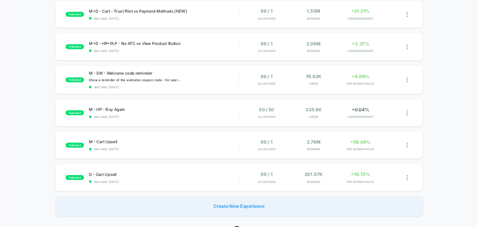
scroll to position [523, 0]
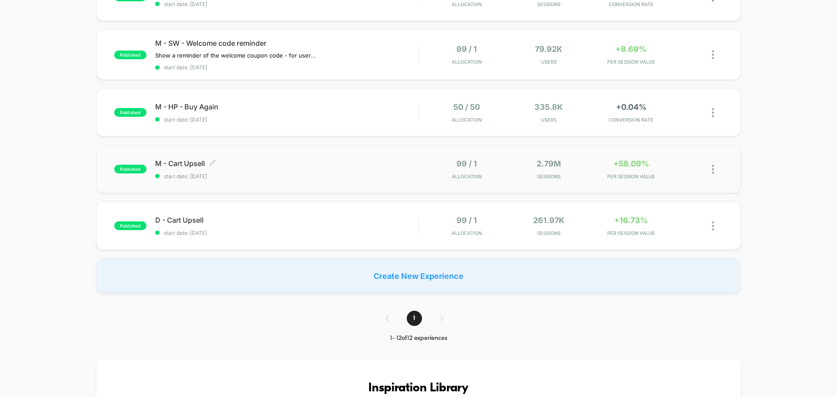
click at [187, 163] on span "M - Cart Upsell Click to edit experience details" at bounding box center [286, 163] width 263 height 9
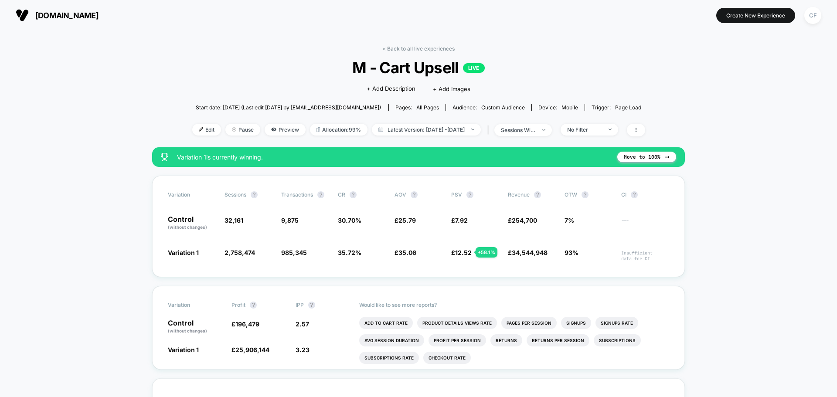
click at [416, 56] on div "< Back to all live experiences M - Cart Upsell LIVE Click to edit experience de…" at bounding box center [418, 96] width 453 height 102
click at [400, 70] on span "M - Cart Upsell LIVE" at bounding box center [418, 67] width 408 height 18
copy span "M - Cart Upsell"
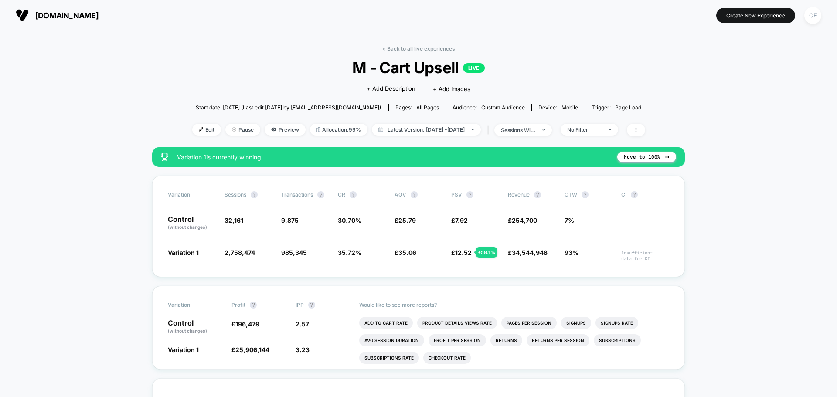
click at [392, 54] on div "< Back to all live experiences M - Cart Upsell LIVE Click to edit experience de…" at bounding box center [418, 96] width 453 height 102
click at [398, 48] on link "< Back to all live experiences" at bounding box center [418, 48] width 72 height 7
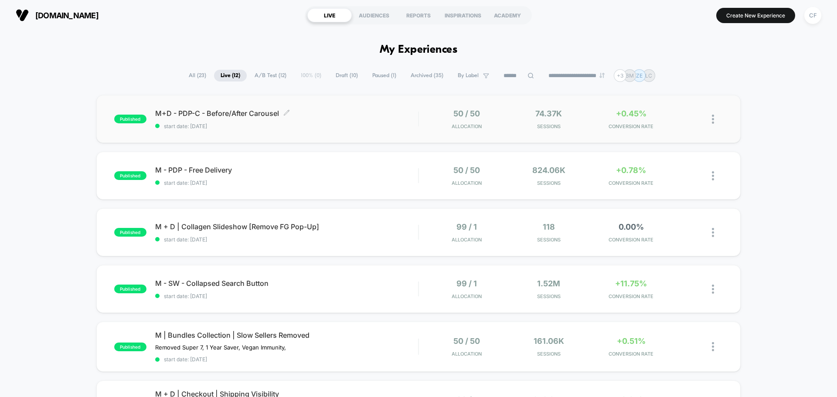
click at [335, 124] on span "start date: [DATE]" at bounding box center [286, 126] width 263 height 7
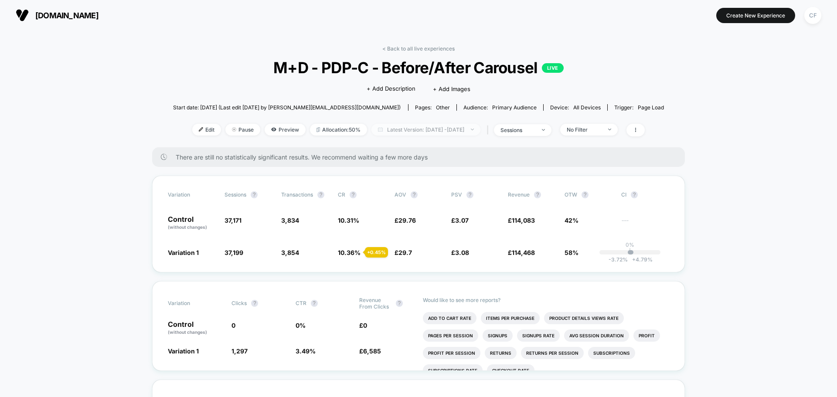
click at [406, 131] on span "Latest Version: [DATE] - [DATE]" at bounding box center [425, 130] width 109 height 12
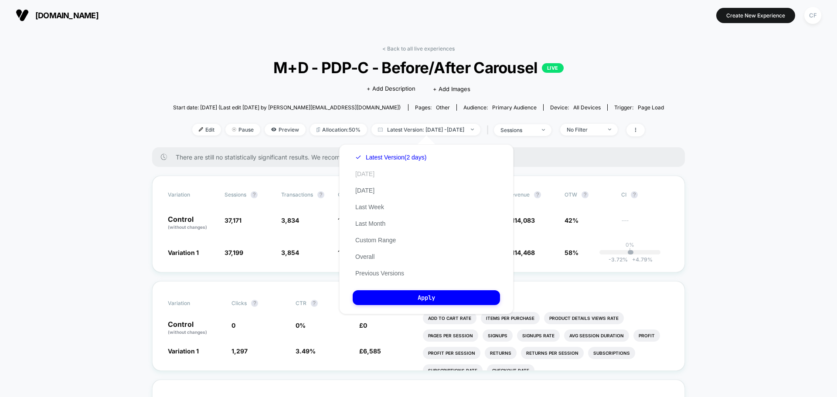
click at [363, 171] on button "[DATE]" at bounding box center [365, 174] width 24 height 8
click at [405, 299] on button "Apply" at bounding box center [426, 297] width 147 height 15
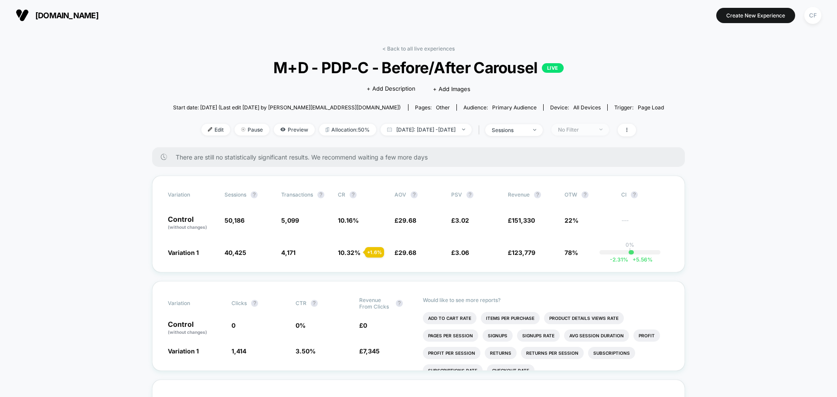
click at [593, 129] on div "No Filter" at bounding box center [575, 129] width 35 height 7
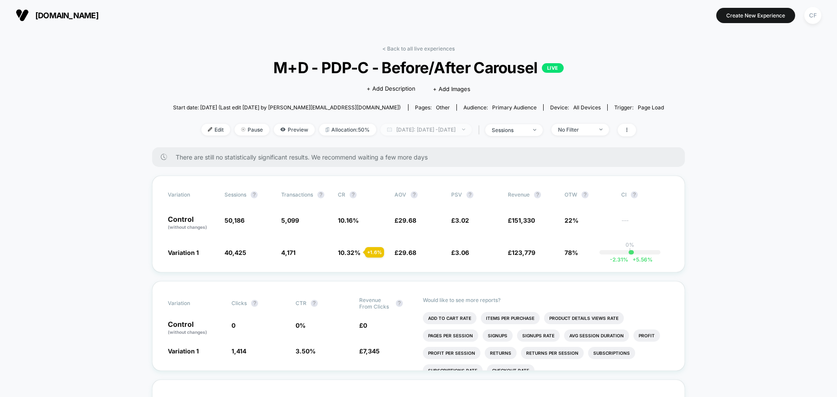
click at [437, 124] on span "Today: Aug 28, 2025 - Aug 29, 2025" at bounding box center [426, 130] width 91 height 12
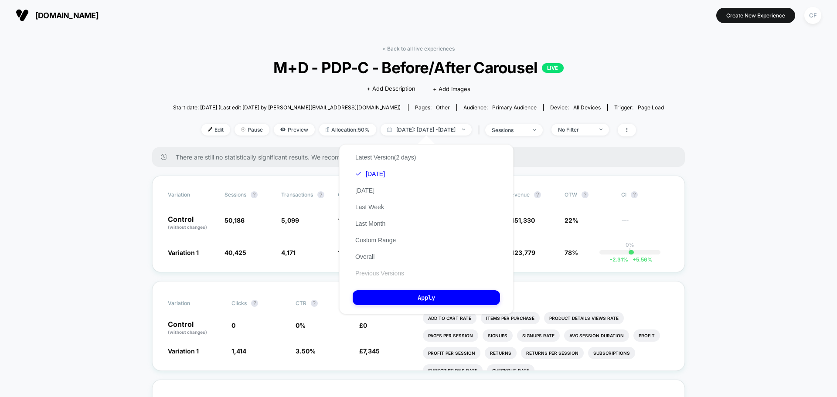
click at [384, 274] on button "Previous Versions" at bounding box center [380, 273] width 54 height 8
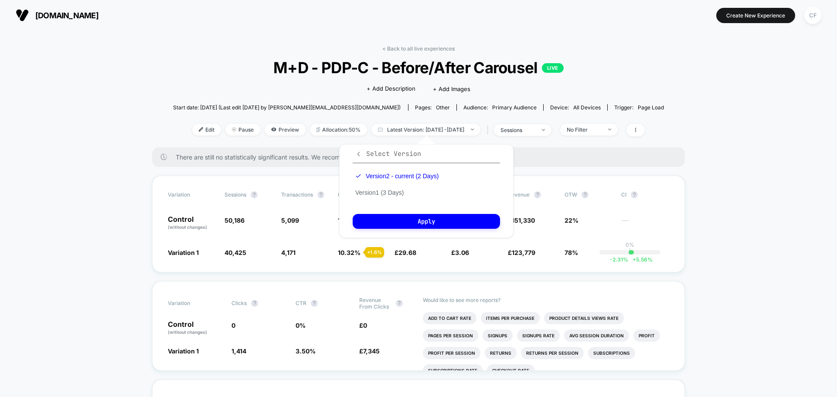
click at [360, 158] on span "Select Version" at bounding box center [388, 154] width 66 height 9
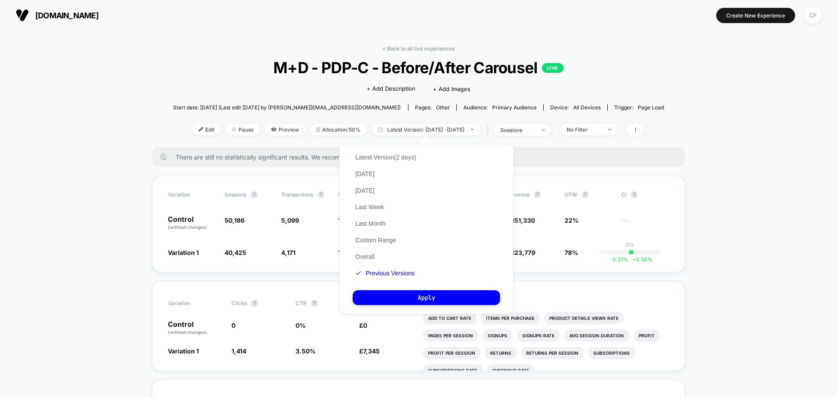
click at [388, 274] on button "Previous Versions" at bounding box center [385, 273] width 65 height 8
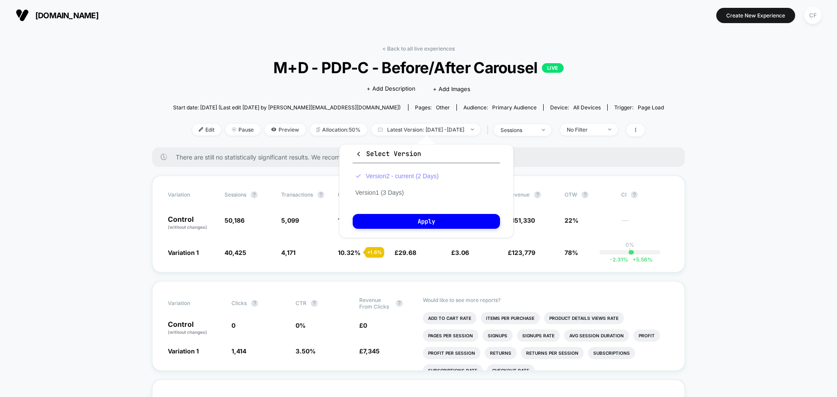
click at [382, 175] on button "Version 2 - current (2 Days)" at bounding box center [397, 176] width 88 height 8
click at [402, 221] on button "Apply" at bounding box center [426, 221] width 147 height 15
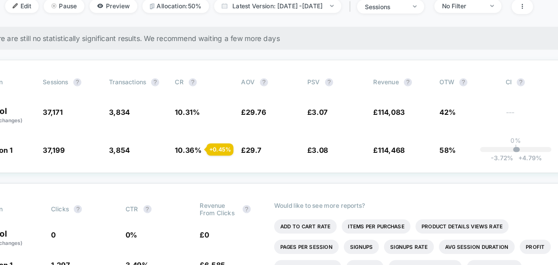
scroll to position [124, 71]
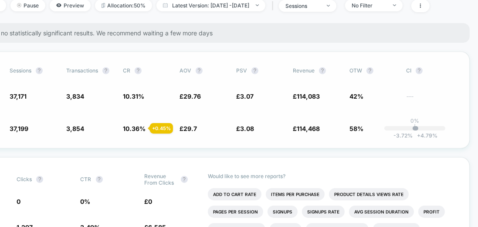
click at [418, 127] on div "-3.72 % + 4.79 %" at bounding box center [416, 128] width 6 height 4
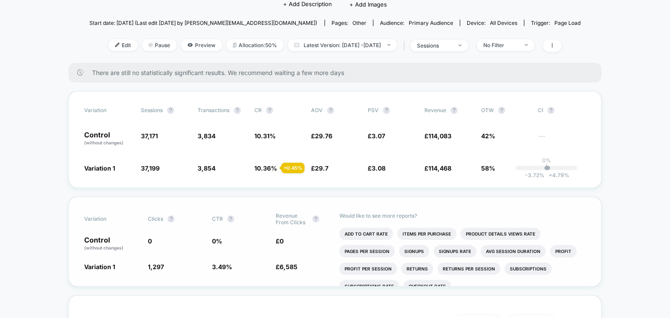
scroll to position [55, 0]
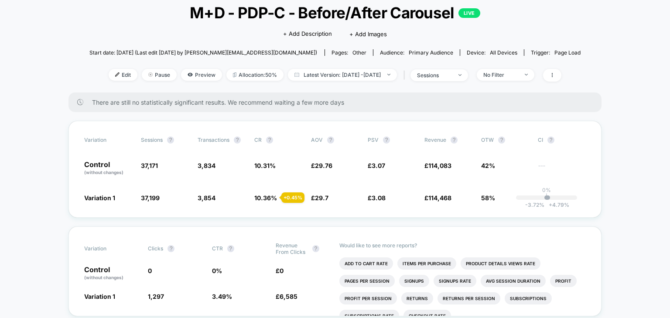
click at [176, 104] on span "There are still no statistically significant results. We recommend waiting a fe…" at bounding box center [338, 102] width 492 height 7
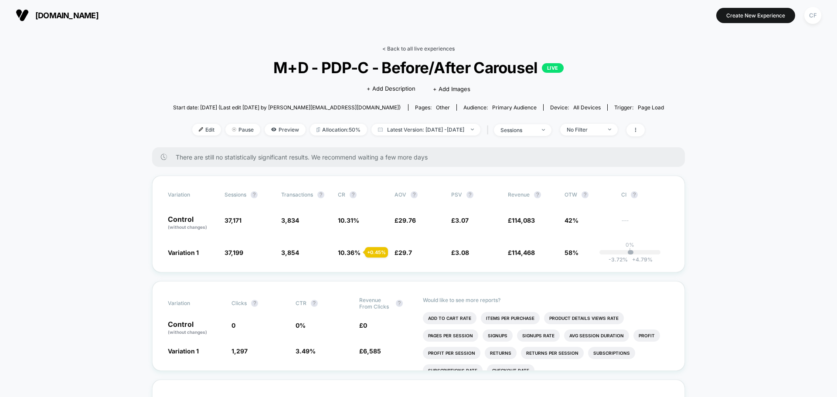
click at [409, 48] on link "< Back to all live experiences" at bounding box center [418, 48] width 72 height 7
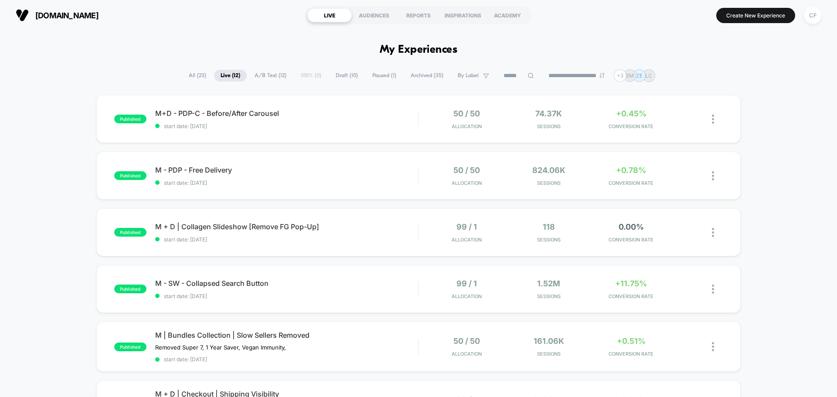
click at [458, 74] on span "By Label" at bounding box center [468, 75] width 21 height 7
click at [470, 115] on div "No labels found" at bounding box center [466, 115] width 83 height 7
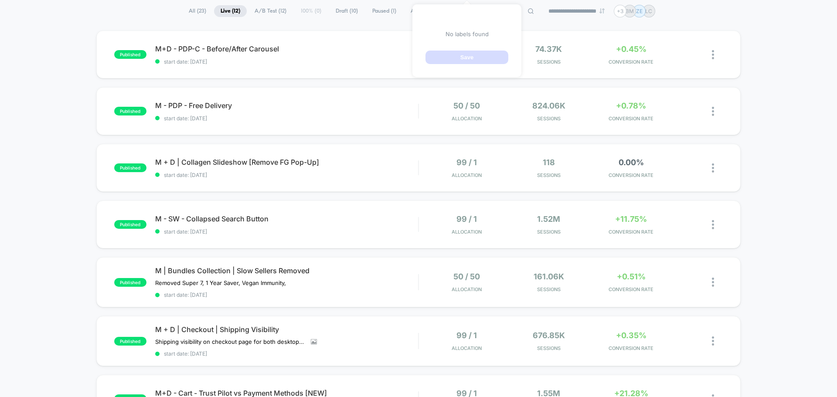
scroll to position [131, 0]
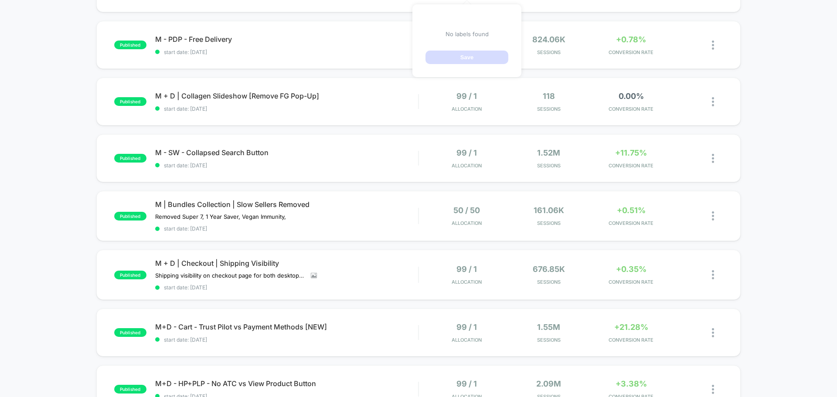
click at [669, 272] on div "published M+D - PDP-C - Before/After Carousel start date: 8/28/2025 50 / 50 All…" at bounding box center [418, 324] width 837 height 721
click at [238, 259] on span "M + D | Checkout | Shipping Visibility" at bounding box center [286, 263] width 263 height 9
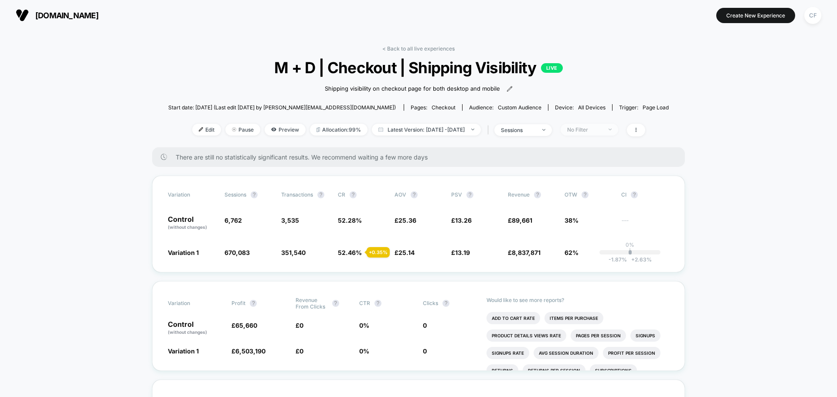
click at [618, 128] on span "No Filter" at bounding box center [590, 130] width 58 height 12
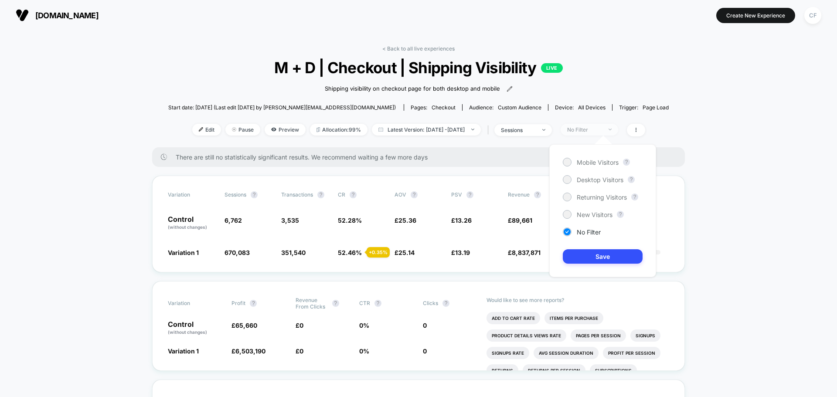
click at [618, 128] on span "No Filter" at bounding box center [590, 130] width 58 height 12
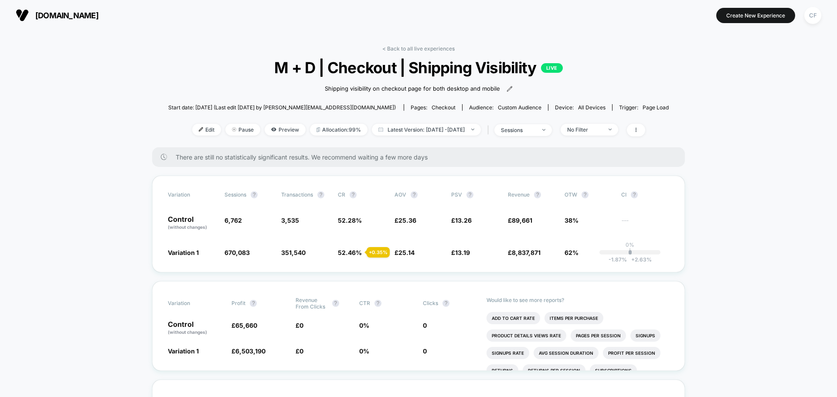
click at [645, 134] on span at bounding box center [636, 130] width 18 height 13
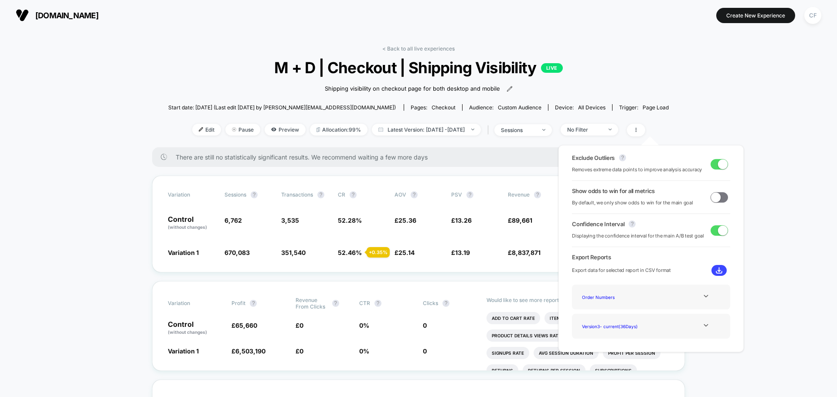
click at [198, 106] on span "Start date: 7/25/2025 (Last edit 7/25/2025 by mike@nutritiongeeks.co)" at bounding box center [282, 107] width 228 height 7
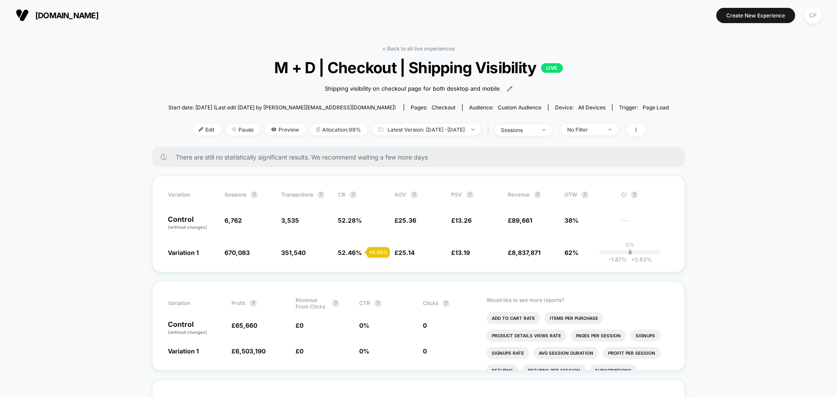
click at [547, 71] on p "LIVE" at bounding box center [552, 68] width 22 height 10
click at [645, 135] on span at bounding box center [636, 130] width 18 height 13
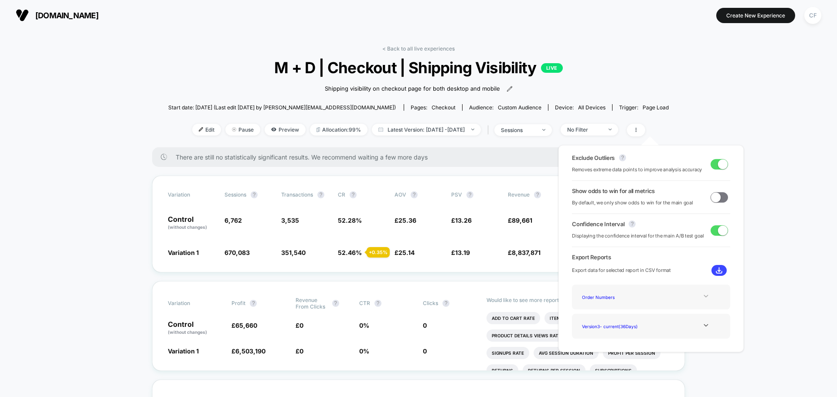
click at [669, 298] on icon at bounding box center [706, 296] width 7 height 7
click at [669, 317] on div "Version 3 - current ( 36 Days)" at bounding box center [651, 326] width 158 height 25
click at [669, 317] on icon at bounding box center [706, 325] width 4 height 3
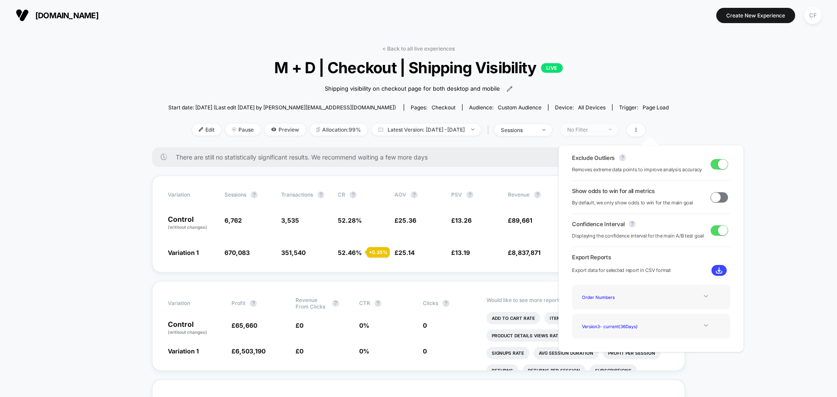
click at [586, 129] on div "No Filter" at bounding box center [584, 129] width 35 height 7
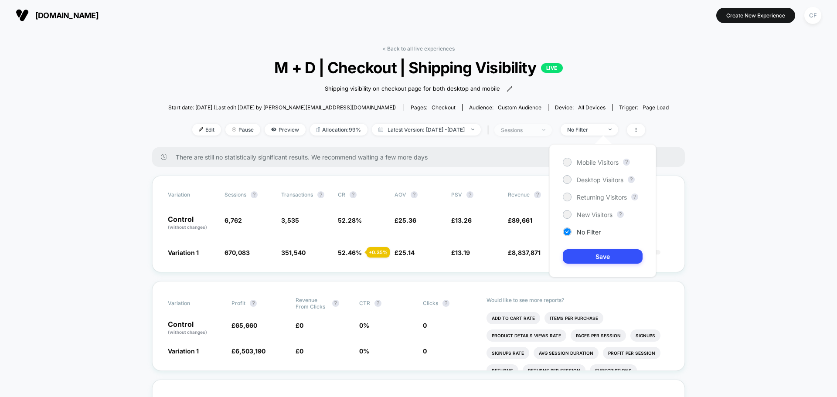
click at [552, 129] on span "sessions" at bounding box center [523, 130] width 58 height 12
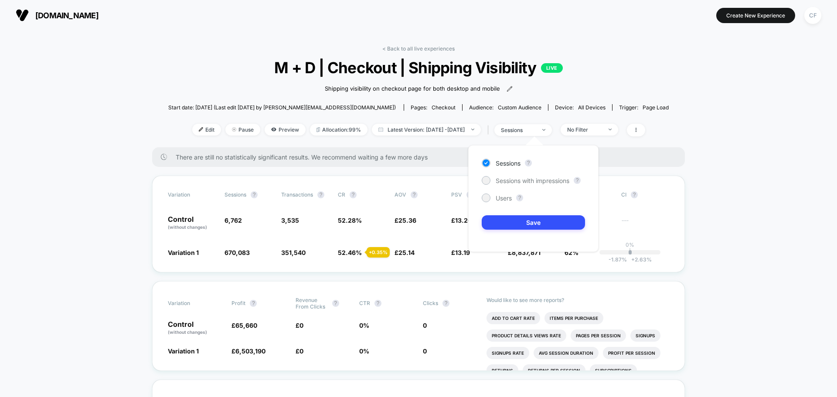
click at [578, 109] on span "all devices" at bounding box center [591, 107] width 27 height 7
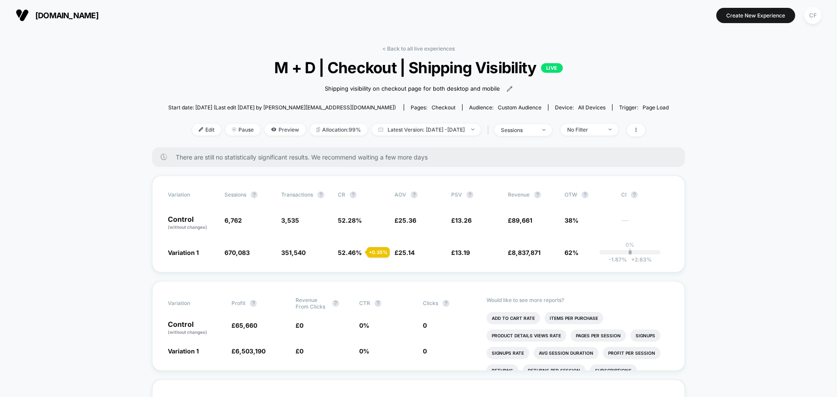
click at [408, 56] on div "< Back to all live experiences M + D | Checkout | Shipping Visibility LIVE Ship…" at bounding box center [418, 96] width 500 height 102
click at [404, 45] on link "< Back to all live experiences" at bounding box center [418, 48] width 72 height 7
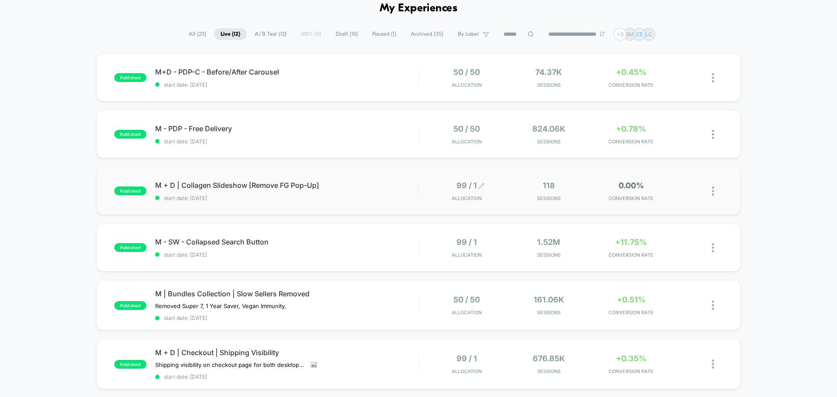
scroll to position [87, 0]
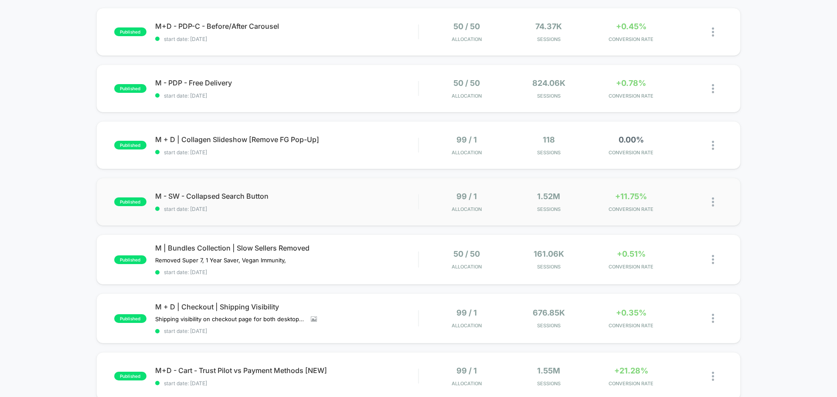
click at [669, 200] on div at bounding box center [717, 202] width 11 height 20
click at [663, 152] on div "Edit" at bounding box center [668, 152] width 78 height 20
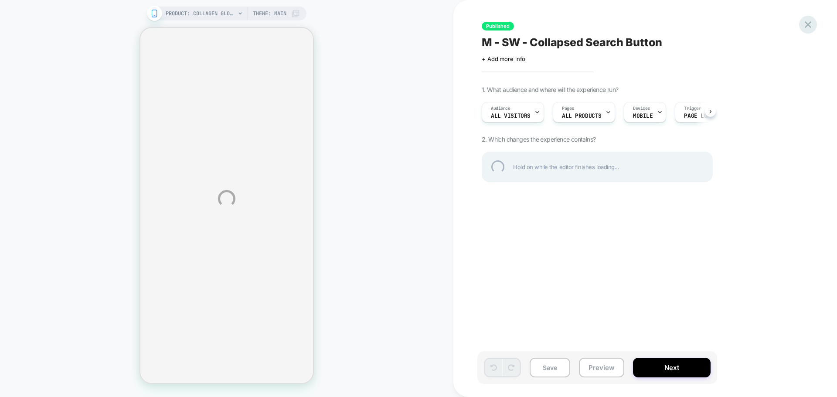
click at [669, 27] on div at bounding box center [808, 25] width 18 height 18
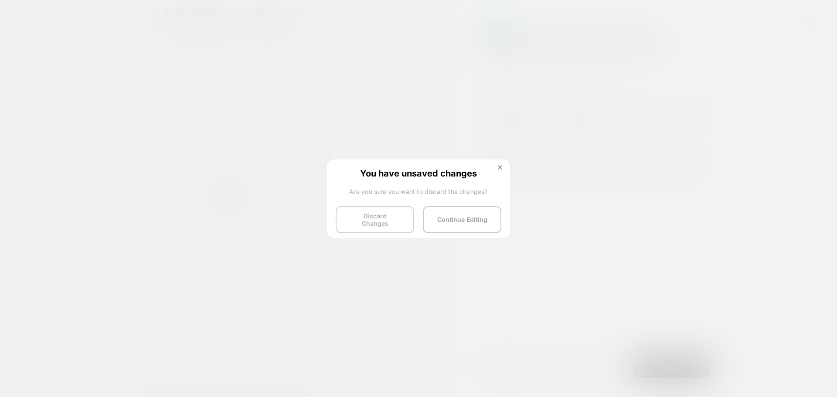
click at [398, 218] on button "Discard Changes" at bounding box center [375, 219] width 78 height 27
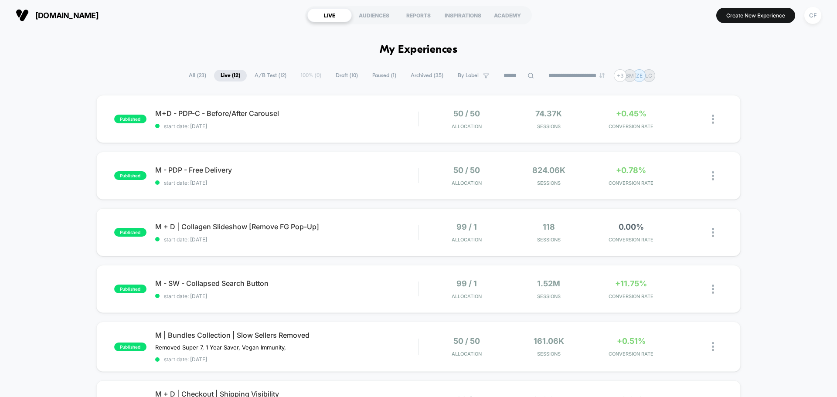
drag, startPoint x: 364, startPoint y: 195, endPoint x: 348, endPoint y: 185, distance: 18.6
click at [348, 185] on span "start date: [DATE]" at bounding box center [286, 183] width 263 height 7
click at [483, 76] on icon at bounding box center [486, 76] width 6 height 6
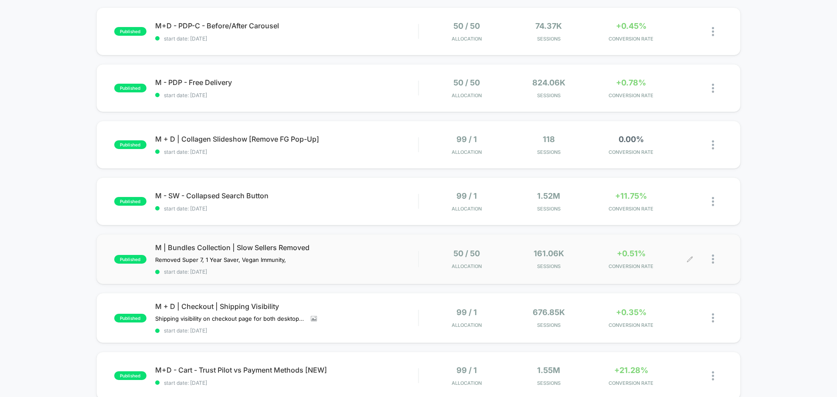
scroll to position [174, 0]
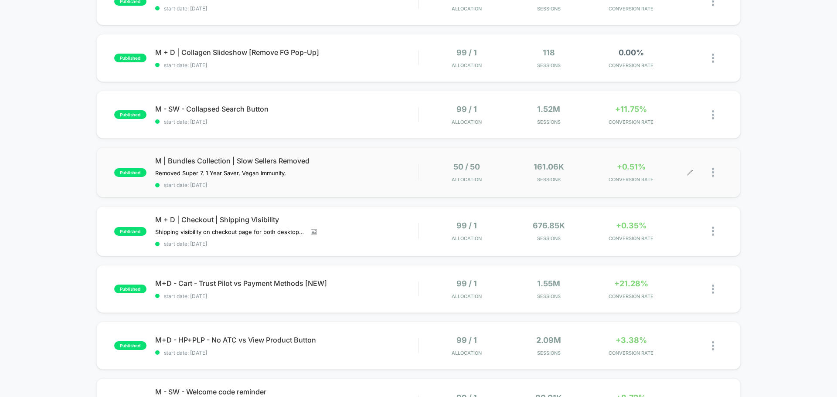
click at [669, 172] on div at bounding box center [706, 172] width 33 height 20
